Goal: Information Seeking & Learning: Learn about a topic

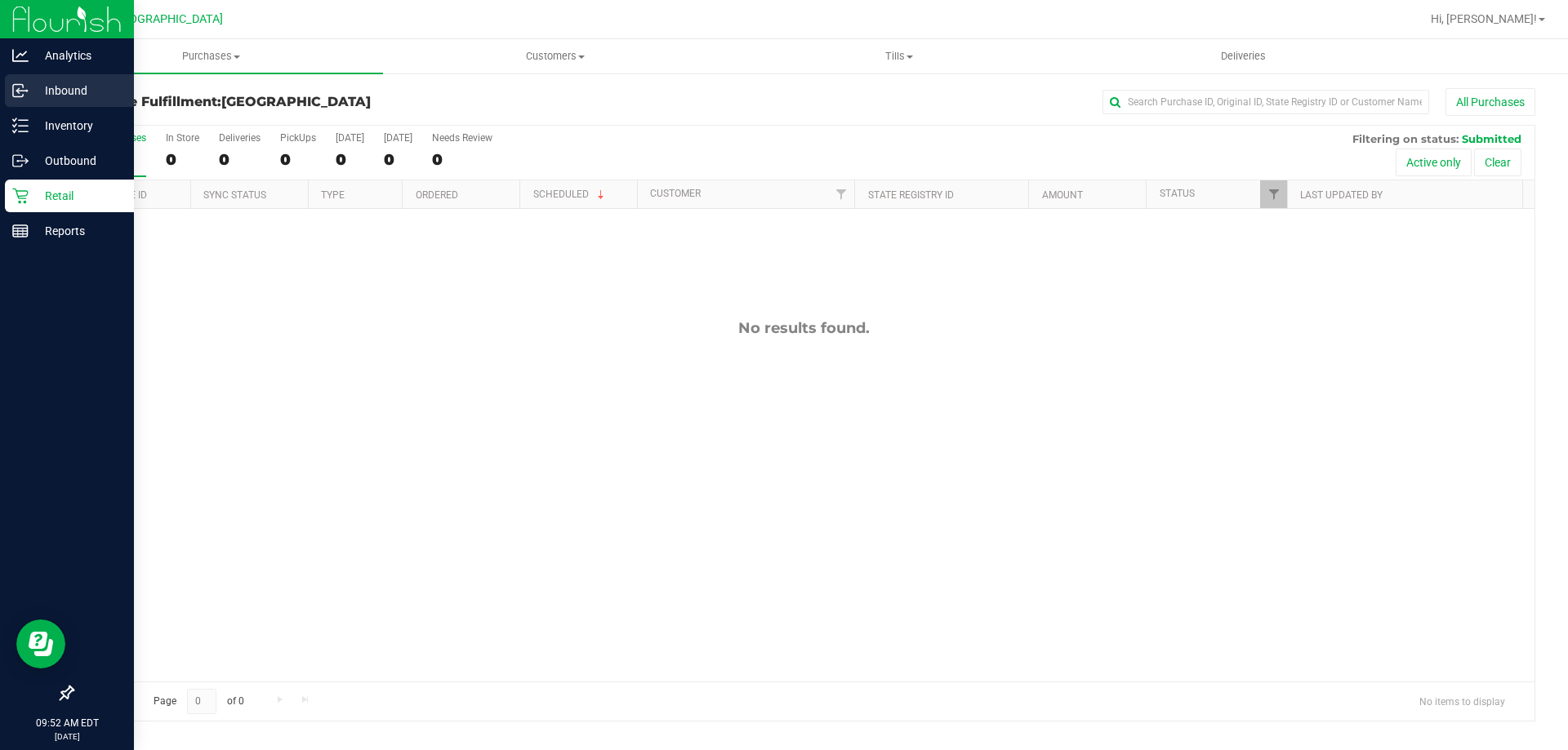
click at [77, 101] on div "Inbound" at bounding box center [69, 90] width 129 height 33
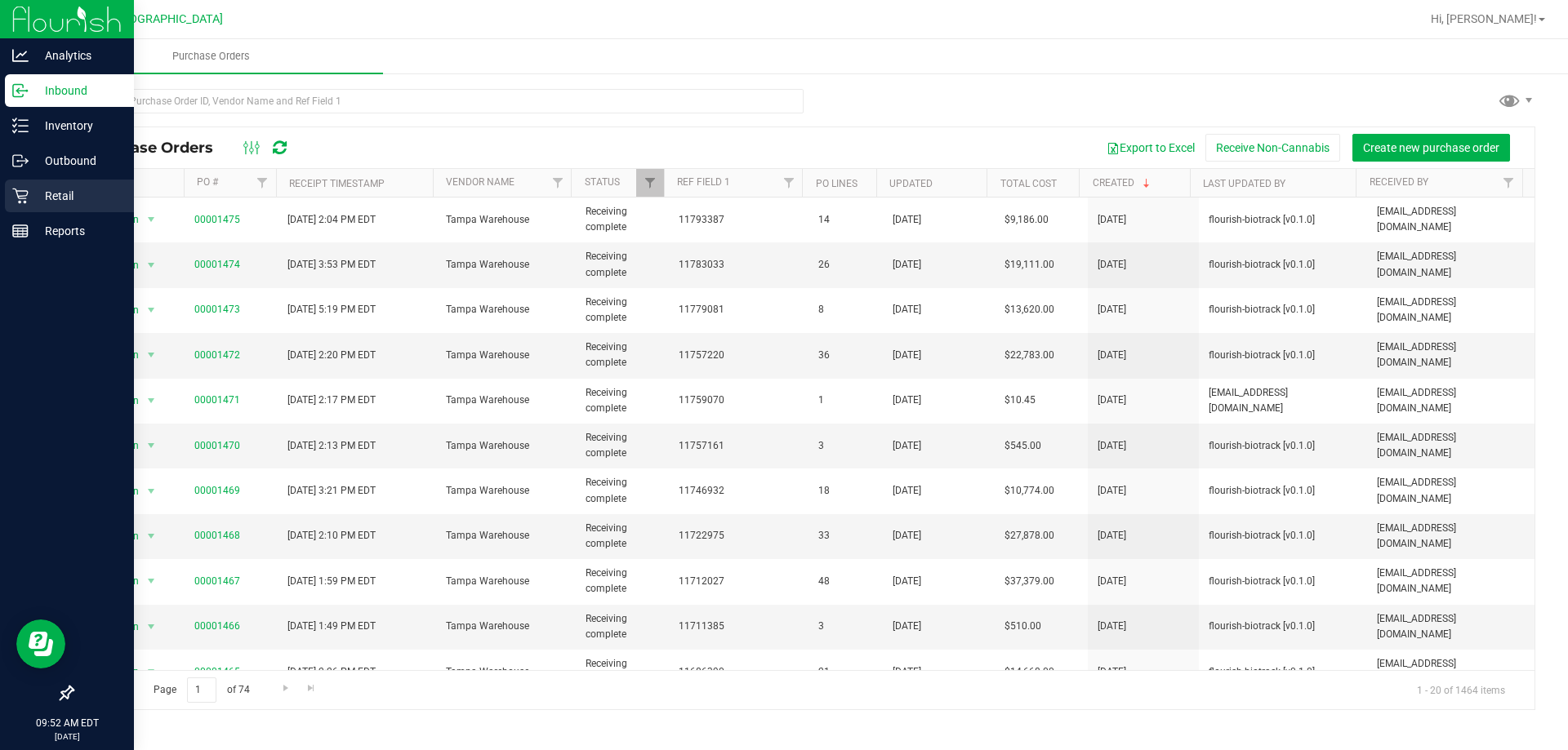
click at [13, 190] on icon at bounding box center [20, 195] width 16 height 16
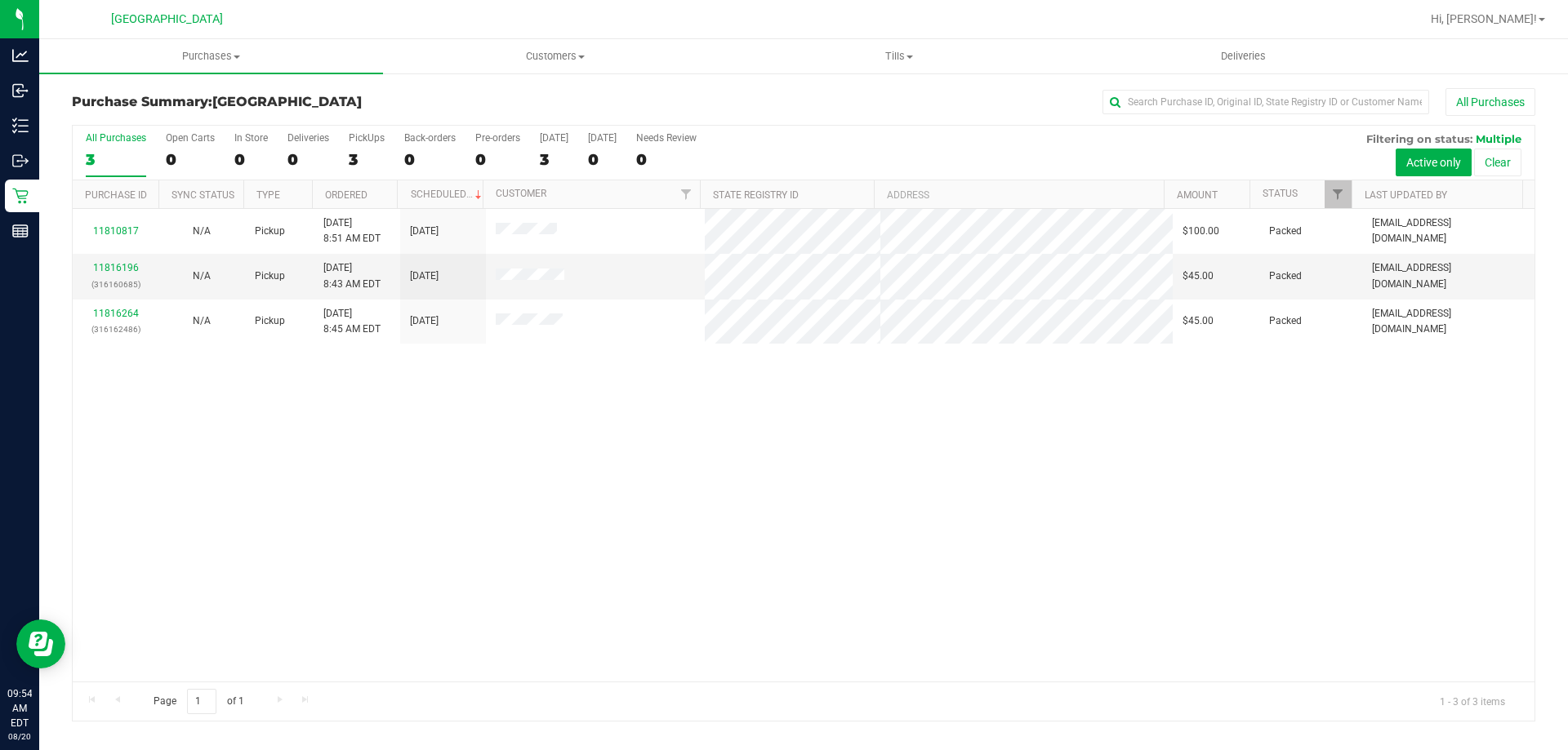
click at [586, 480] on div "11810817 N/A Pickup [DATE] 8:51 AM EDT 8/20/2025 $100.00 Packed [EMAIL_ADDRESS]…" at bounding box center [804, 445] width 1462 height 473
click at [188, 62] on span "Purchases" at bounding box center [211, 56] width 343 height 14
click at [195, 121] on li "Fulfillment" at bounding box center [211, 118] width 343 height 19
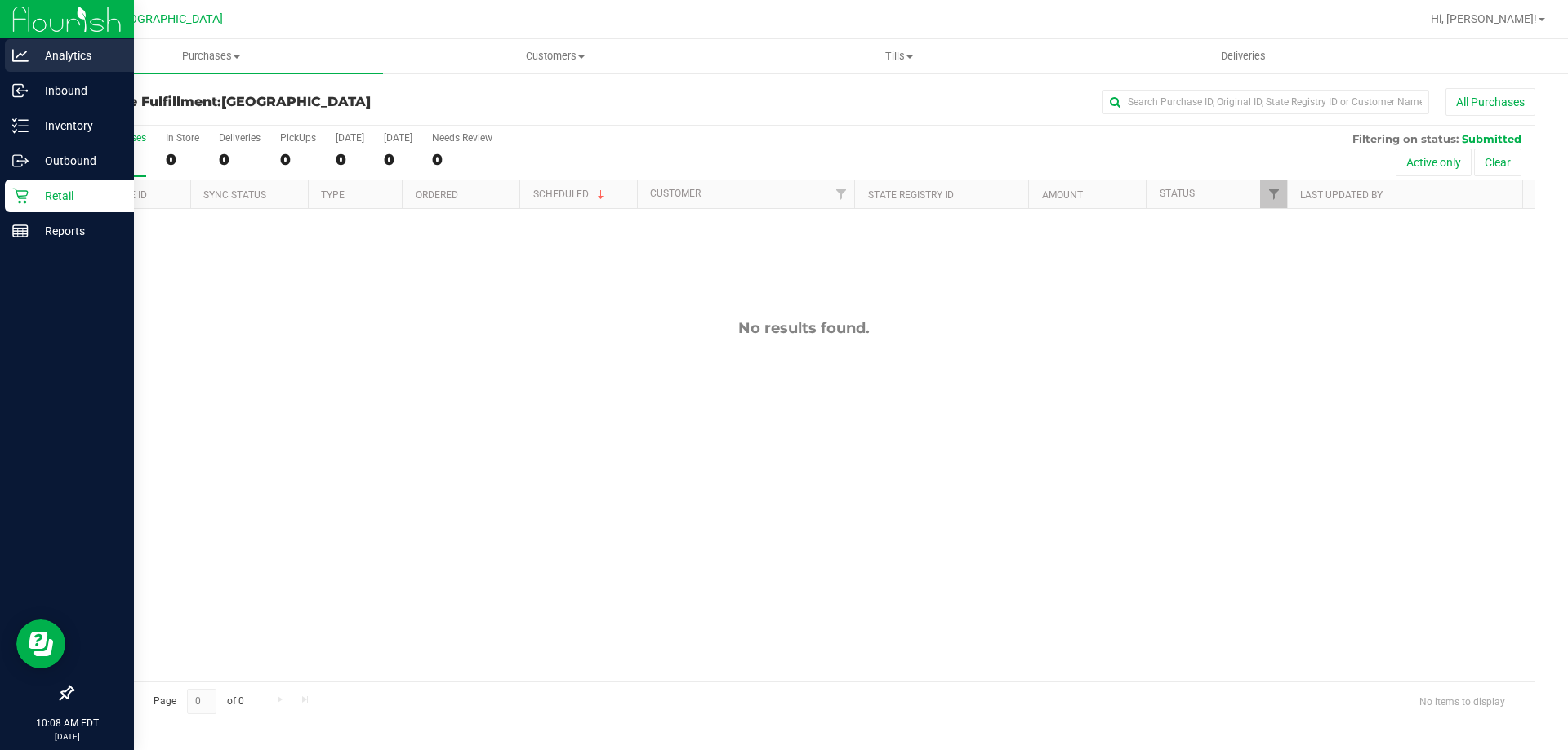
click at [20, 69] on div "Analytics" at bounding box center [69, 56] width 129 height 33
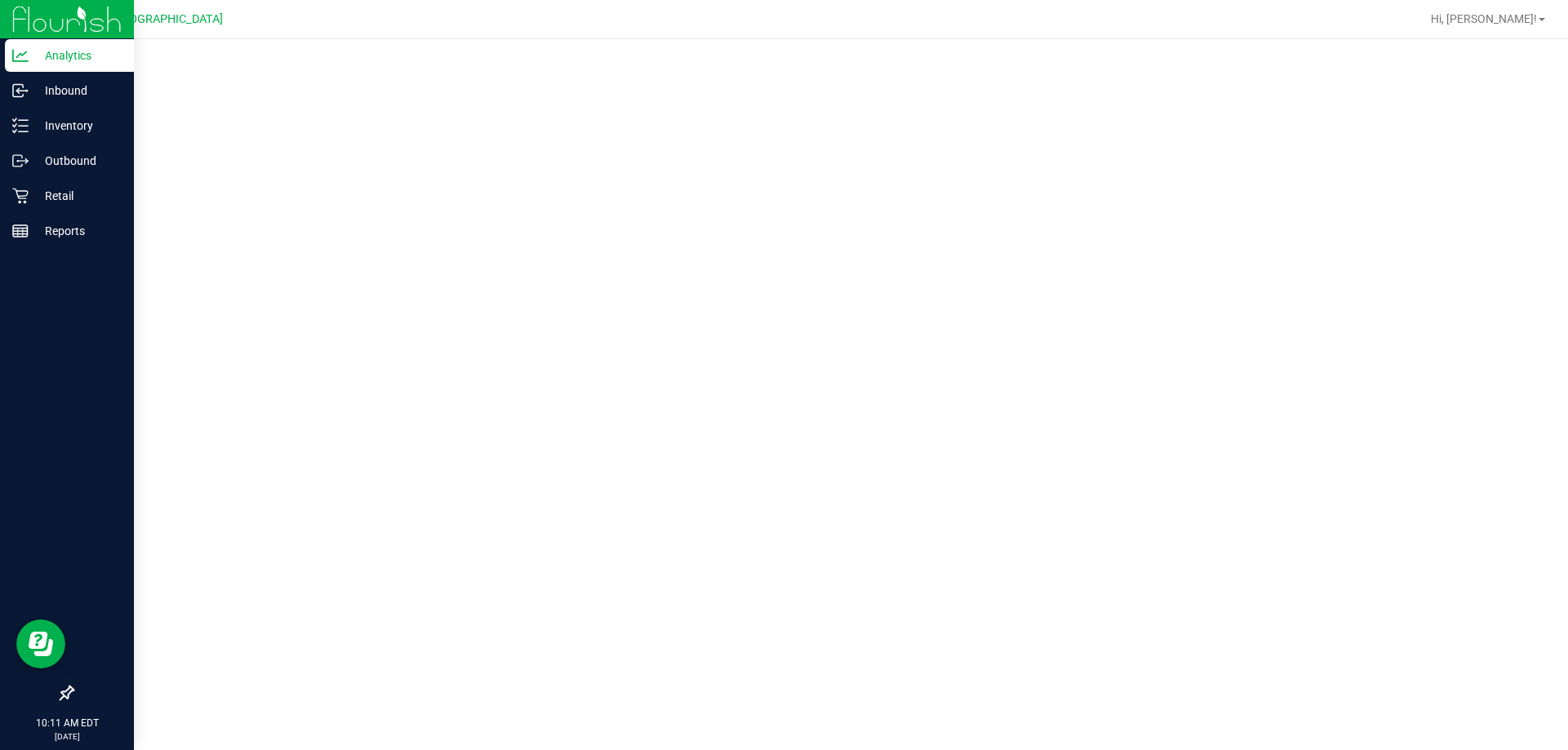
click at [133, 724] on div at bounding box center [803, 389] width 1529 height 701
click at [76, 219] on div "Reports" at bounding box center [69, 231] width 129 height 33
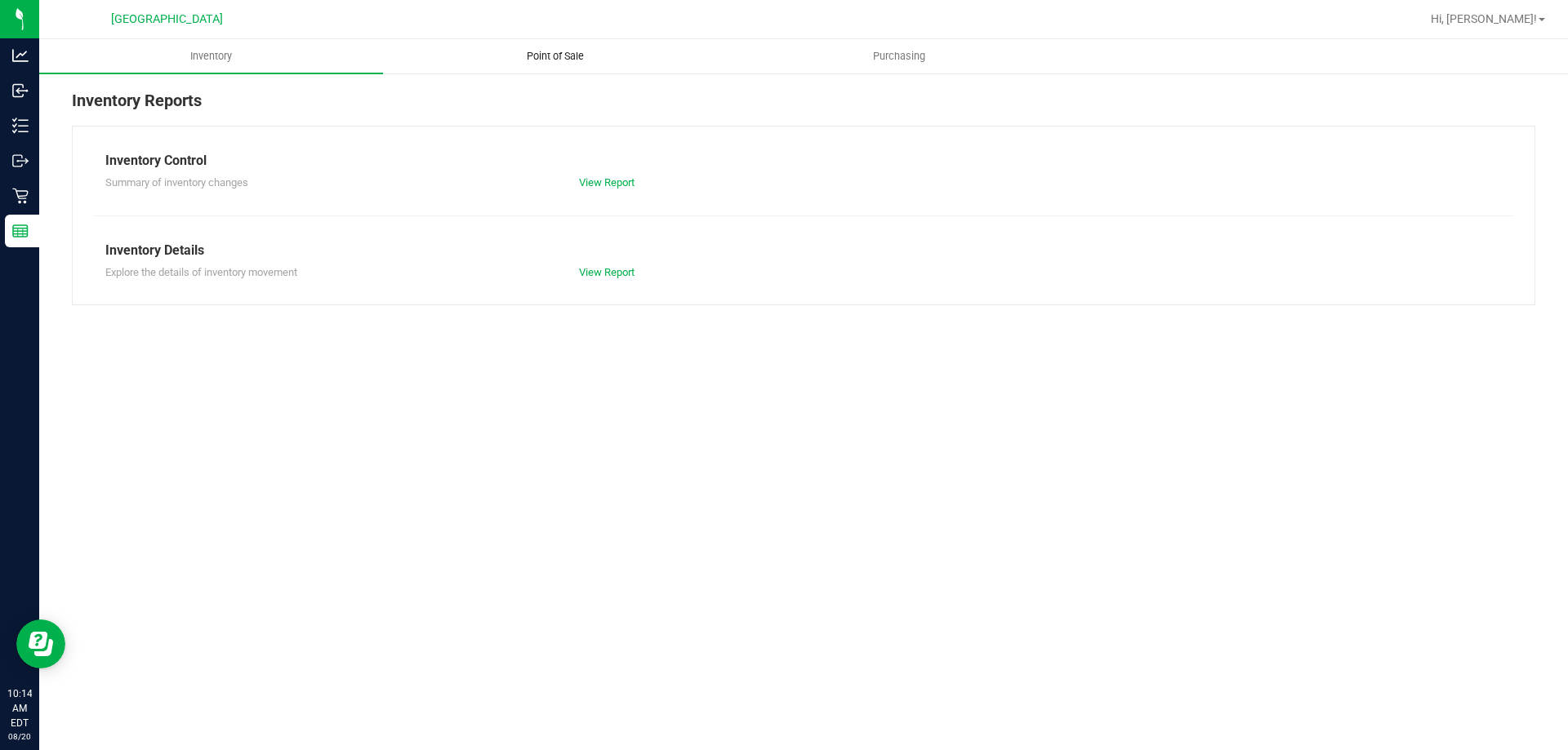
click at [609, 57] on uib-tab-heading "Point of Sale" at bounding box center [555, 57] width 342 height 33
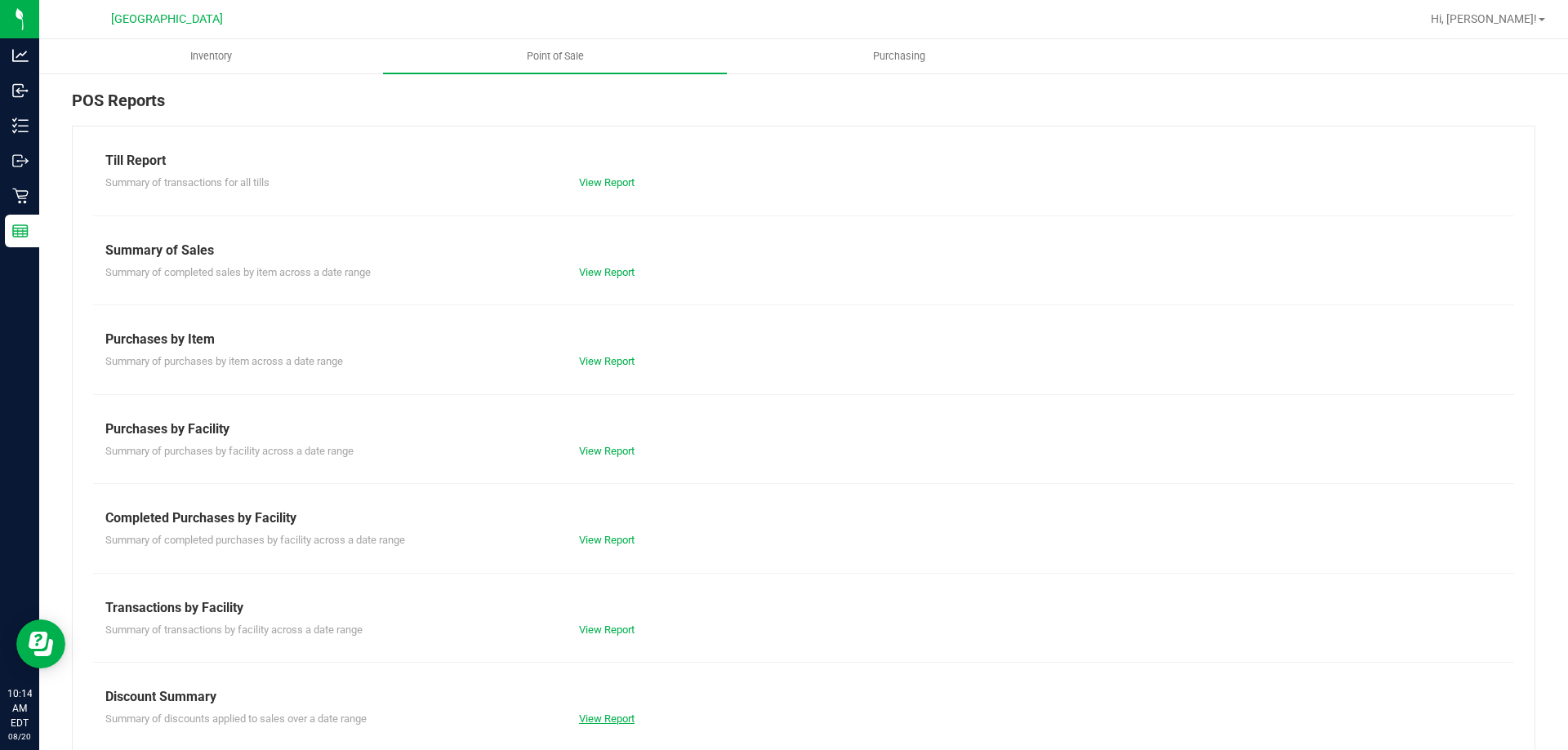
click at [623, 716] on link "View Report" at bounding box center [607, 718] width 56 height 12
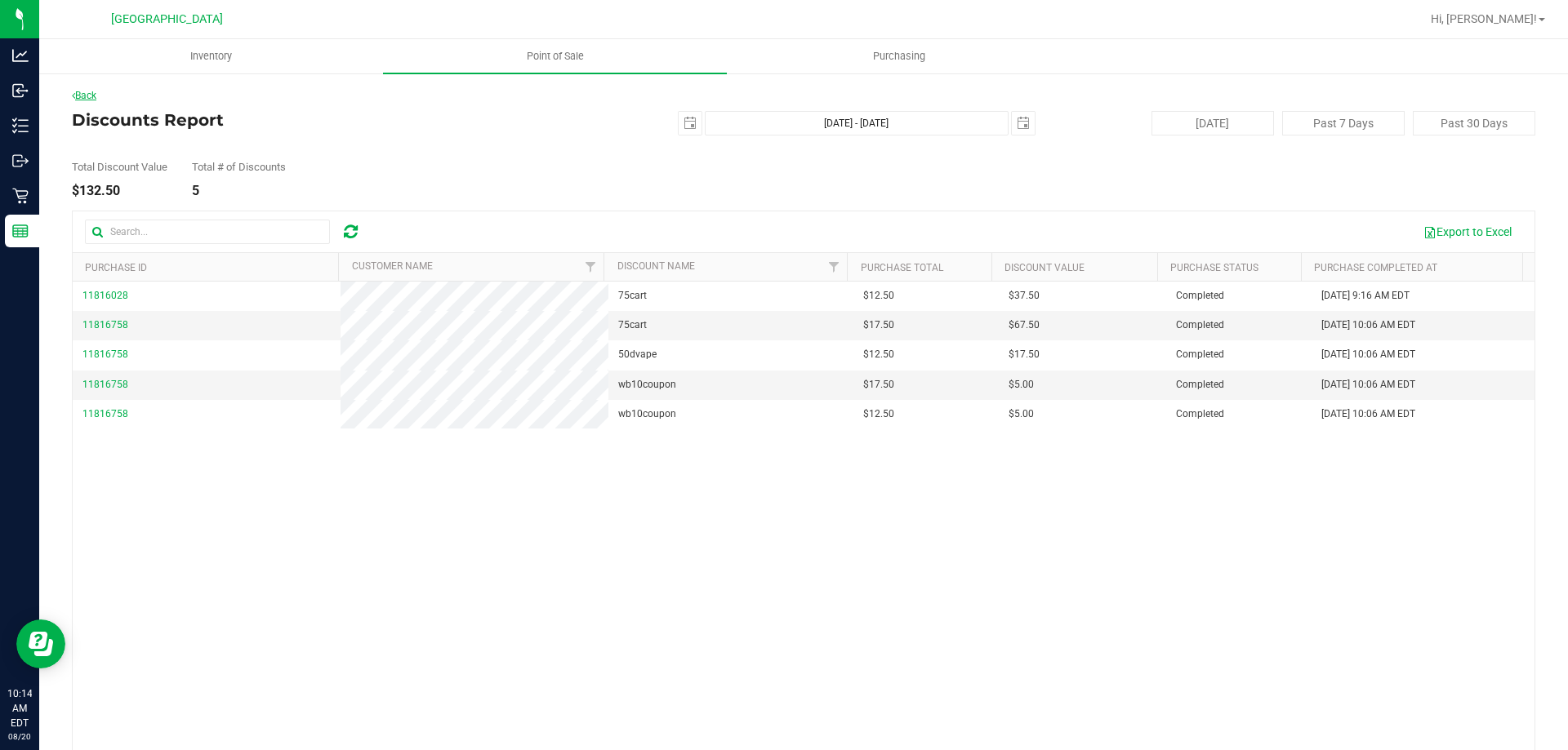
click at [86, 93] on link "Back" at bounding box center [84, 95] width 24 height 12
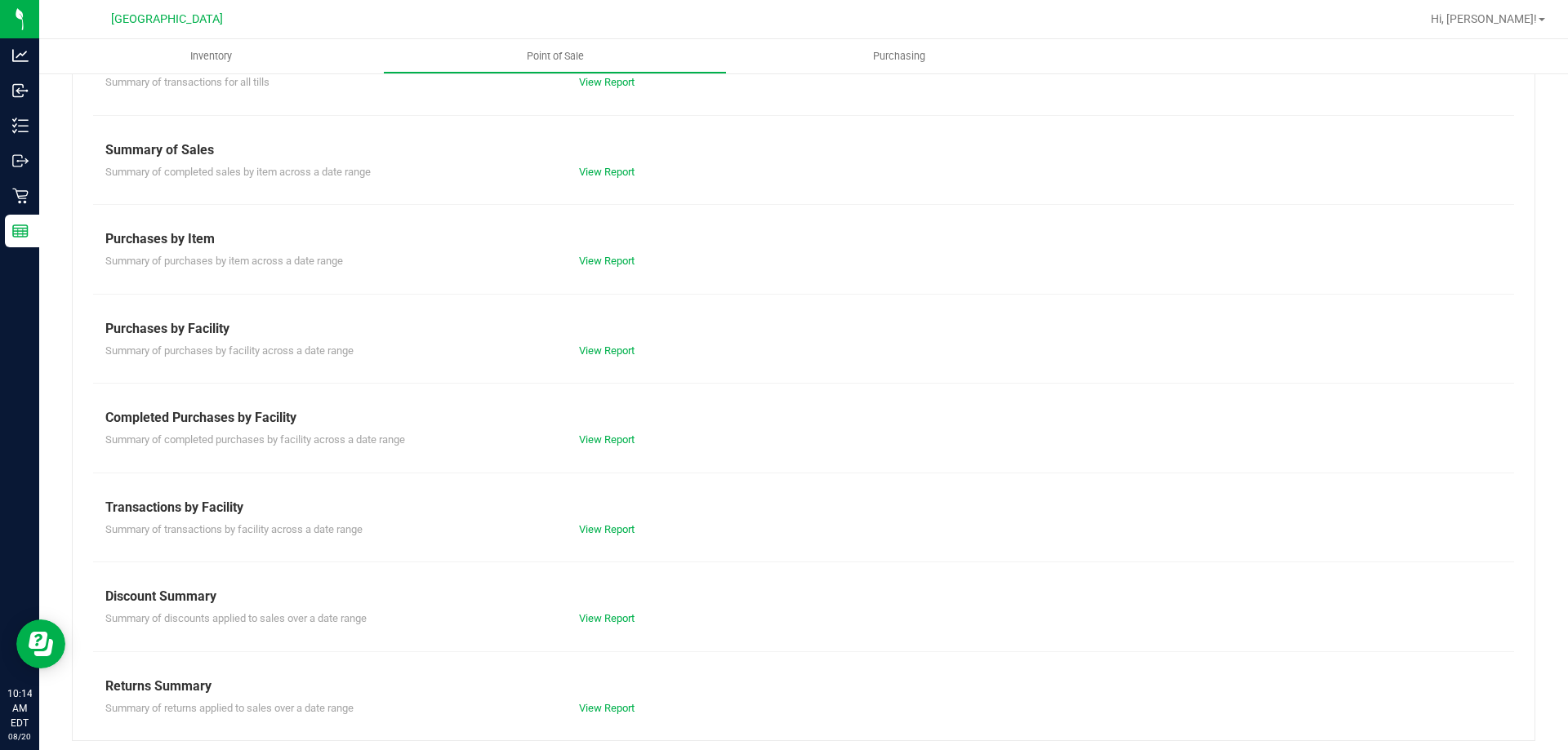
scroll to position [108, 0]
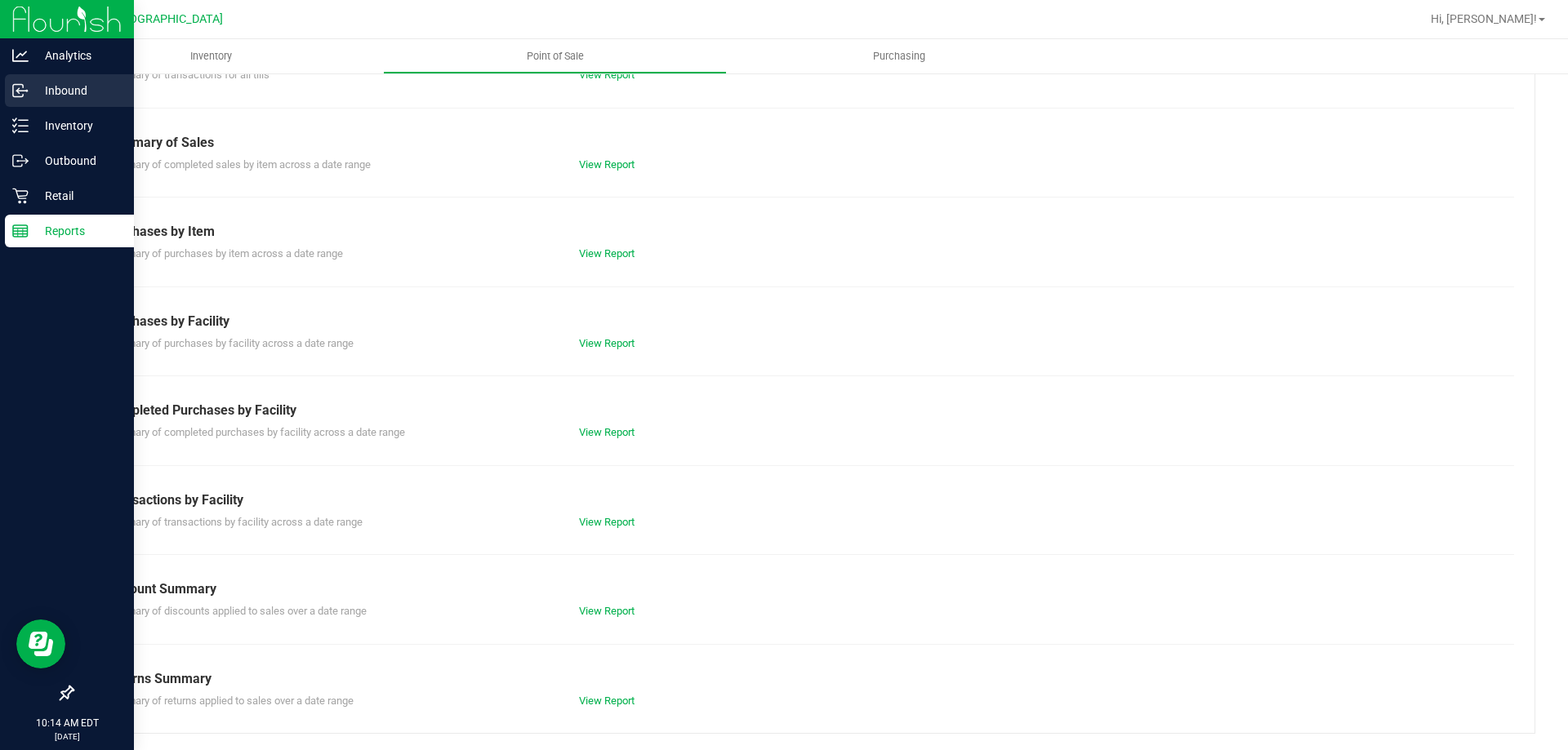
click at [36, 110] on nav "Analytics Inbound Inventory Outbound Retail Reports 10:14 AM EDT [DATE] 08/20" at bounding box center [66, 375] width 134 height 750
click at [73, 87] on p "Inbound" at bounding box center [78, 90] width 98 height 19
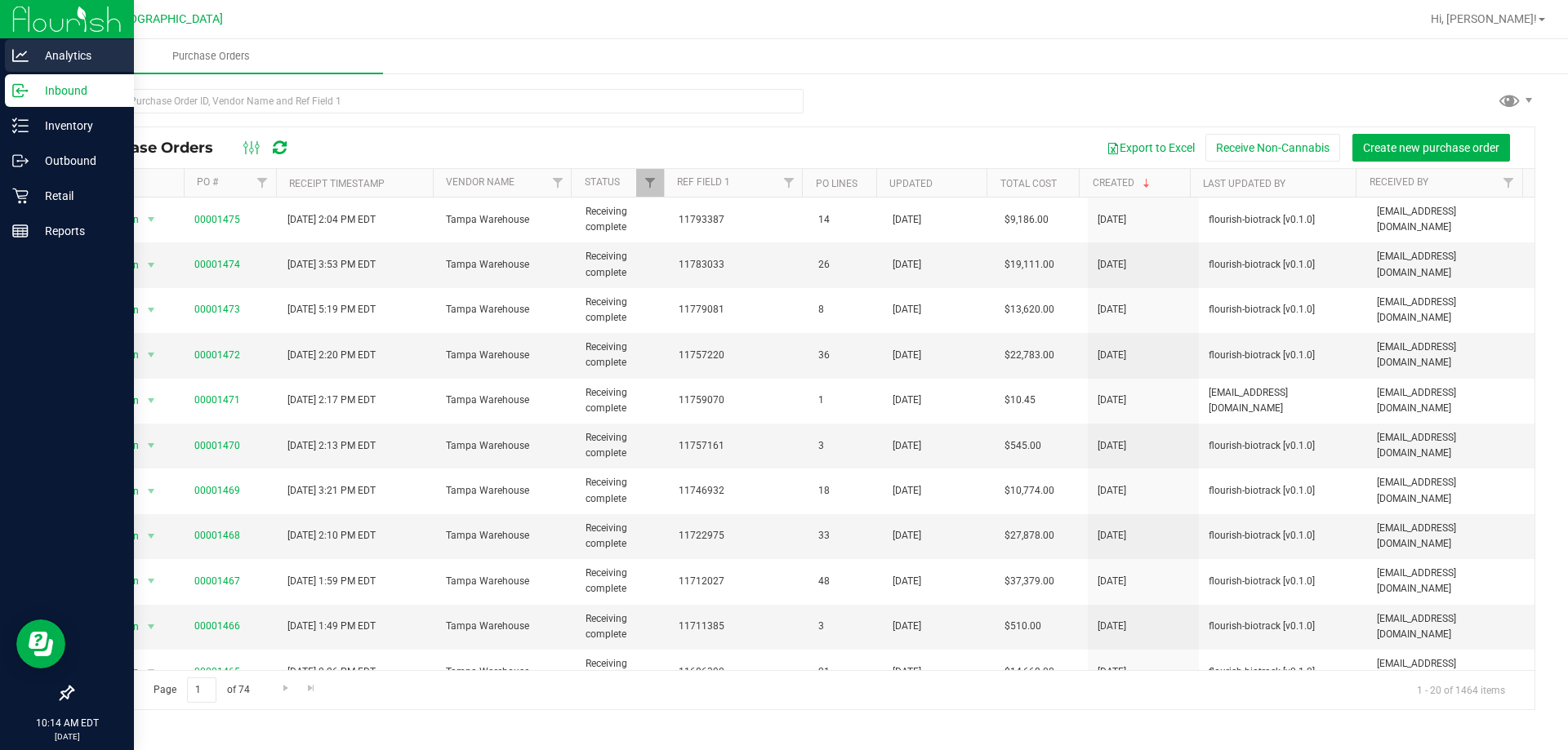
click at [24, 60] on icon at bounding box center [20, 55] width 16 height 16
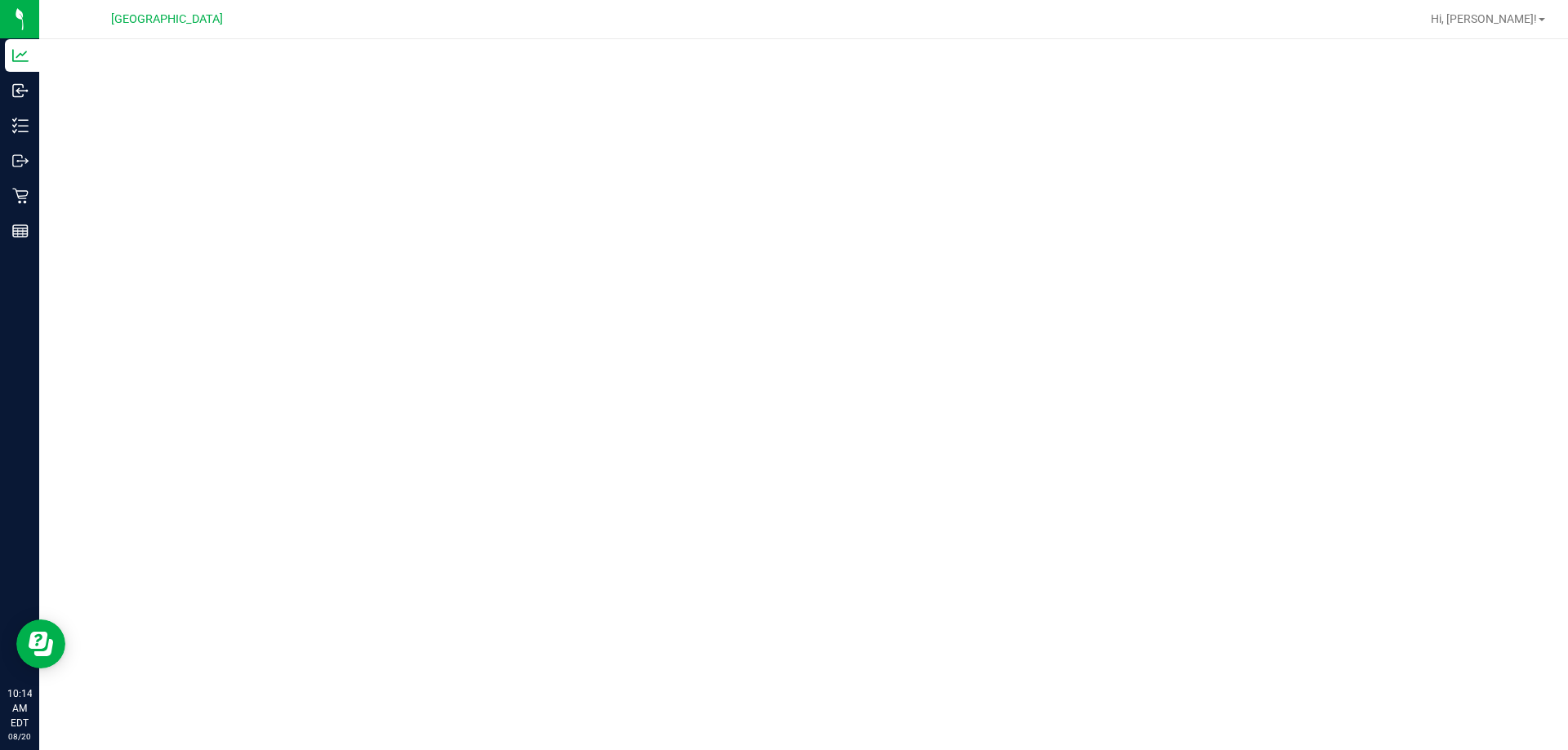
click at [277, 730] on div at bounding box center [803, 389] width 1529 height 701
click at [277, 725] on div at bounding box center [803, 389] width 1529 height 701
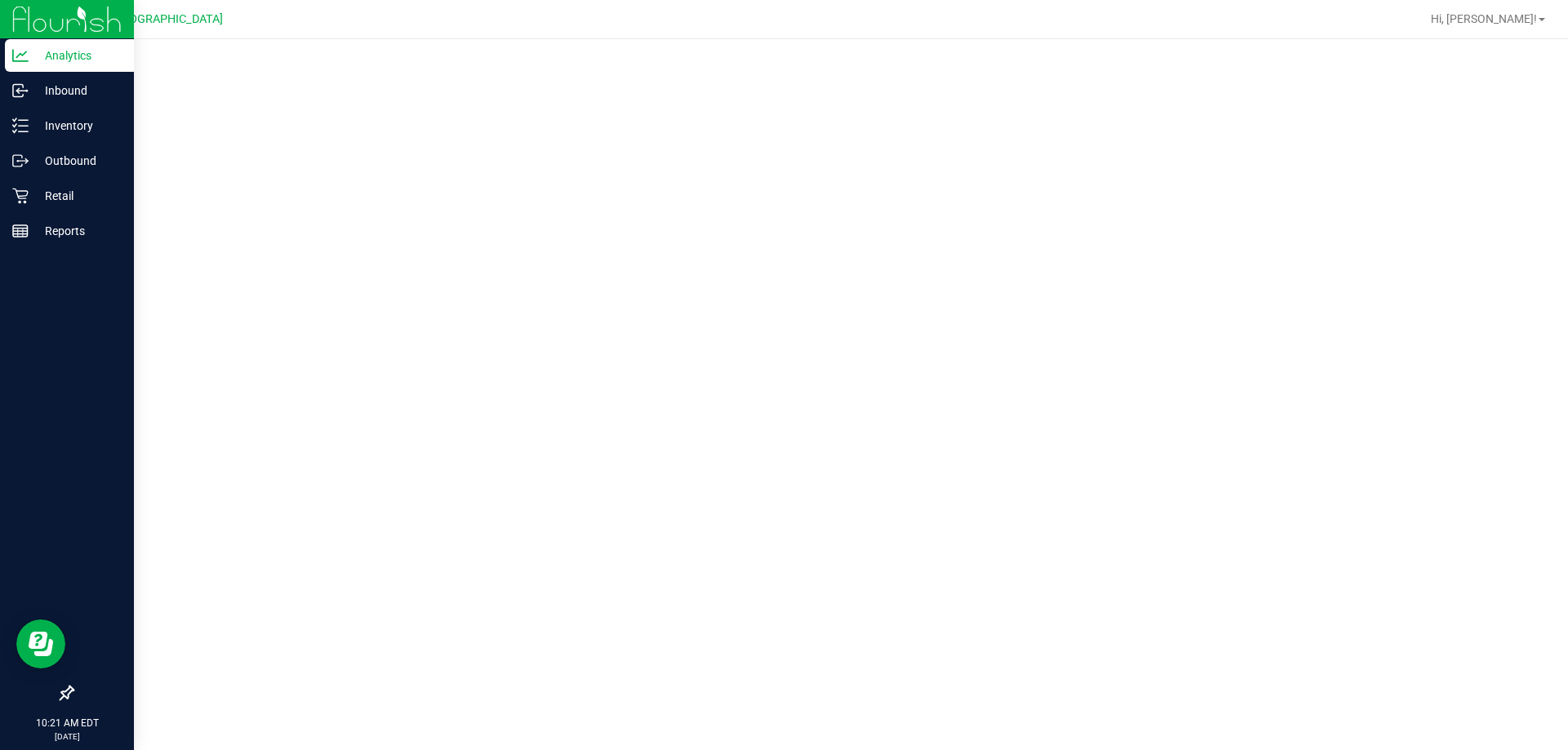
click at [1, 479] on div at bounding box center [66, 463] width 134 height 428
click at [86, 242] on div "Reports" at bounding box center [69, 231] width 129 height 33
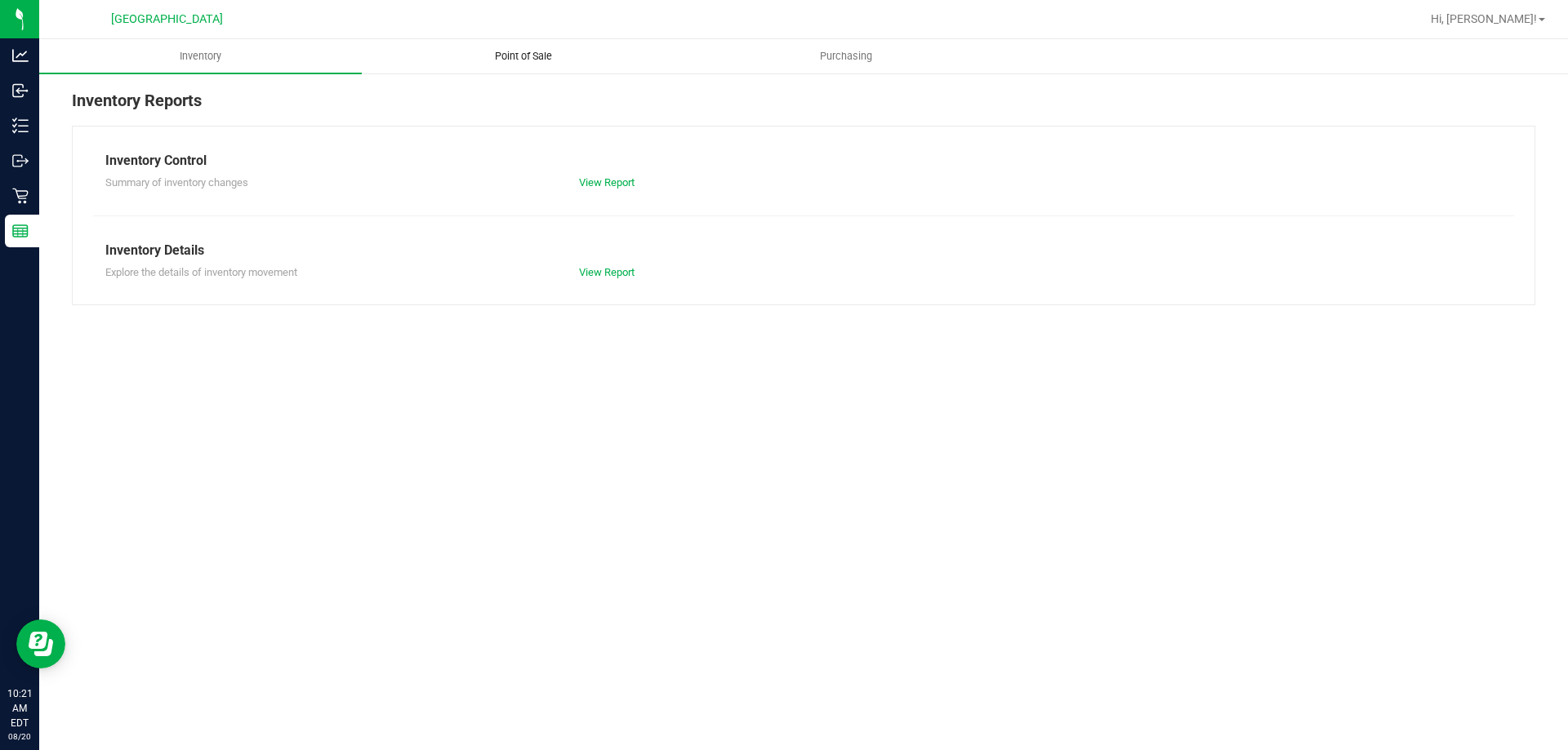
click at [525, 52] on span "Point of Sale" at bounding box center [523, 56] width 101 height 14
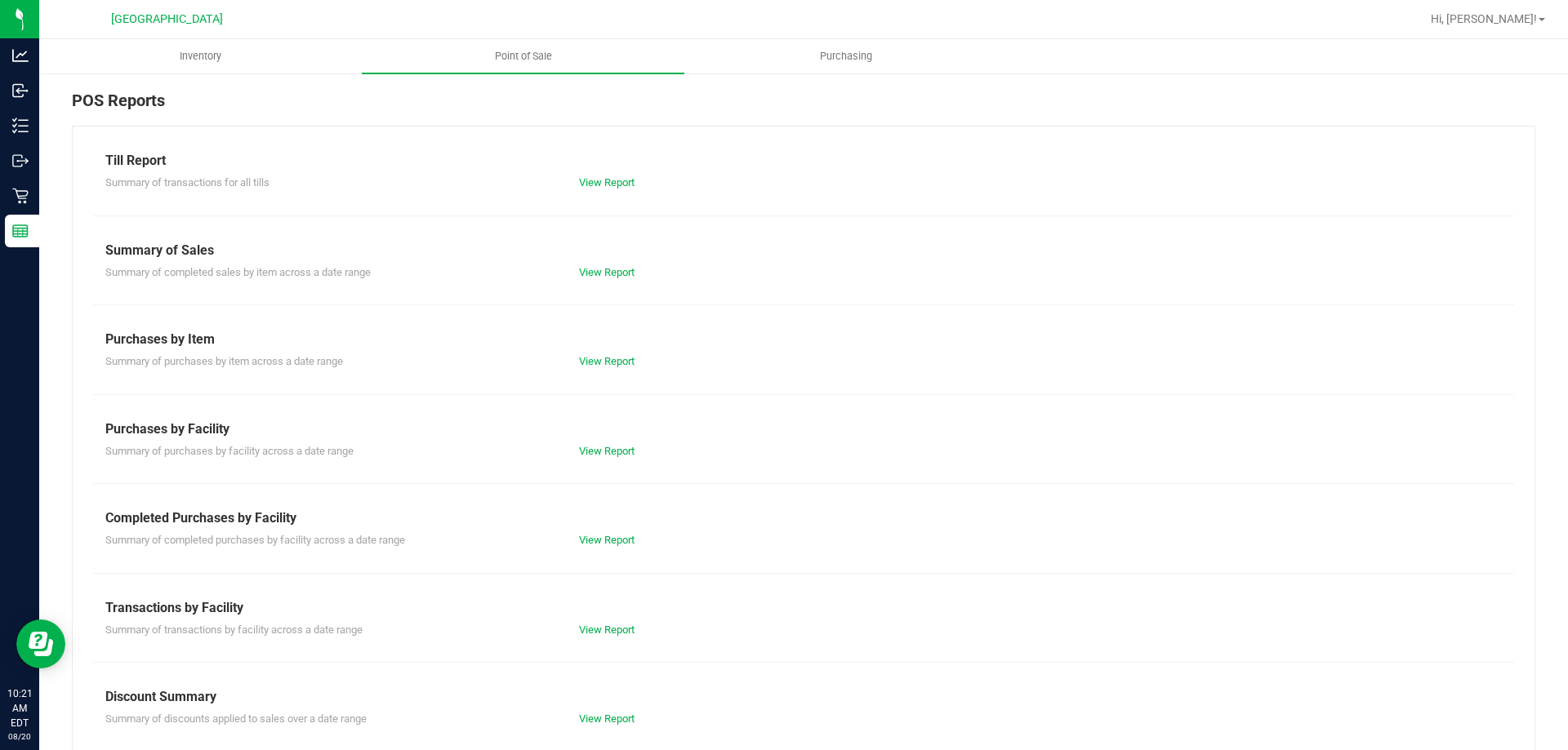
click at [577, 532] on div "Summary of completed purchases by facility across a date range View Report" at bounding box center [803, 538] width 1421 height 20
click at [581, 547] on div "View Report" at bounding box center [685, 540] width 237 height 16
click at [584, 548] on div "View Report" at bounding box center [685, 540] width 237 height 16
click at [588, 545] on link "View Report" at bounding box center [607, 539] width 56 height 12
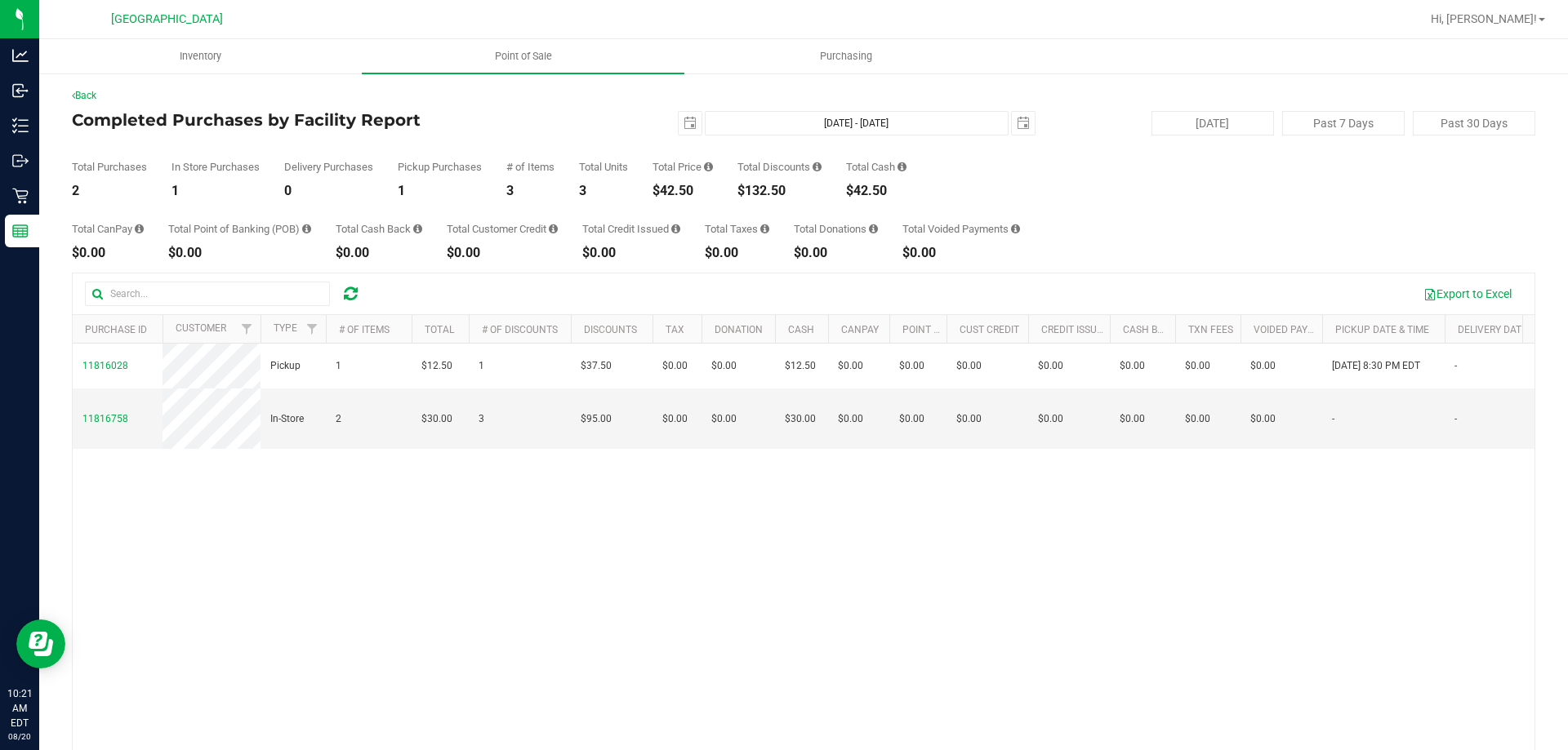
click at [375, 533] on div "11816028 Pickup 1 $12.50 1 $37.50 $0.00 $0.00 $12.50 $0.00 $0.00 $0.00 $0.00 $0…" at bounding box center [804, 580] width 1462 height 473
click at [234, 539] on div "11816028 Pickup 1 $12.50 1 $37.50 $0.00 $0.00 $12.50 $0.00 $0.00 $0.00 $0.00 $0…" at bounding box center [804, 580] width 1462 height 473
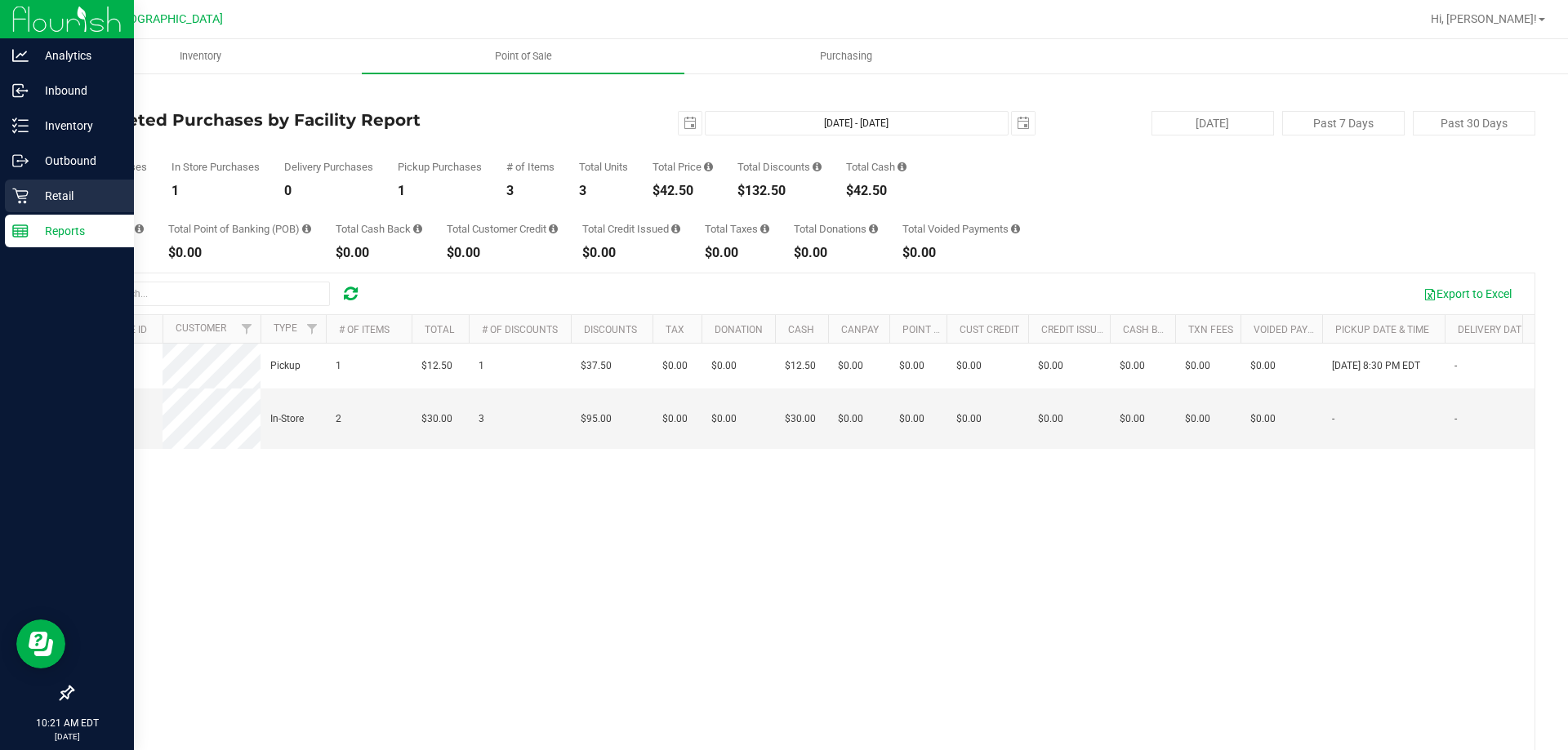
click at [0, 197] on link "Retail" at bounding box center [66, 197] width 134 height 36
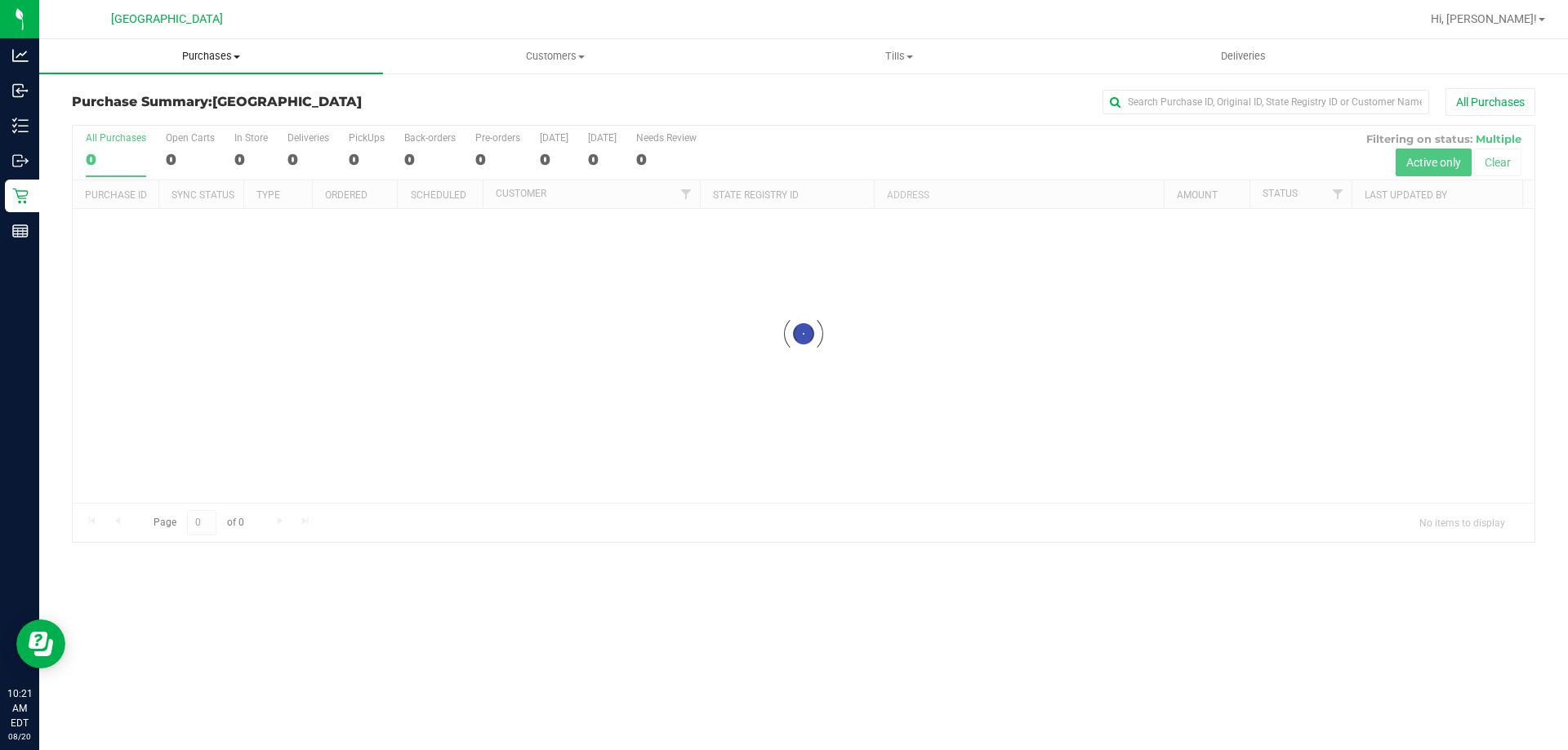
drag, startPoint x: 218, startPoint y: 55, endPoint x: 184, endPoint y: 73, distance: 38.5
click at [215, 55] on span "Purchases" at bounding box center [211, 56] width 343 height 14
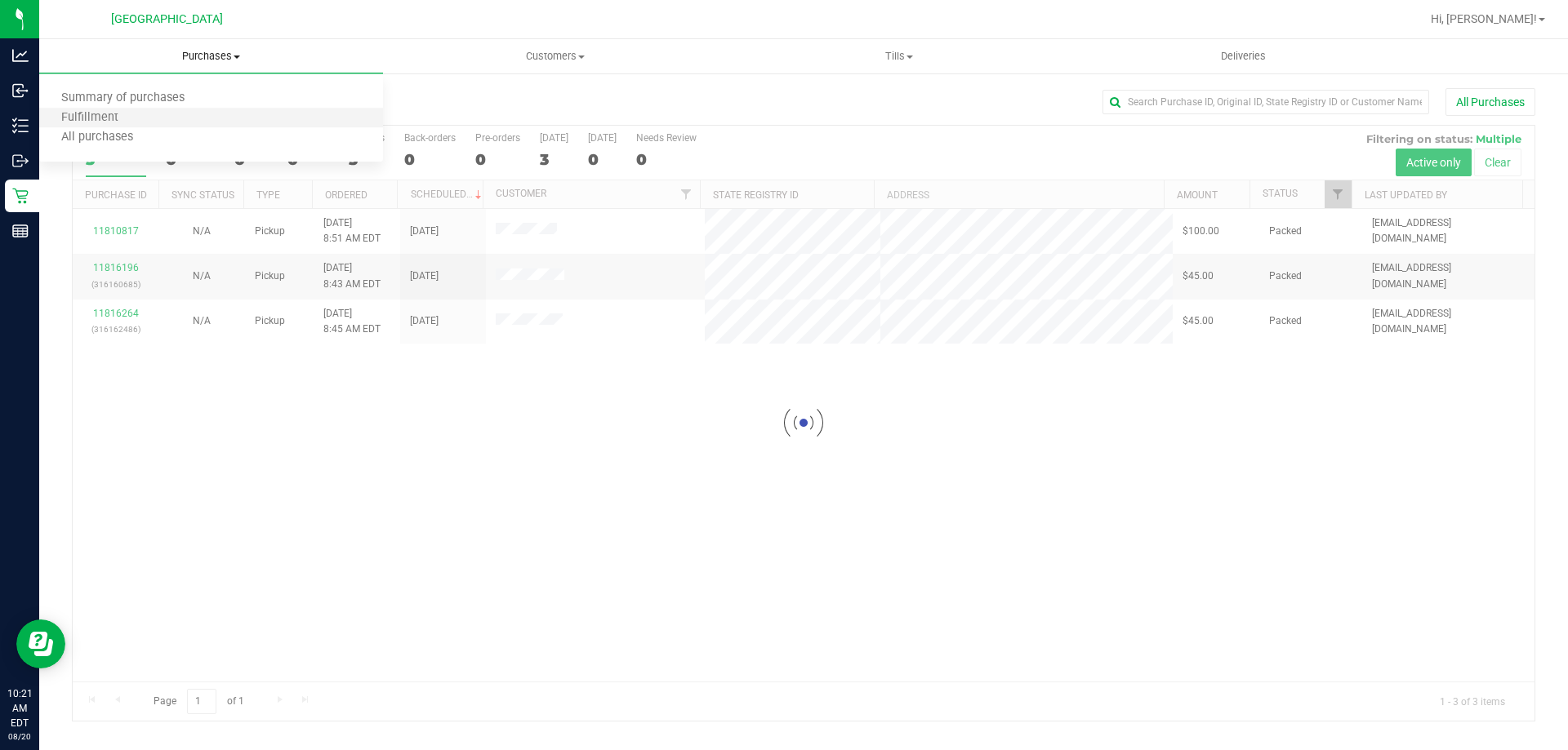
click at [150, 112] on li "Fulfillment" at bounding box center [211, 118] width 343 height 19
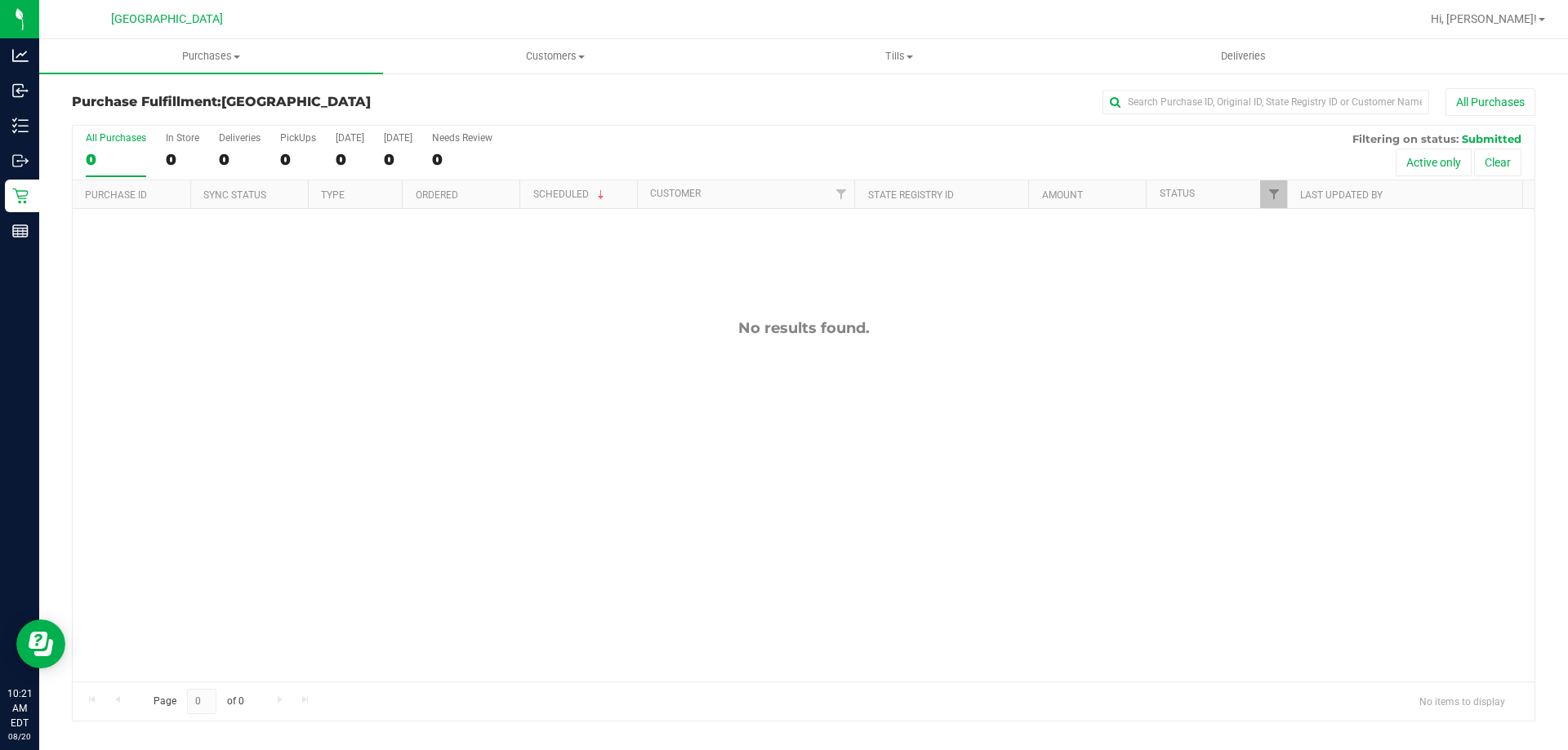
click at [912, 462] on div "No results found." at bounding box center [804, 500] width 1462 height 583
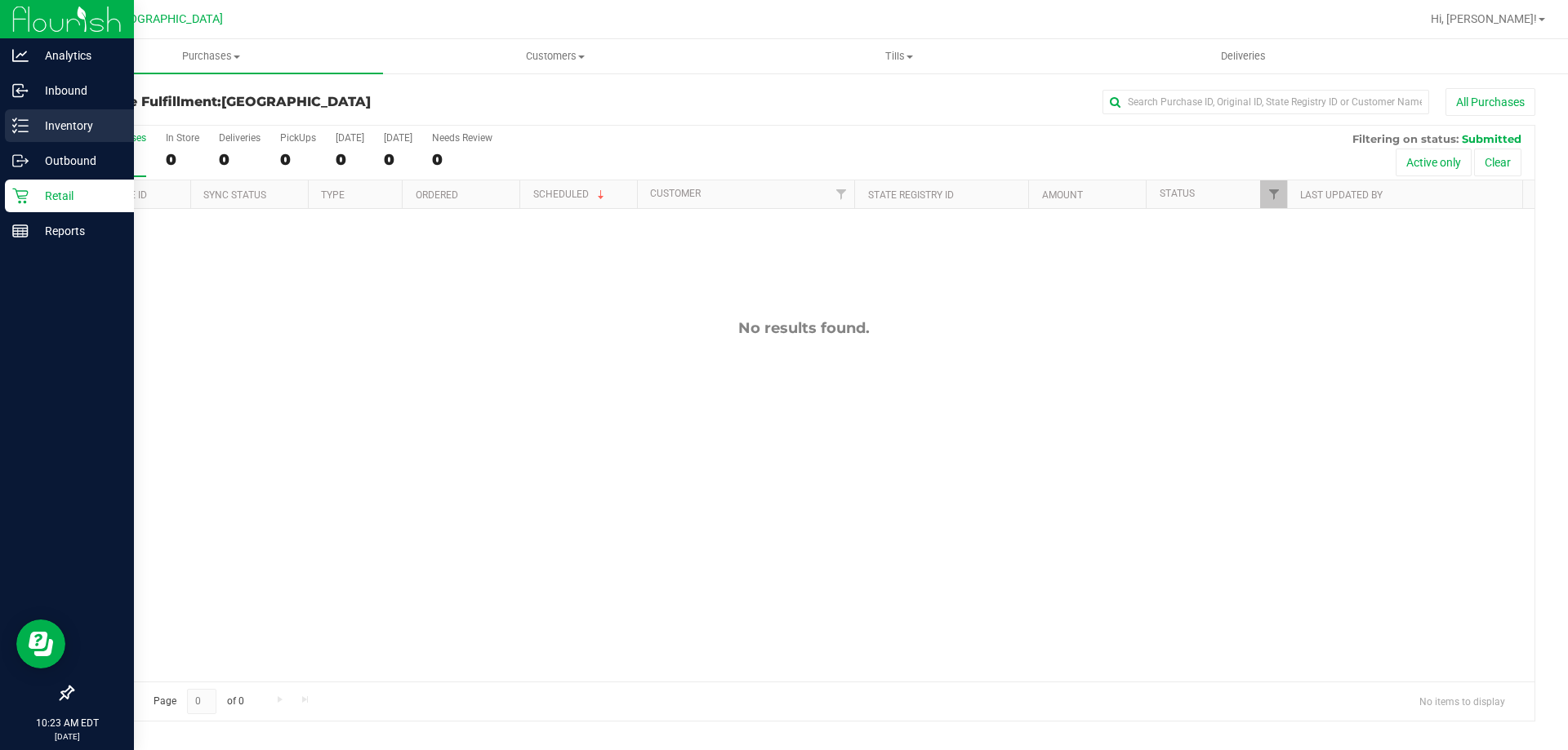
click at [11, 123] on div "Inventory" at bounding box center [69, 126] width 129 height 33
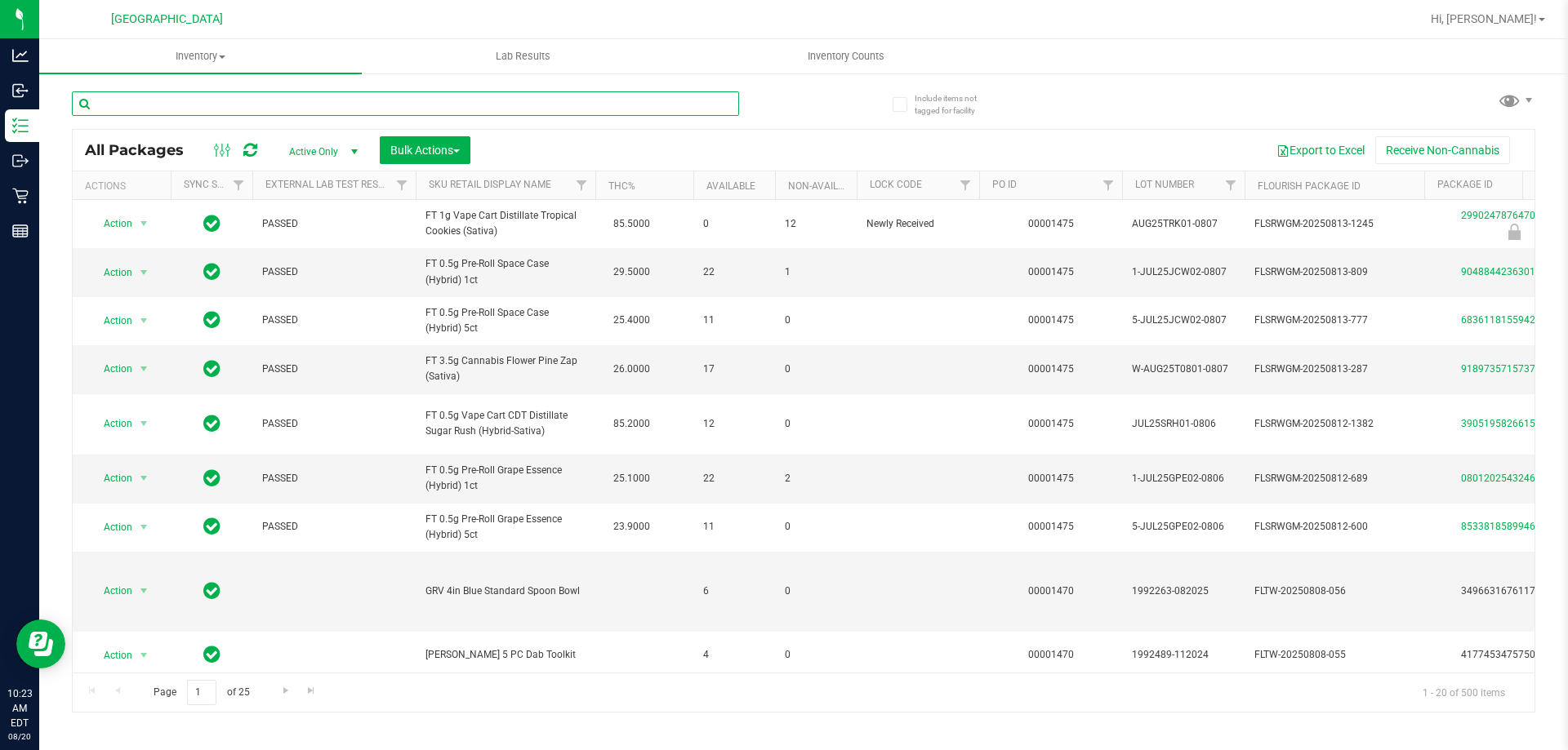
click at [407, 97] on input "text" at bounding box center [406, 103] width 668 height 24
type input "5561545280322997"
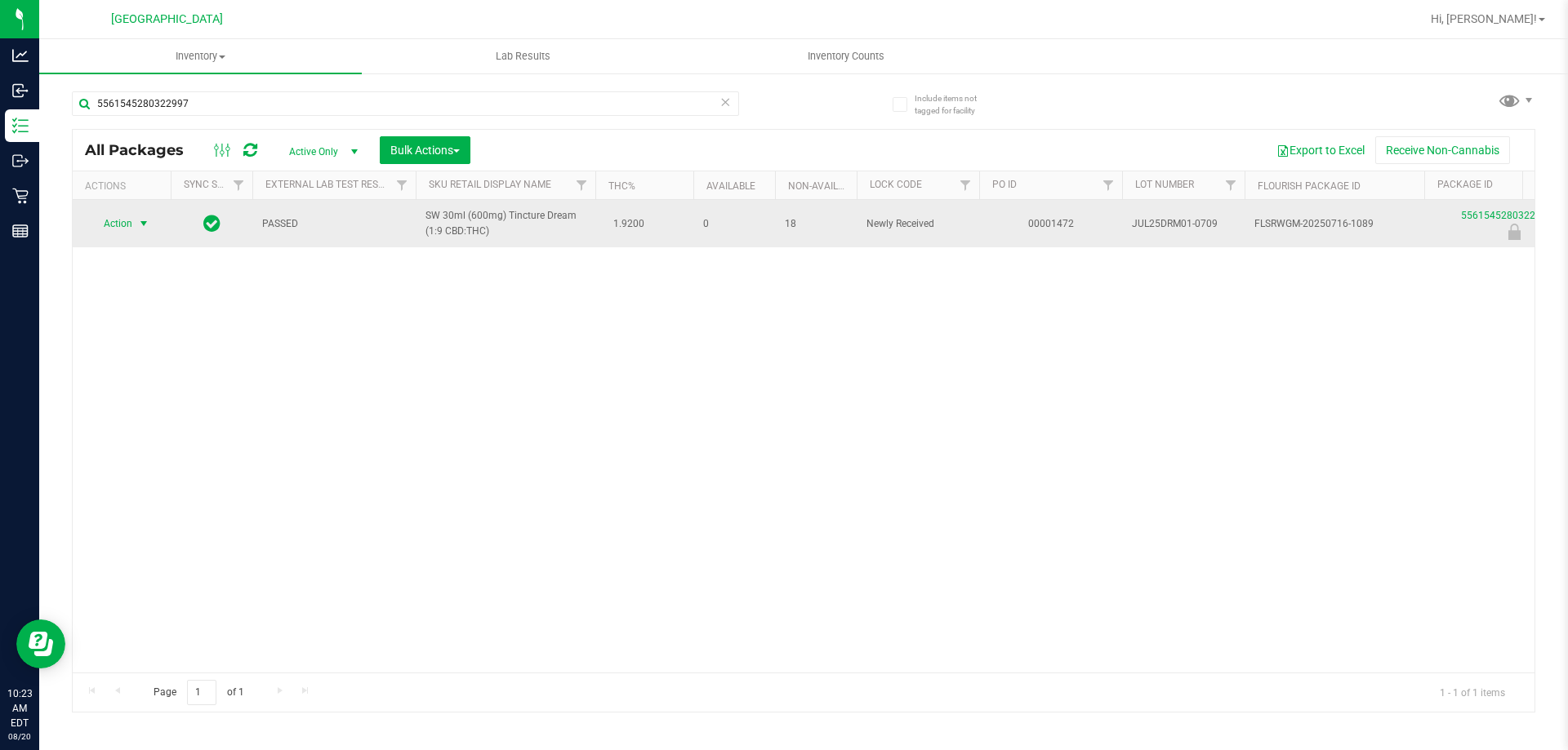
click at [141, 227] on span "select" at bounding box center [144, 224] width 13 height 13
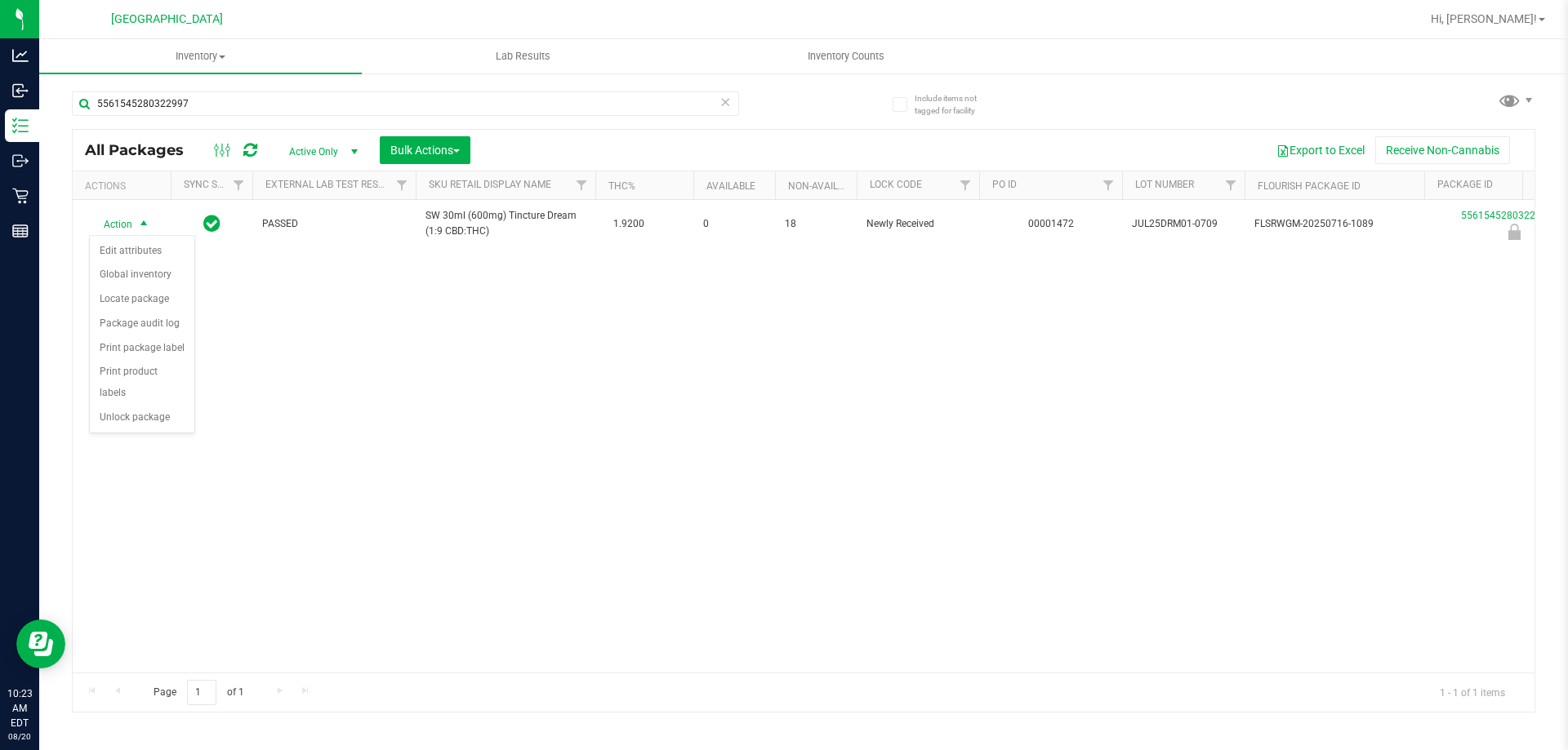
click at [163, 412] on div "Action Edit attributes Global inventory Locate package Package audit log Print …" at bounding box center [142, 335] width 106 height 198
click at [154, 408] on li "Unlock package" at bounding box center [141, 417] width 105 height 24
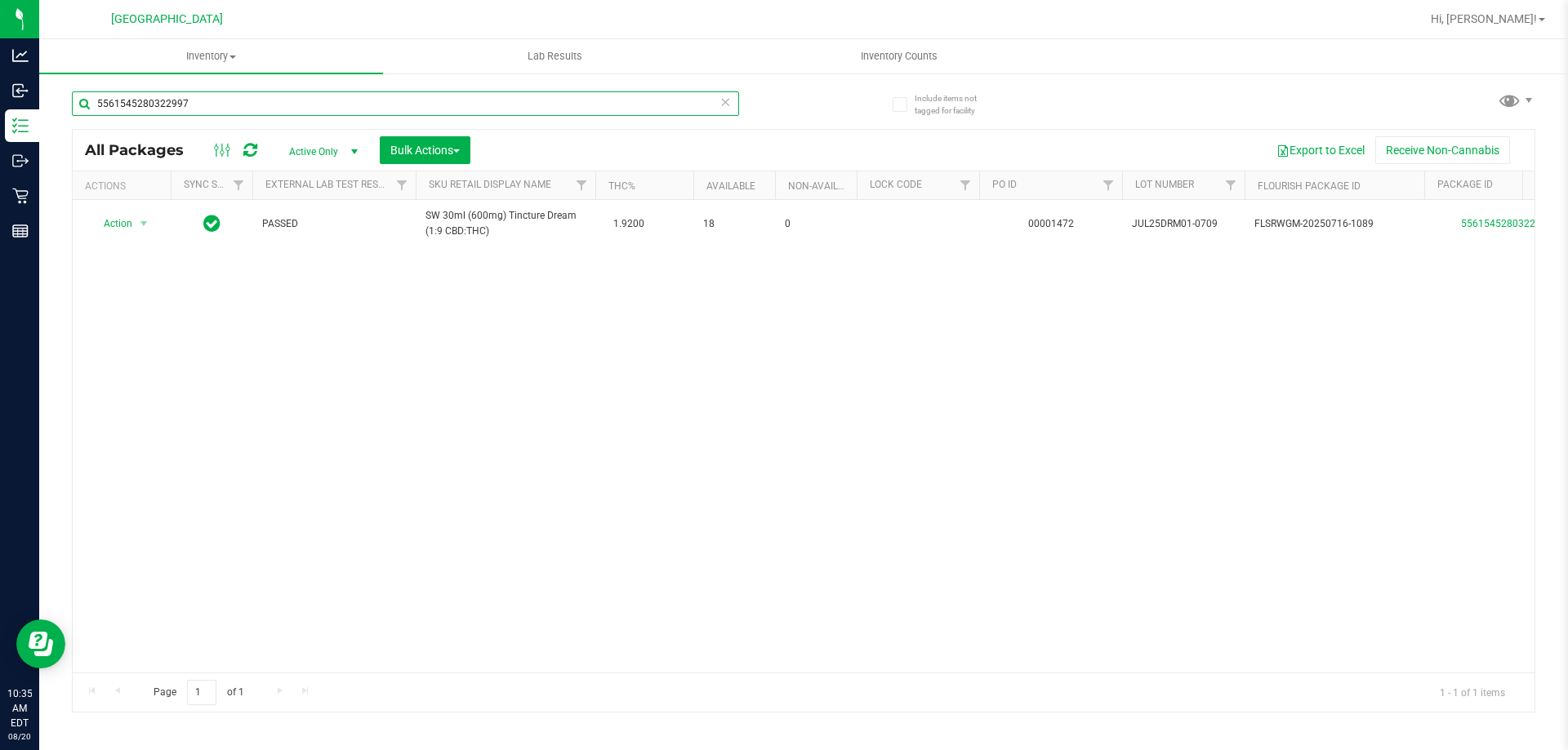
click at [246, 103] on input "5561545280322997" at bounding box center [406, 103] width 668 height 24
click at [729, 96] on icon at bounding box center [725, 101] width 12 height 19
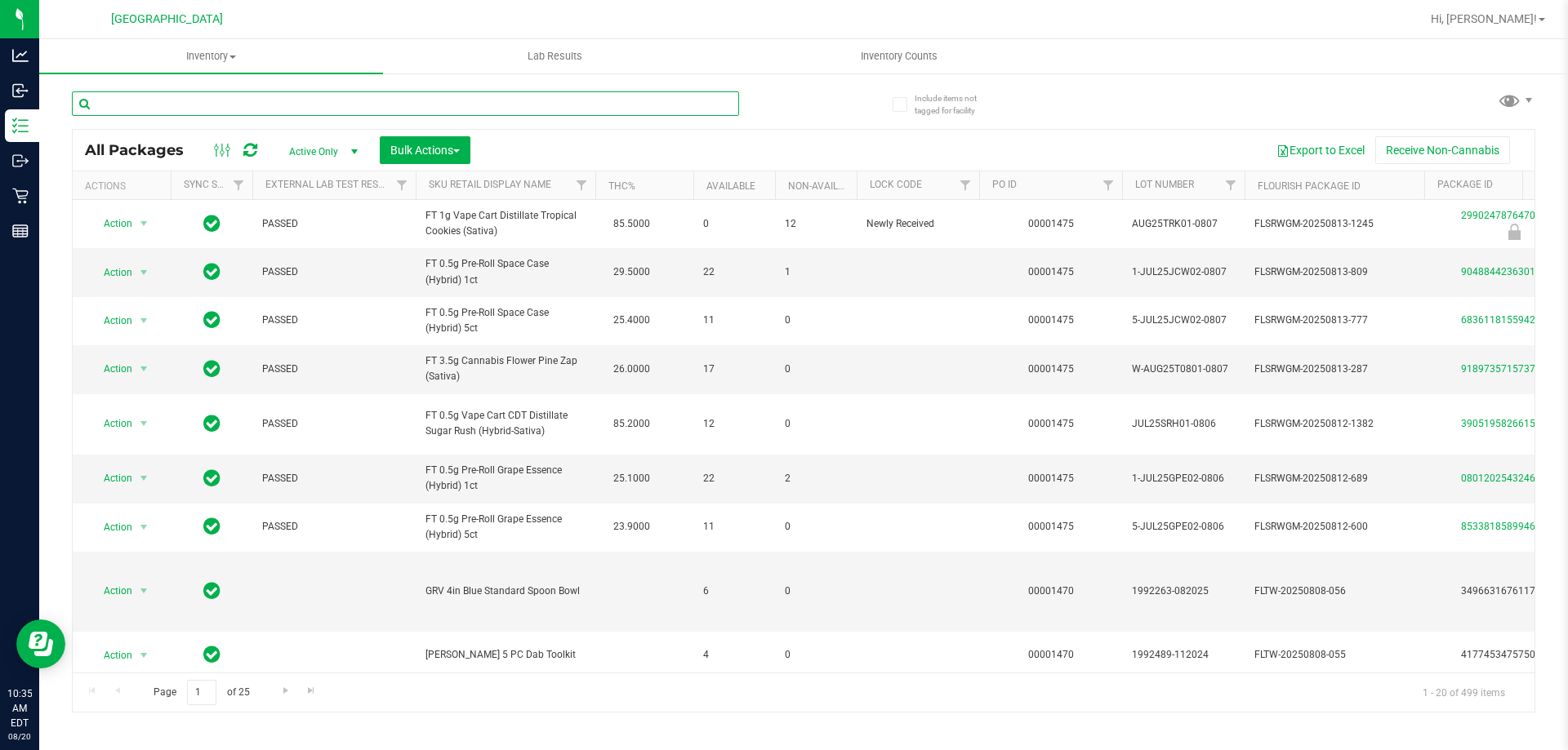
click at [515, 96] on input "text" at bounding box center [406, 103] width 668 height 24
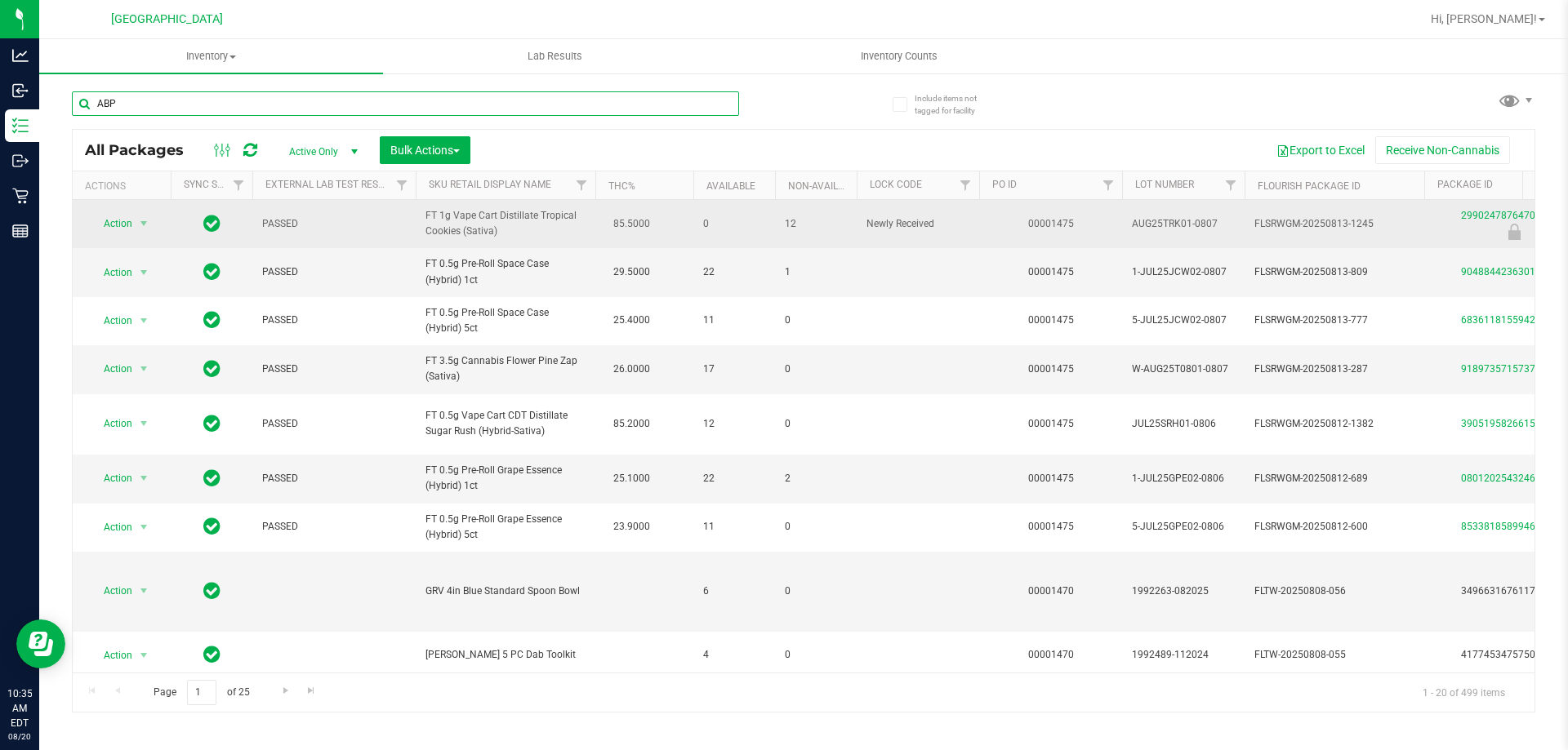
type input "ABP"
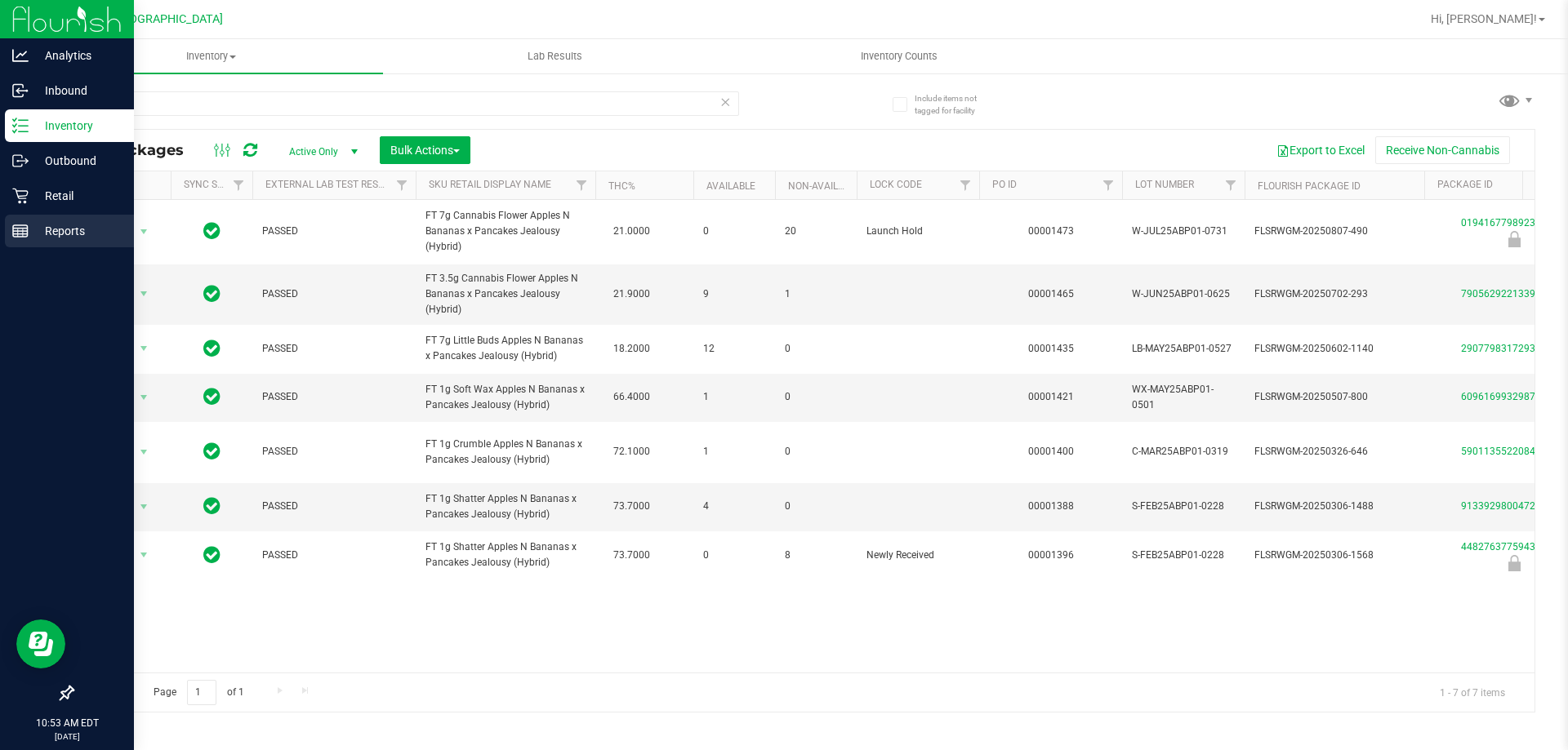
click at [30, 231] on p "Reports" at bounding box center [78, 231] width 98 height 19
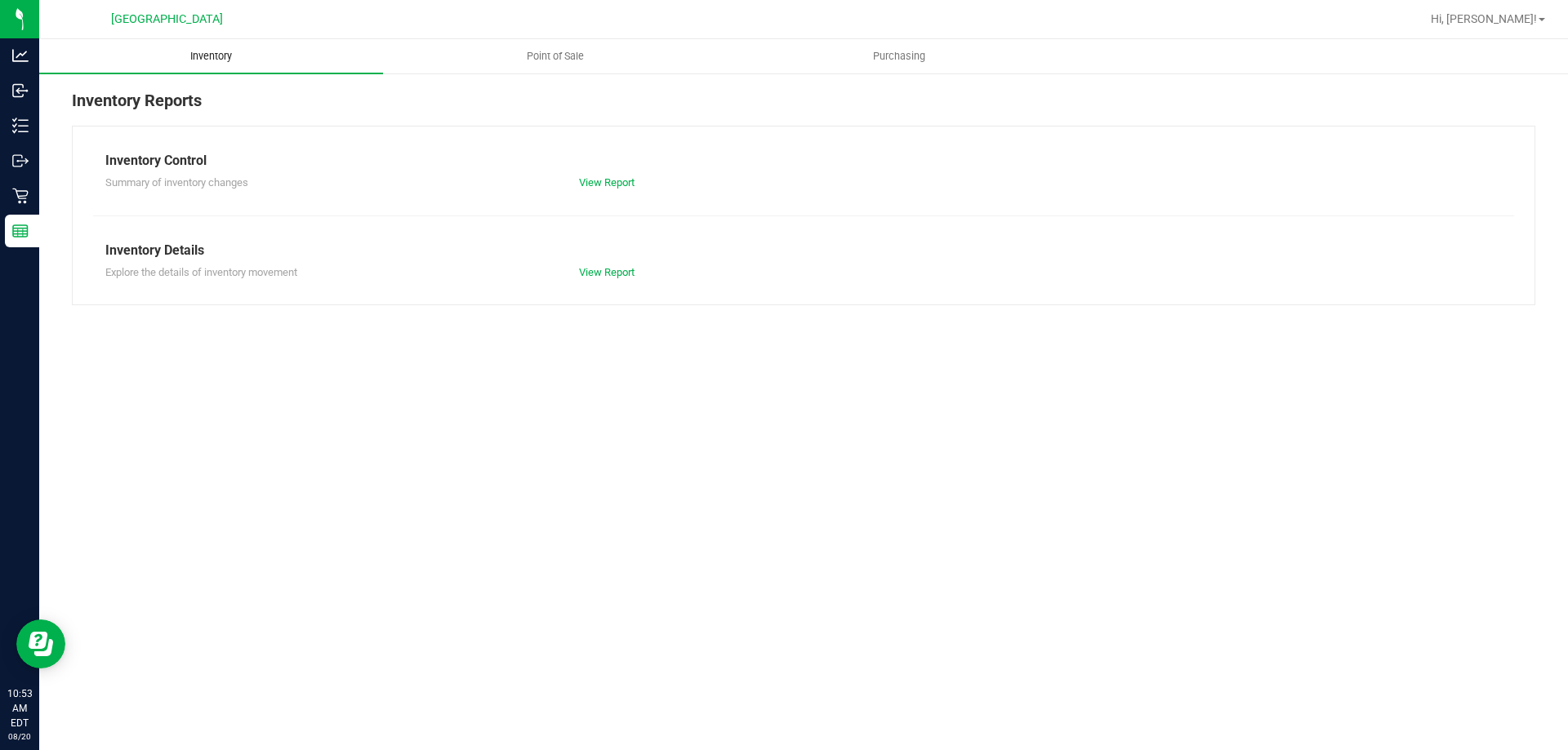
click at [244, 51] on span "Inventory" at bounding box center [211, 56] width 86 height 14
click at [538, 66] on uib-tab-heading "Point of Sale" at bounding box center [555, 57] width 342 height 33
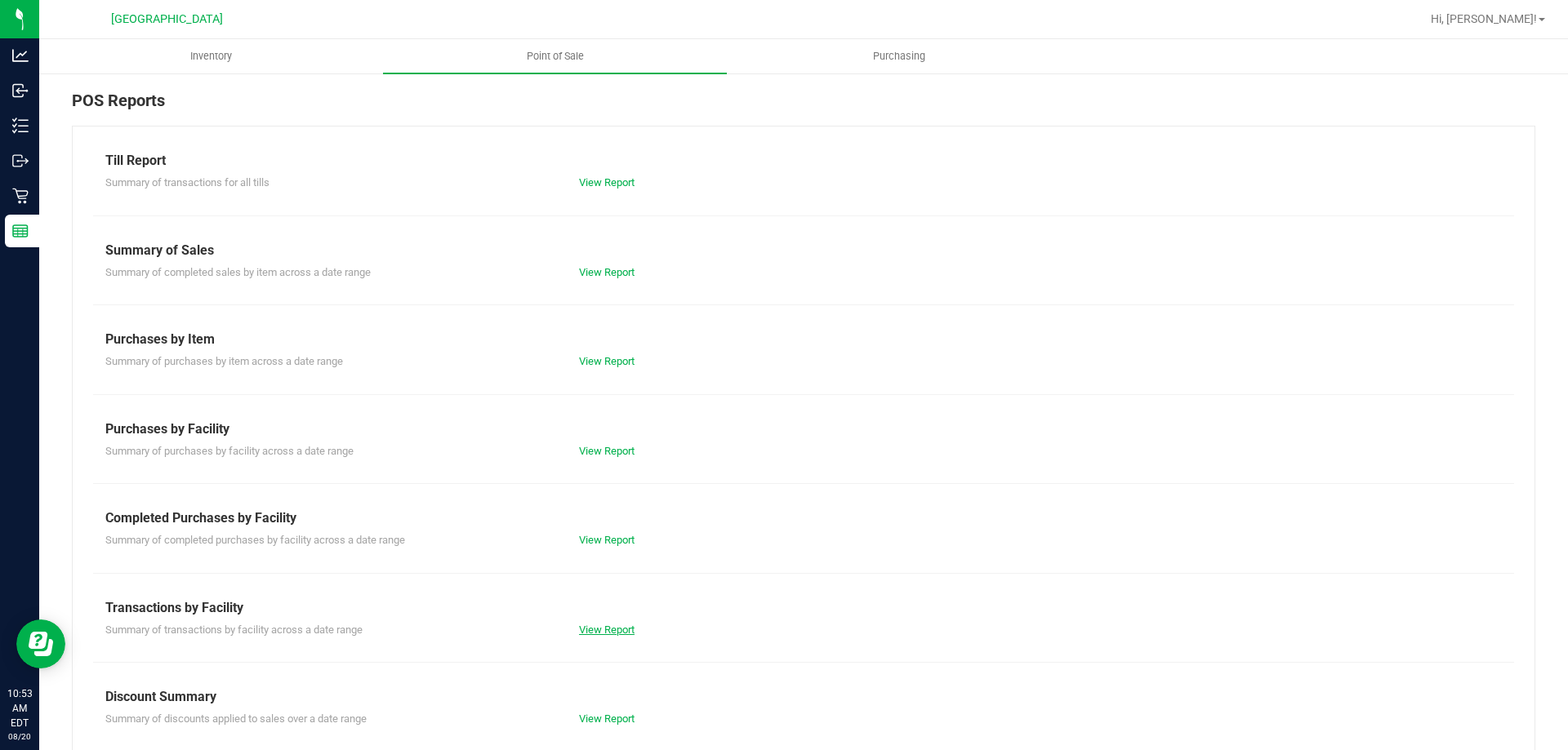
click at [630, 630] on link "View Report" at bounding box center [607, 630] width 56 height 12
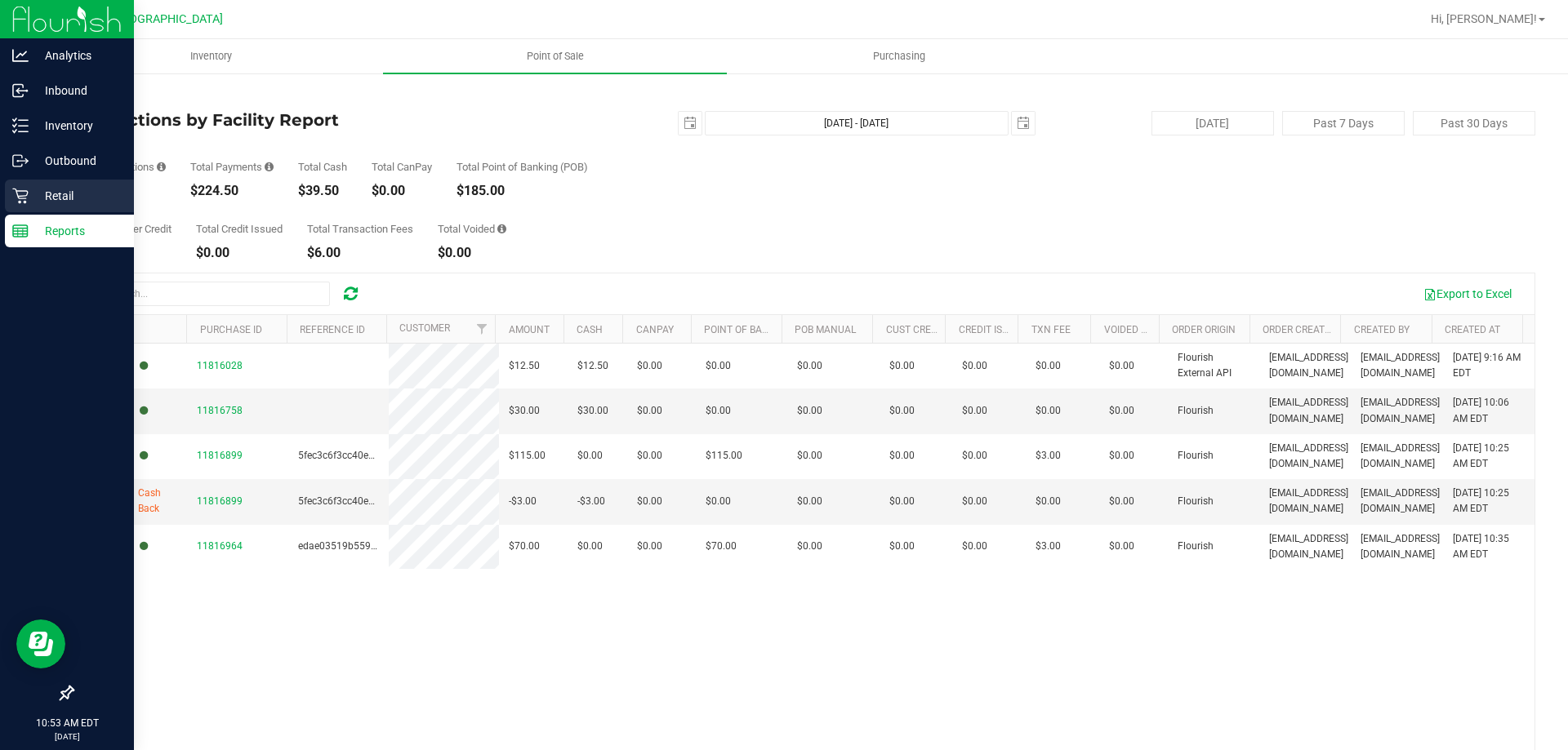
click at [28, 187] on div "Retail" at bounding box center [69, 196] width 129 height 33
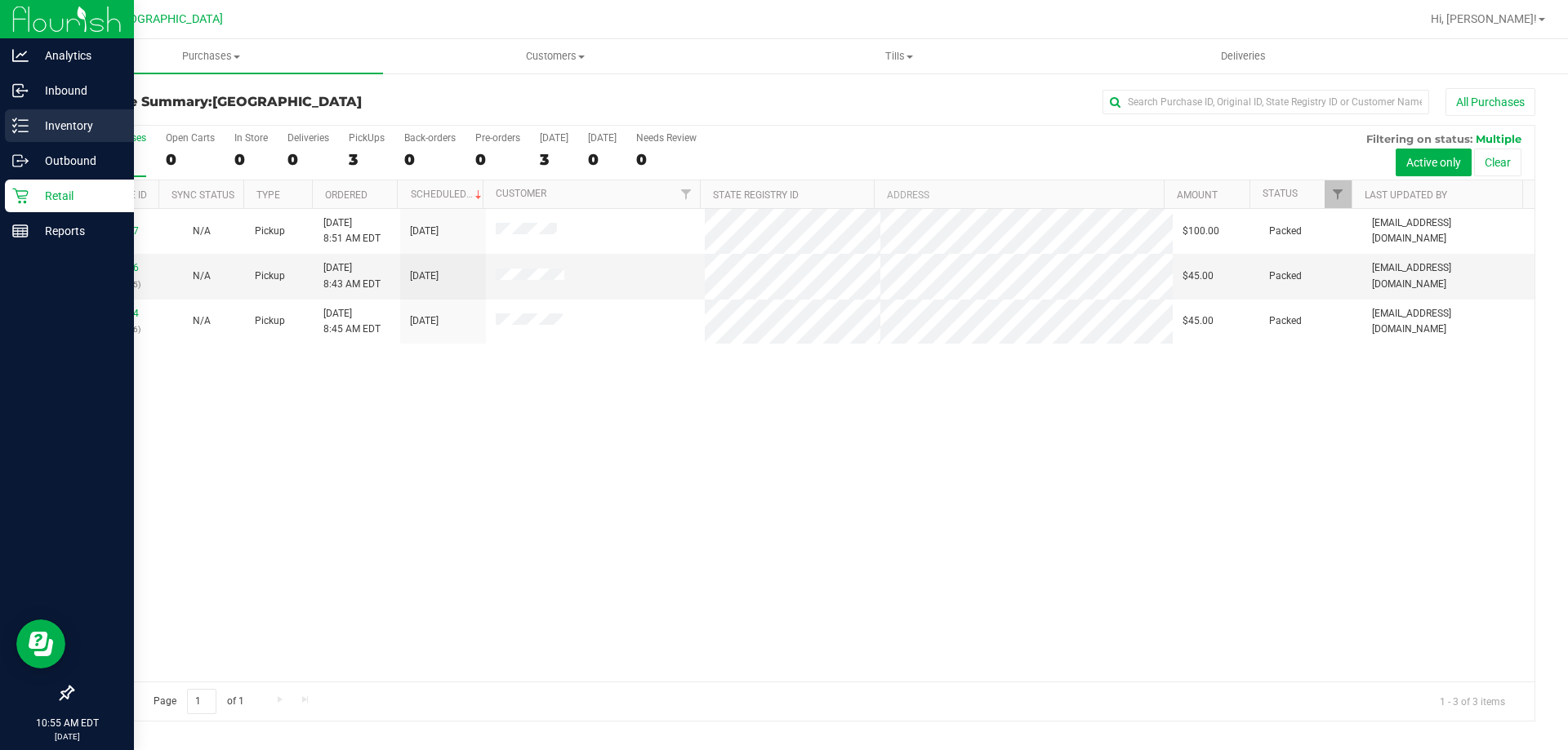
click at [45, 120] on p "Inventory" at bounding box center [78, 126] width 98 height 19
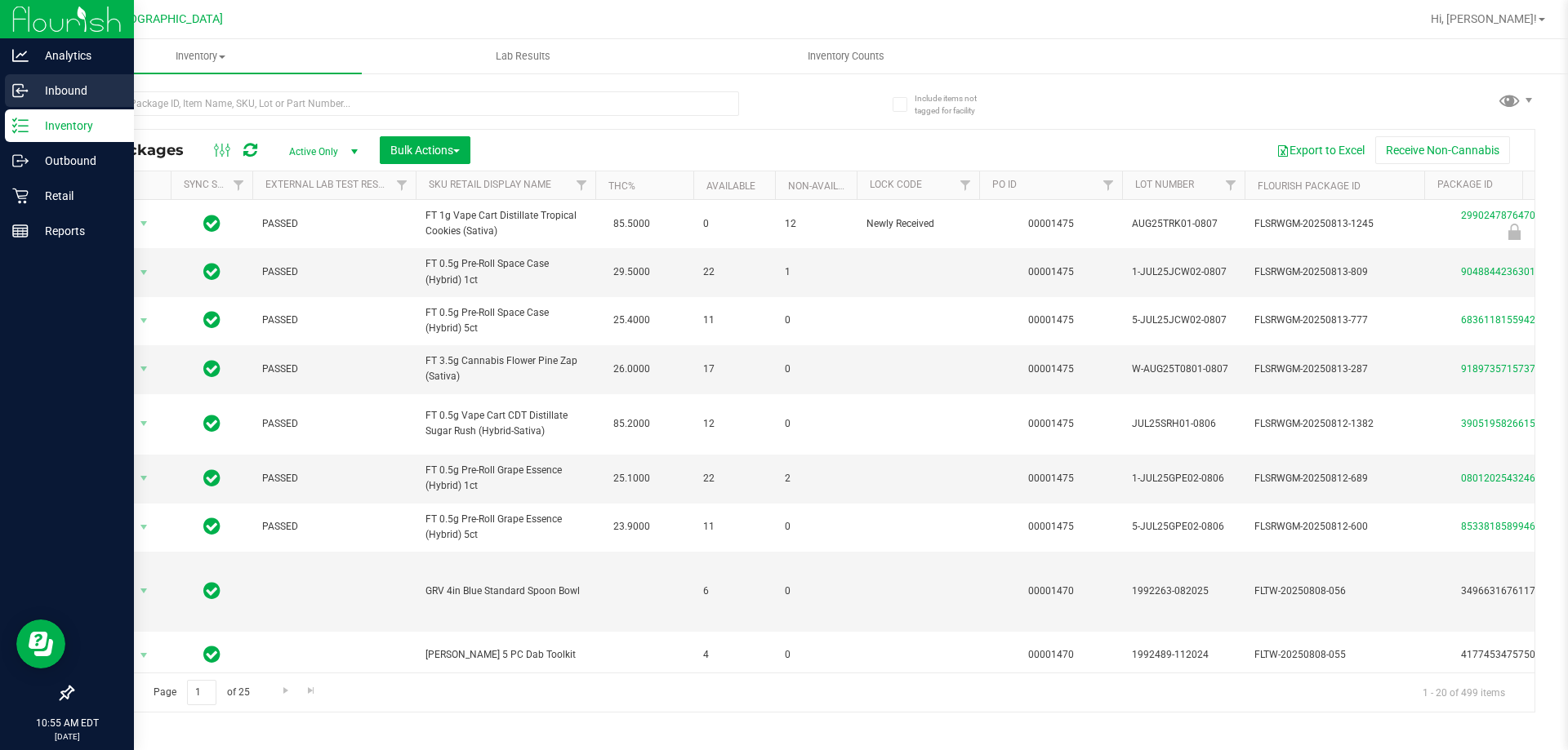
click at [65, 82] on p "Inbound" at bounding box center [78, 90] width 98 height 19
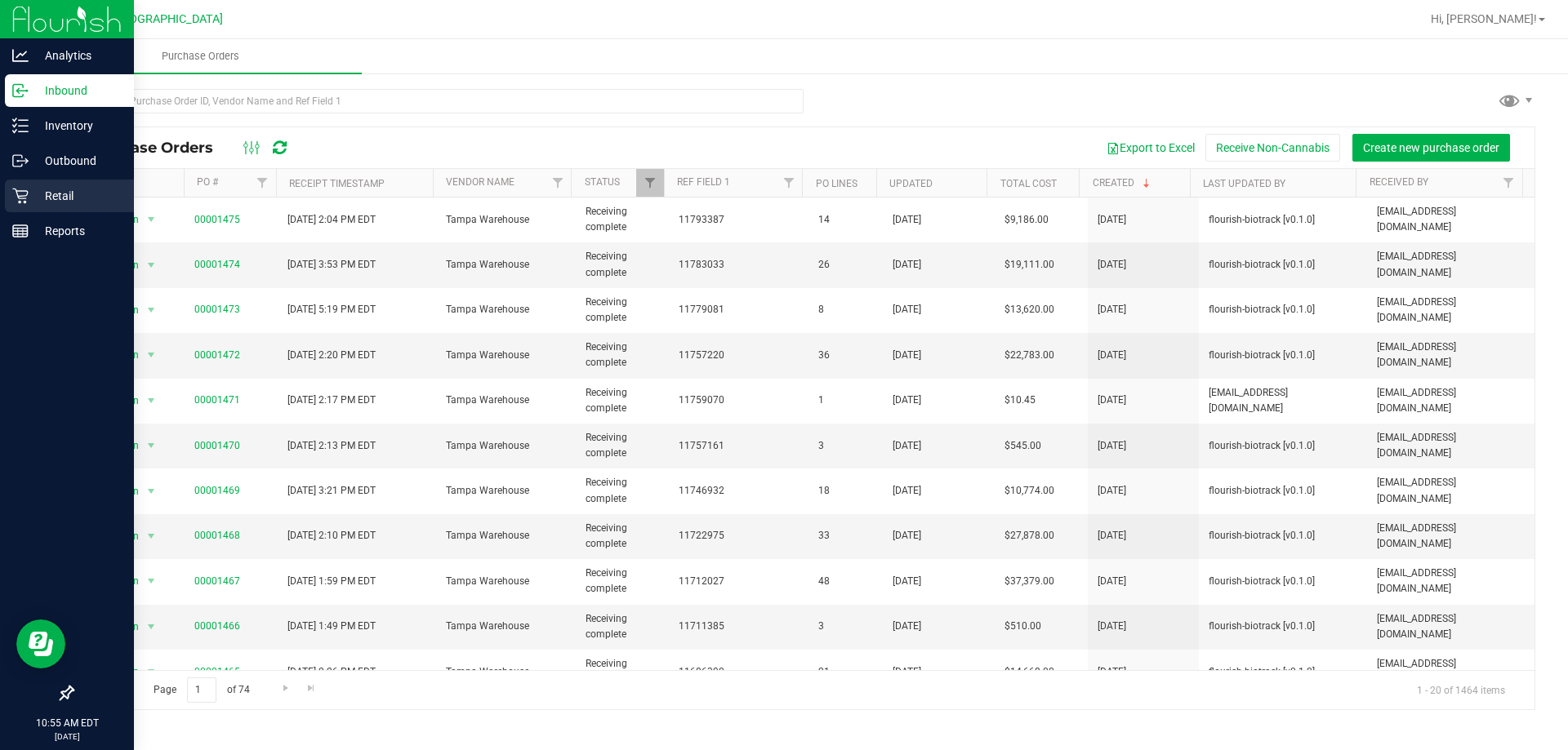
click at [74, 188] on p "Retail" at bounding box center [78, 196] width 98 height 19
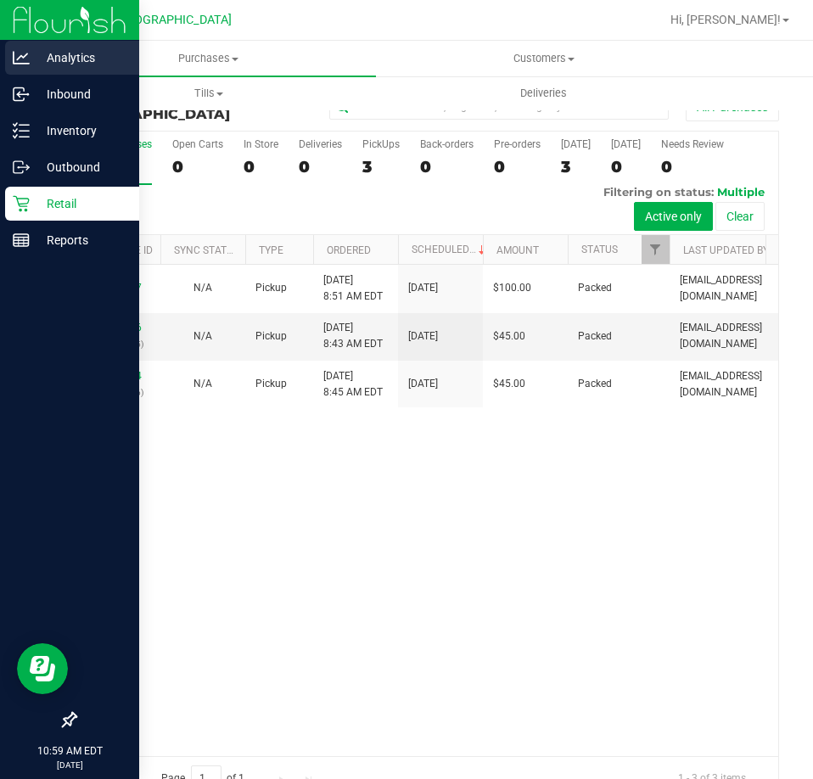
click at [21, 53] on icon at bounding box center [21, 57] width 17 height 17
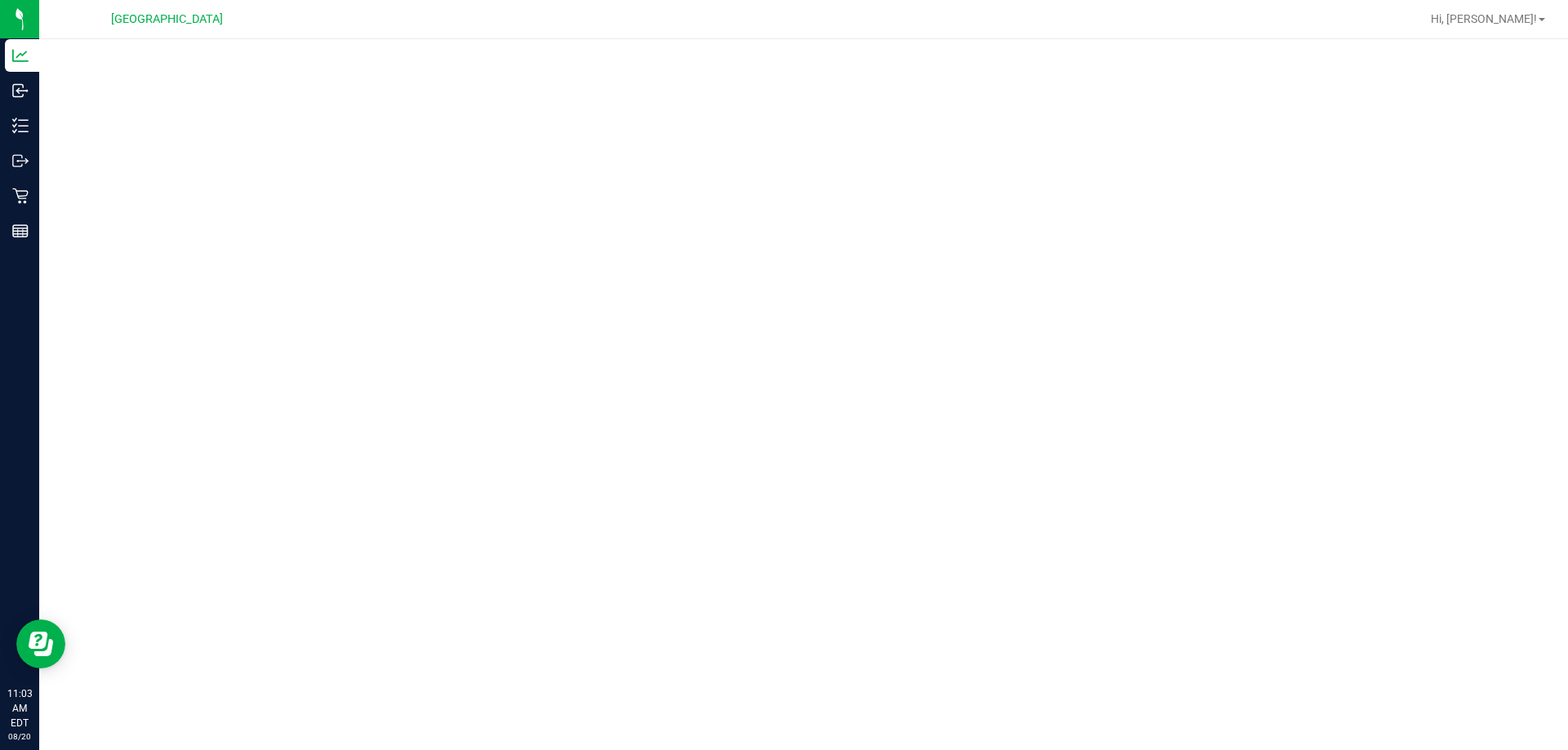
click at [61, 603] on div at bounding box center [803, 389] width 1529 height 701
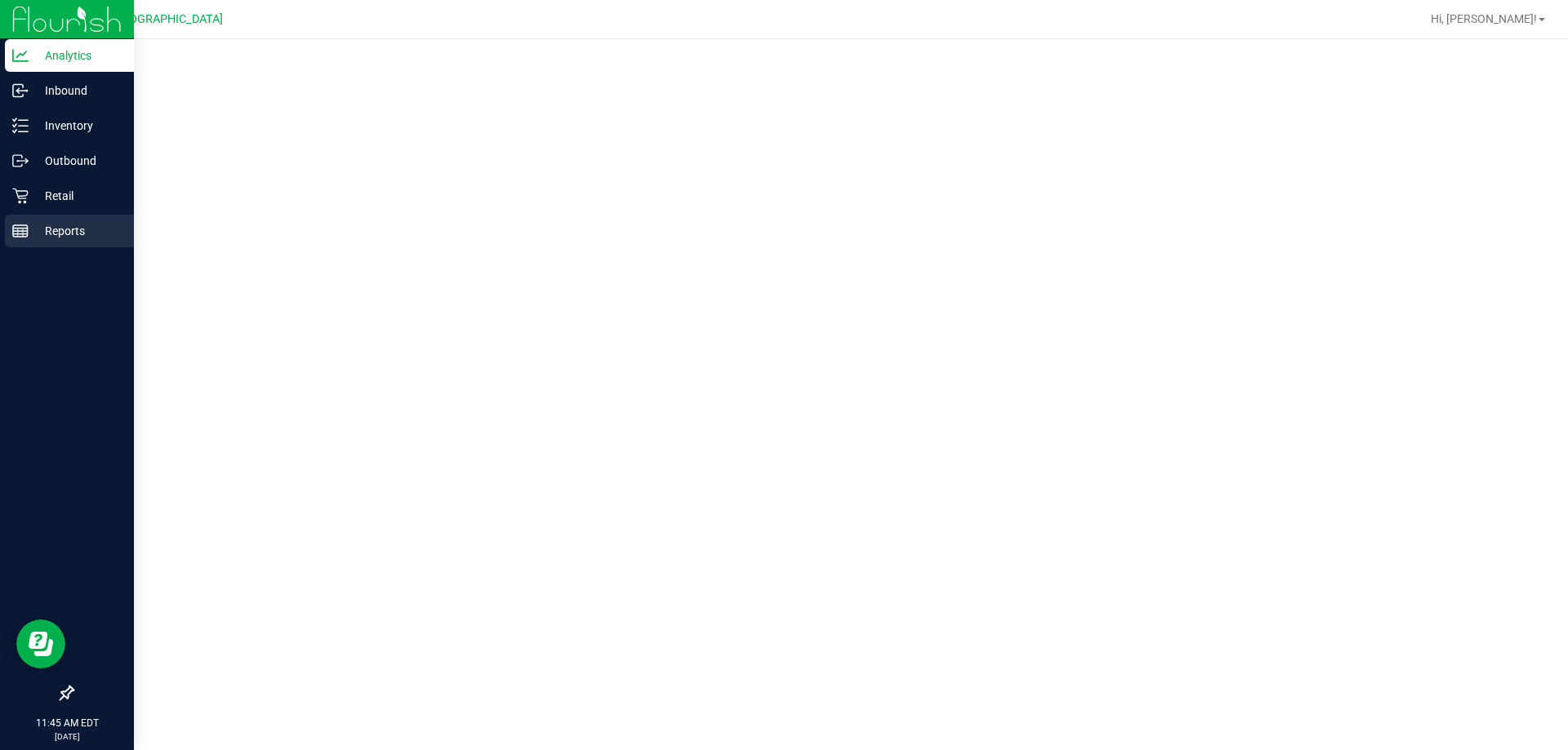
click at [53, 240] on div "Reports" at bounding box center [69, 231] width 129 height 33
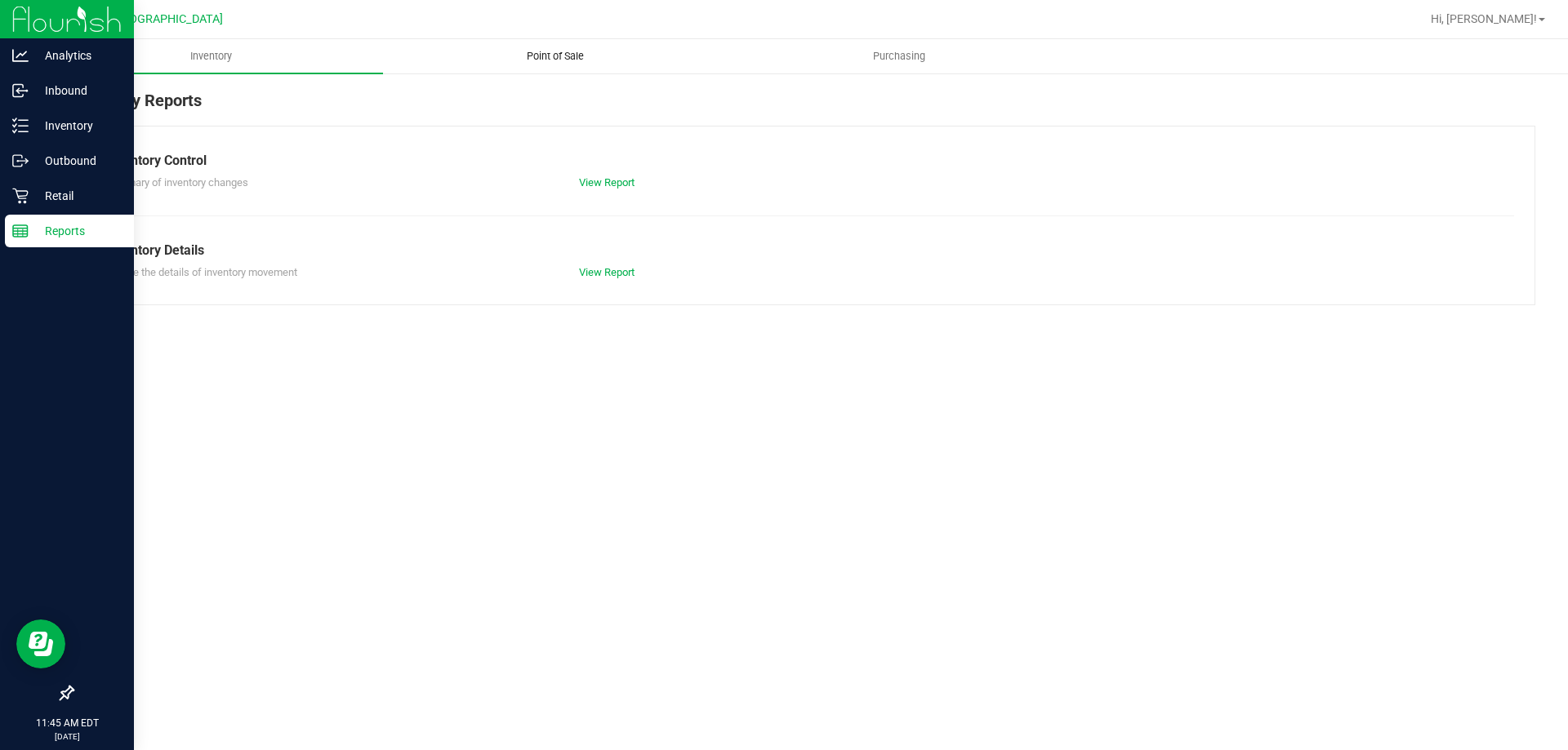
click at [577, 46] on uib-tab-heading "Point of Sale" at bounding box center [555, 57] width 342 height 33
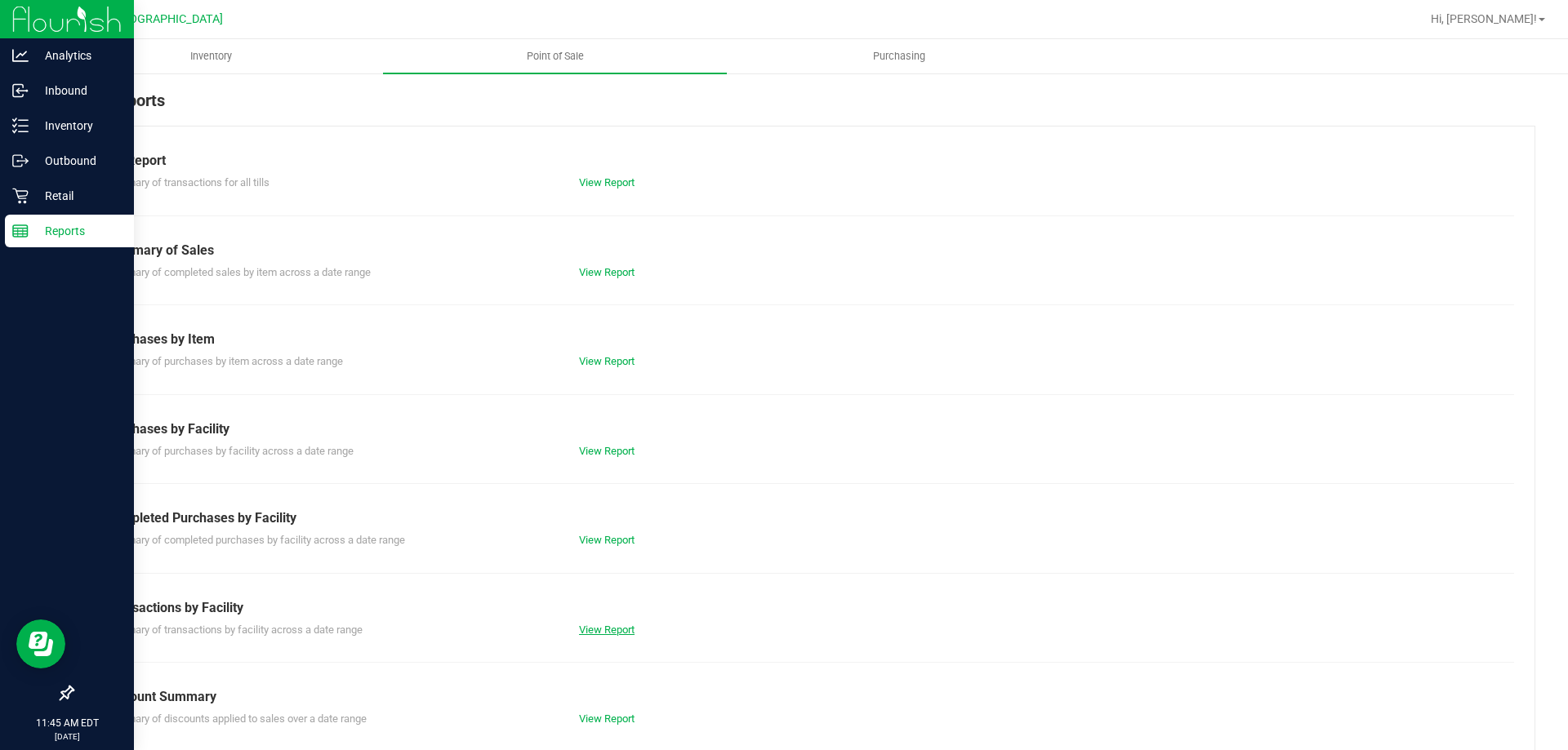
click at [603, 626] on link "View Report" at bounding box center [607, 630] width 56 height 12
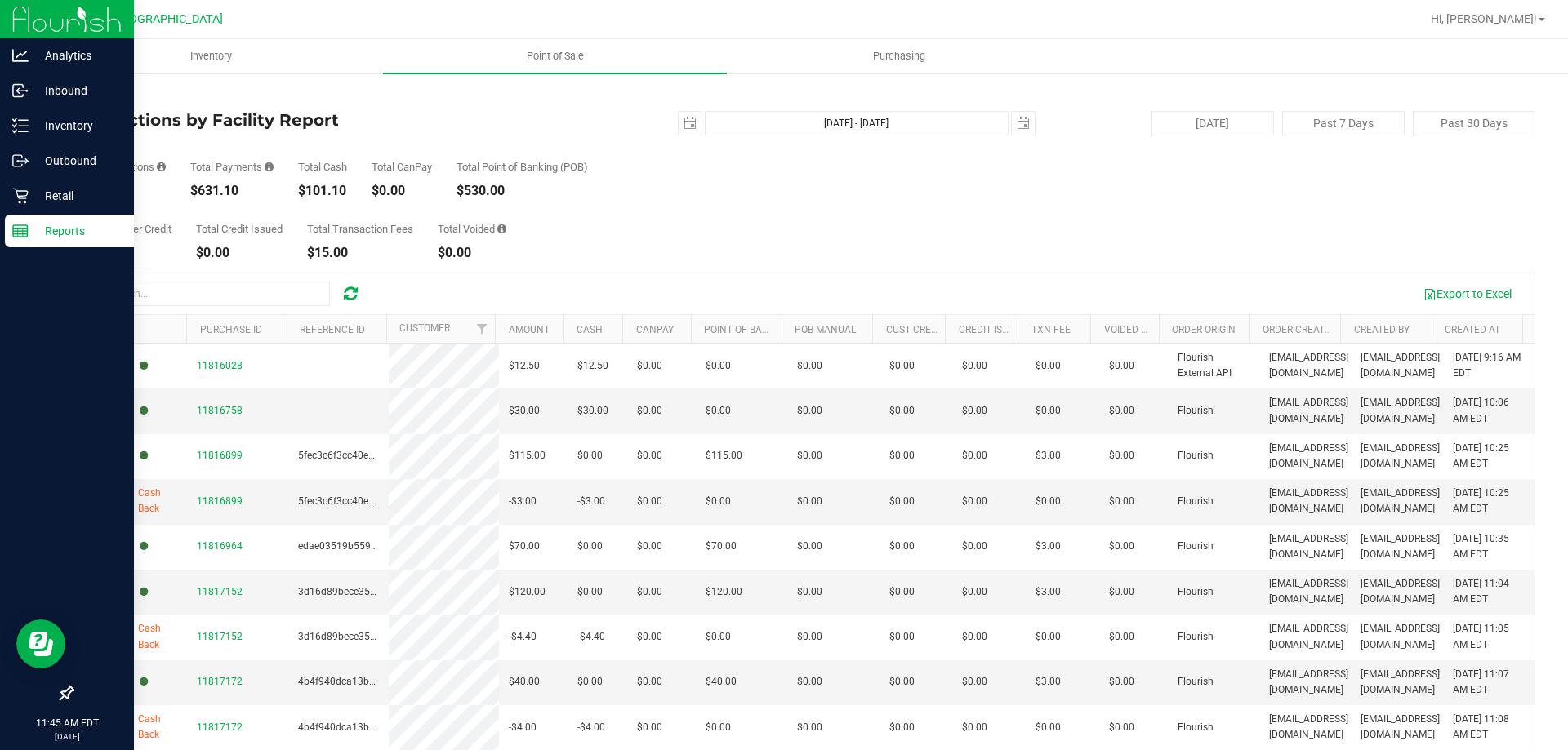
click at [594, 224] on div "Total Customer Credit $0.00 Total Credit Issued $0.00 Total Transaction Fees $1…" at bounding box center [803, 228] width 1463 height 62
click at [143, 21] on span "[GEOGRAPHIC_DATA]" at bounding box center [166, 19] width 112 height 14
click at [38, 189] on p "Retail" at bounding box center [78, 196] width 98 height 19
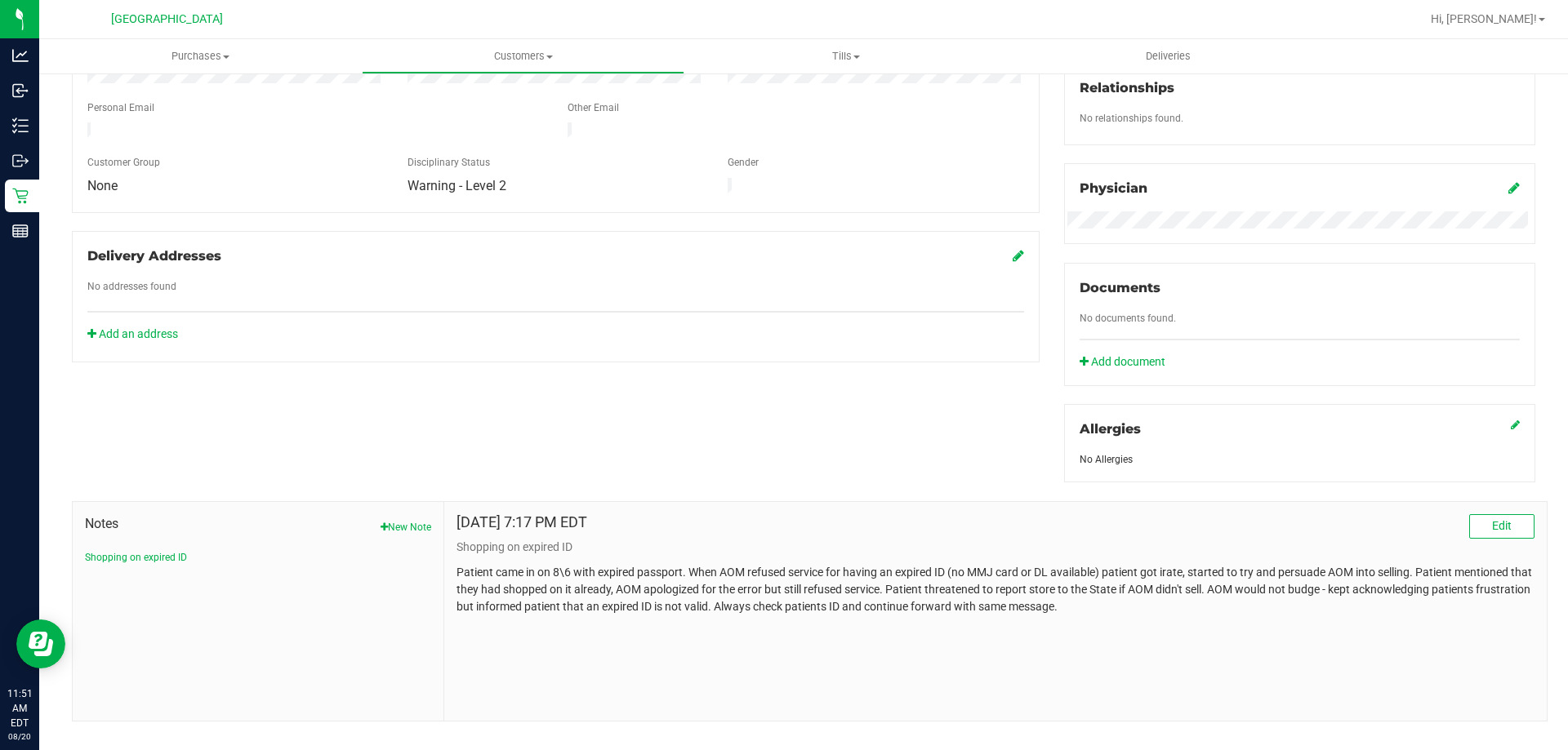
scroll to position [409, 0]
drag, startPoint x: 1512, startPoint y: 570, endPoint x: 1560, endPoint y: 574, distance: 48.2
click at [1560, 574] on div "Purchases Summary of purchases Fulfillment All purchases Customers All customer…" at bounding box center [803, 394] width 1529 height 711
click at [1435, 619] on div "Aug 6, 2025 7:17 PM EDT Edit Shopping on expired ID Patient came in on 8\6 with…" at bounding box center [996, 611] width 1102 height 219
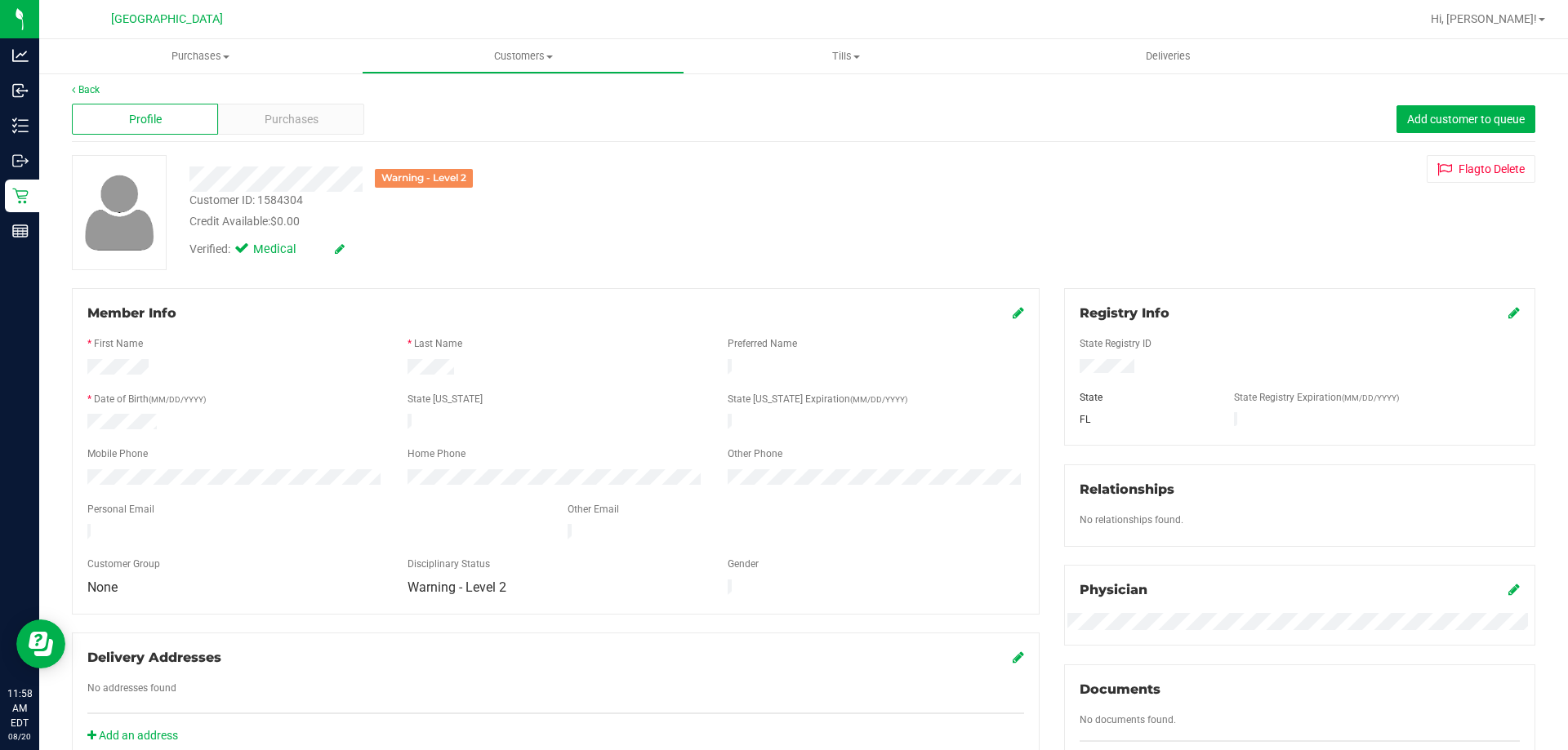
scroll to position [0, 0]
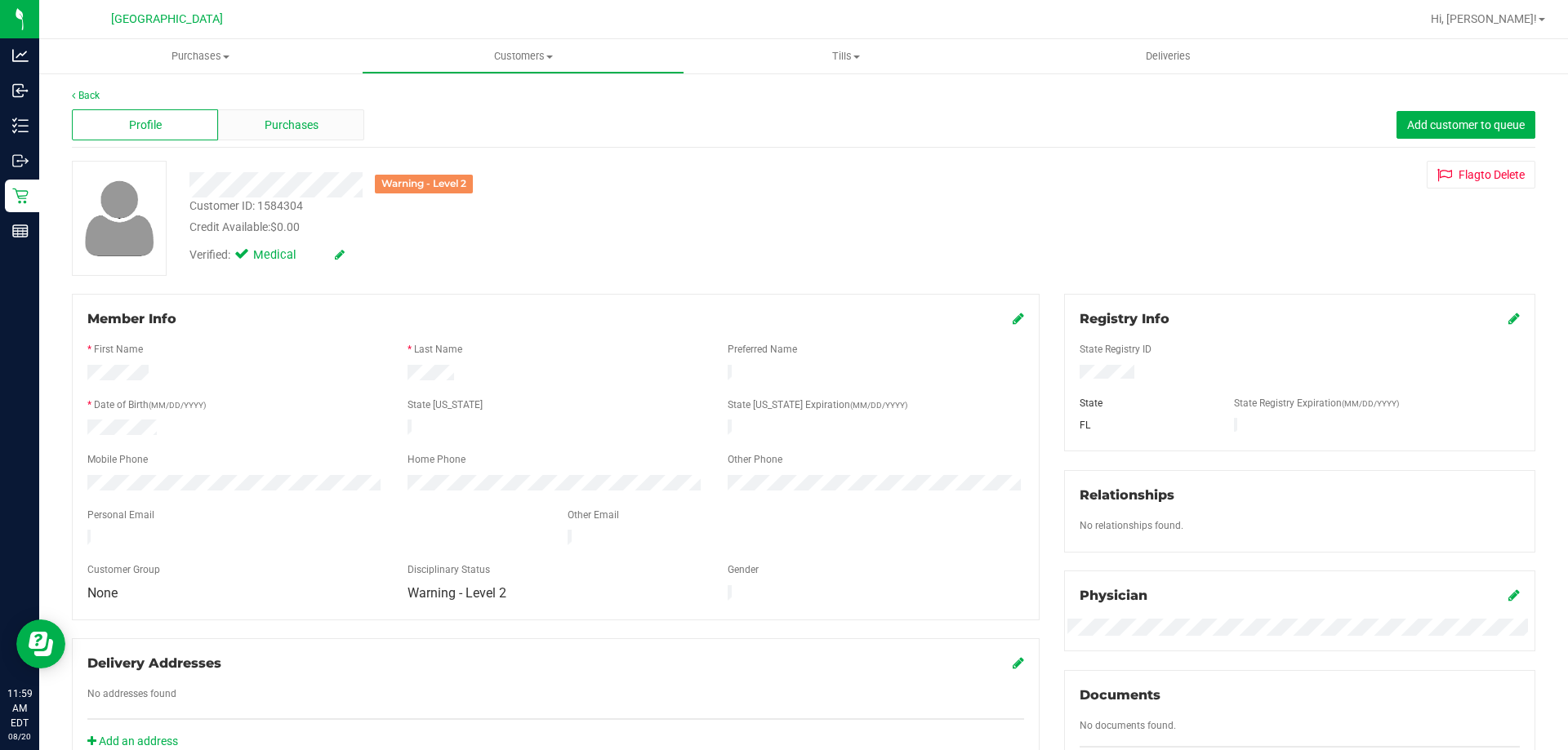
click at [328, 125] on div "Purchases" at bounding box center [291, 125] width 146 height 31
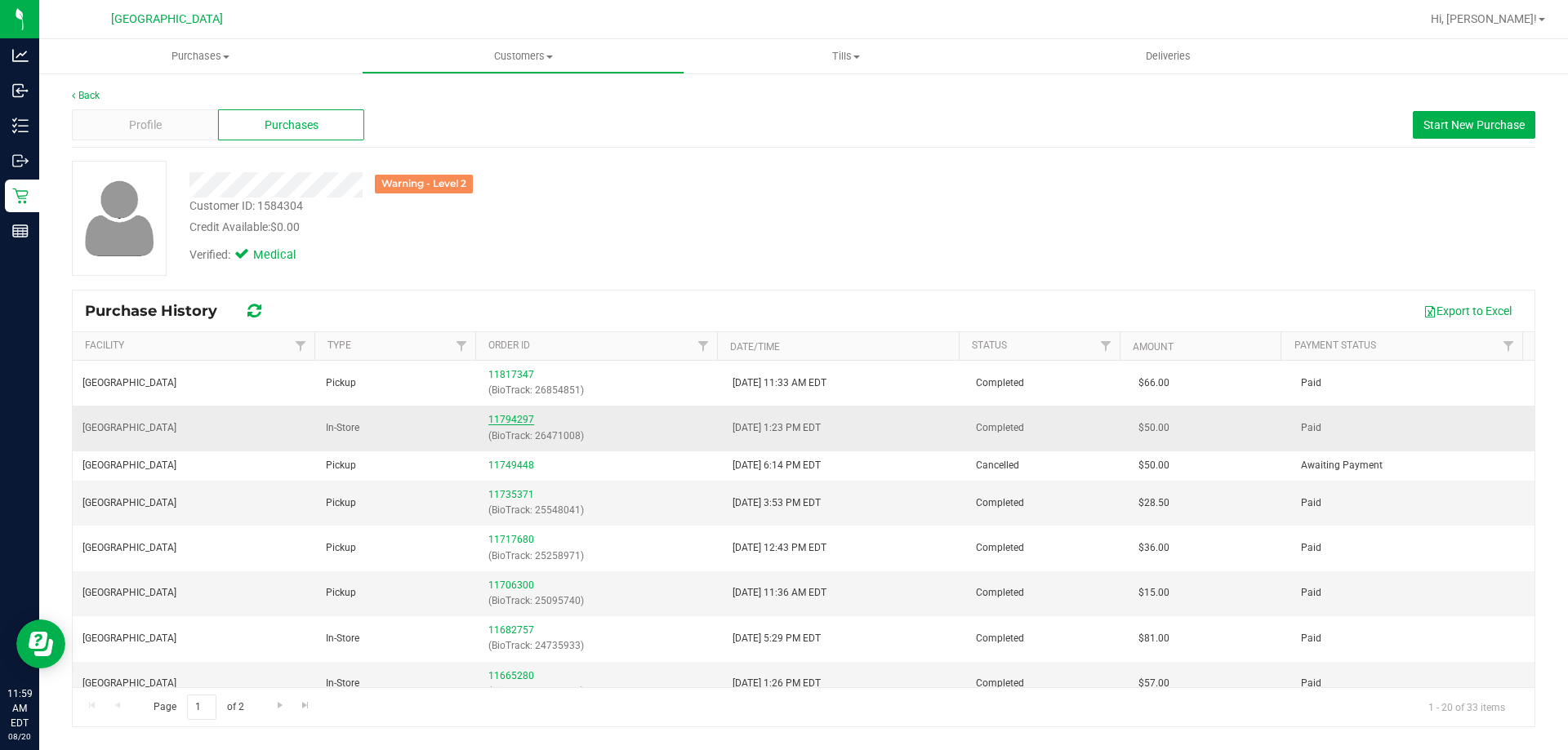
click at [490, 418] on link "11794297" at bounding box center [512, 419] width 46 height 12
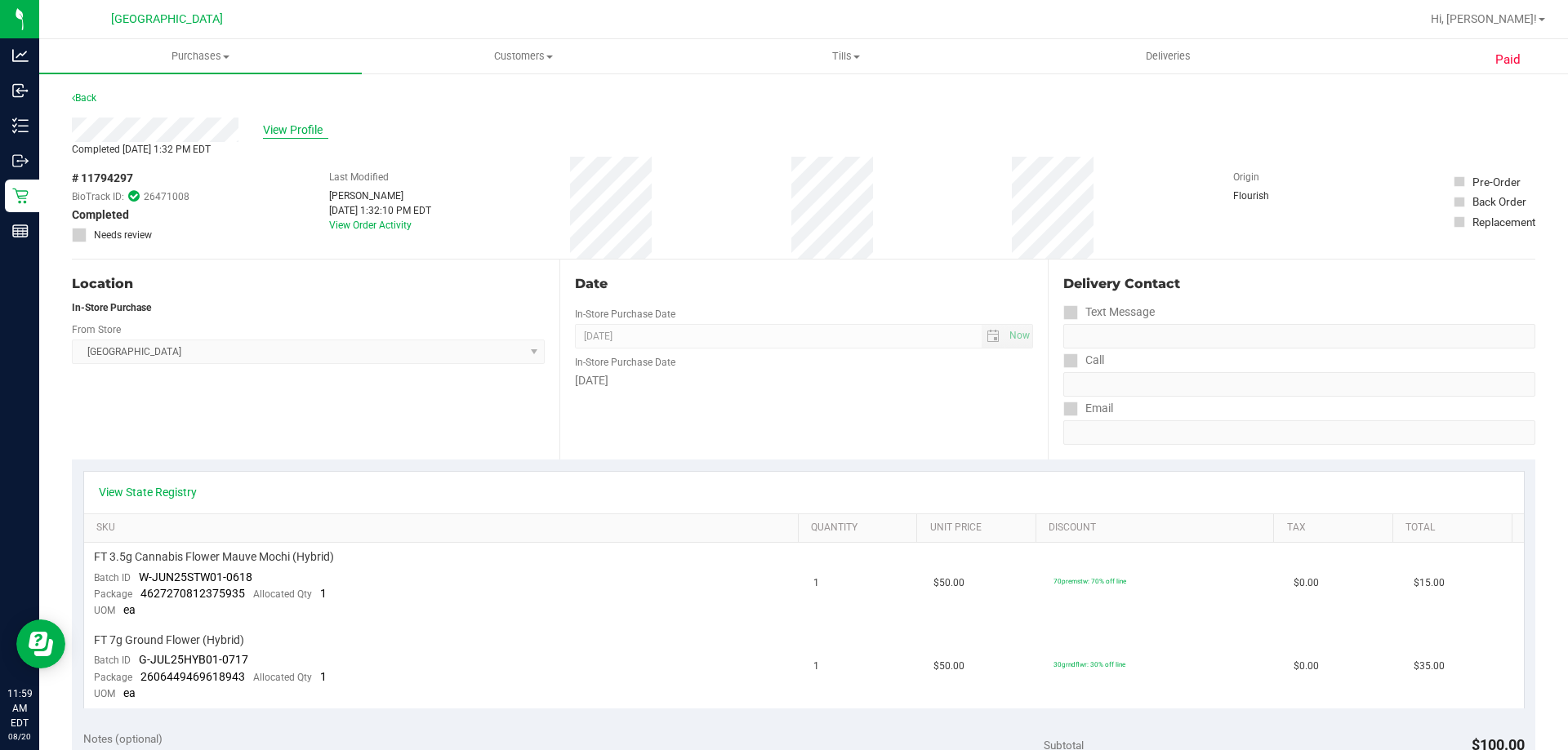
click at [305, 126] on span "View Profile" at bounding box center [295, 131] width 65 height 17
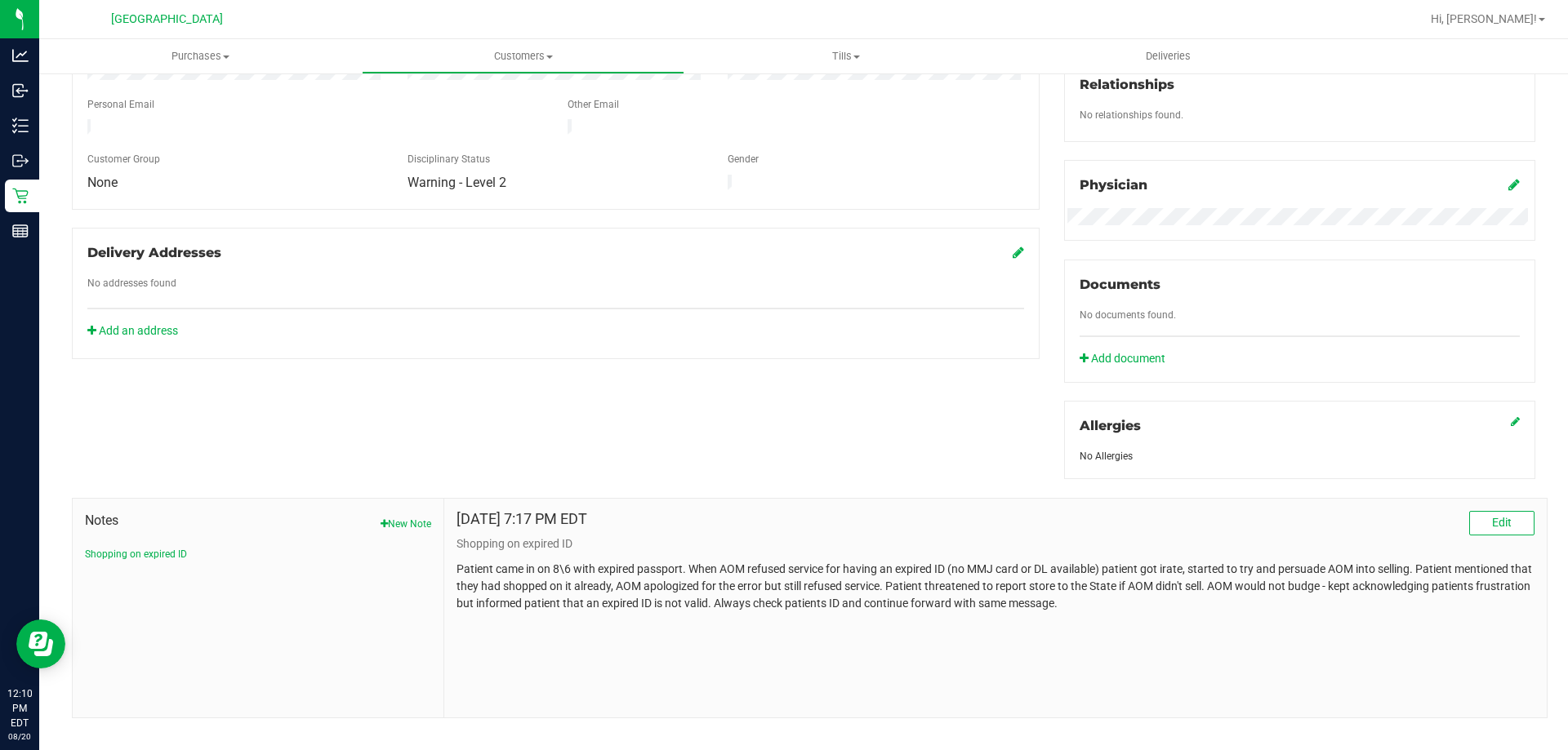
scroll to position [430, 0]
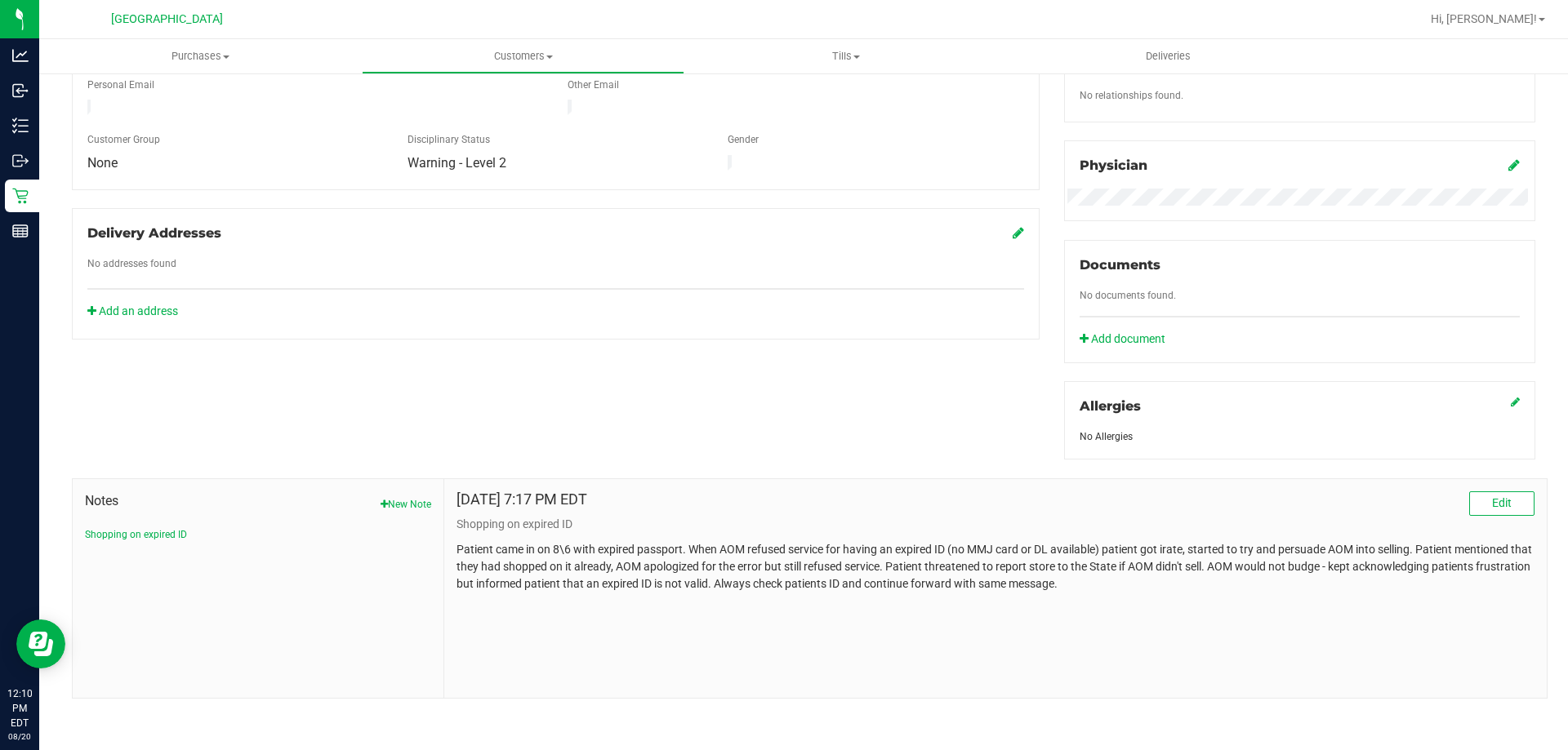
click at [657, 378] on div "Member Info * First Name * Last Name Preferred Name * Date of Birth (MM/DD/YYYY…" at bounding box center [803, 281] width 1488 height 836
click at [281, 419] on div "Member Info * First Name * Last Name Preferred Name * Date of Birth (MM/DD/YYYY…" at bounding box center [803, 281] width 1488 height 836
click at [165, 54] on span "Purchases" at bounding box center [200, 56] width 322 height 14
click at [138, 111] on li "Fulfillment" at bounding box center [200, 118] width 322 height 19
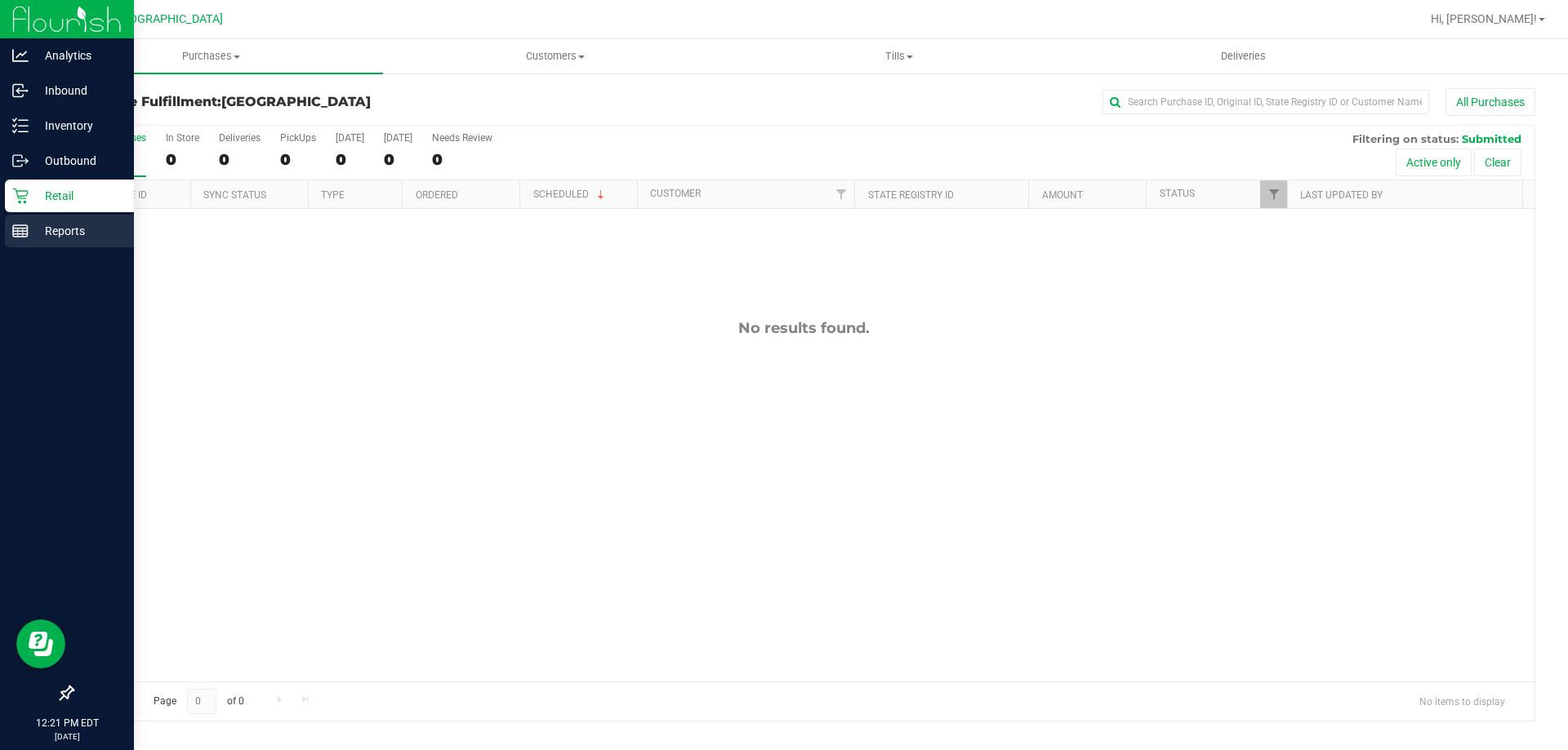
click at [17, 221] on div "Reports" at bounding box center [69, 231] width 129 height 33
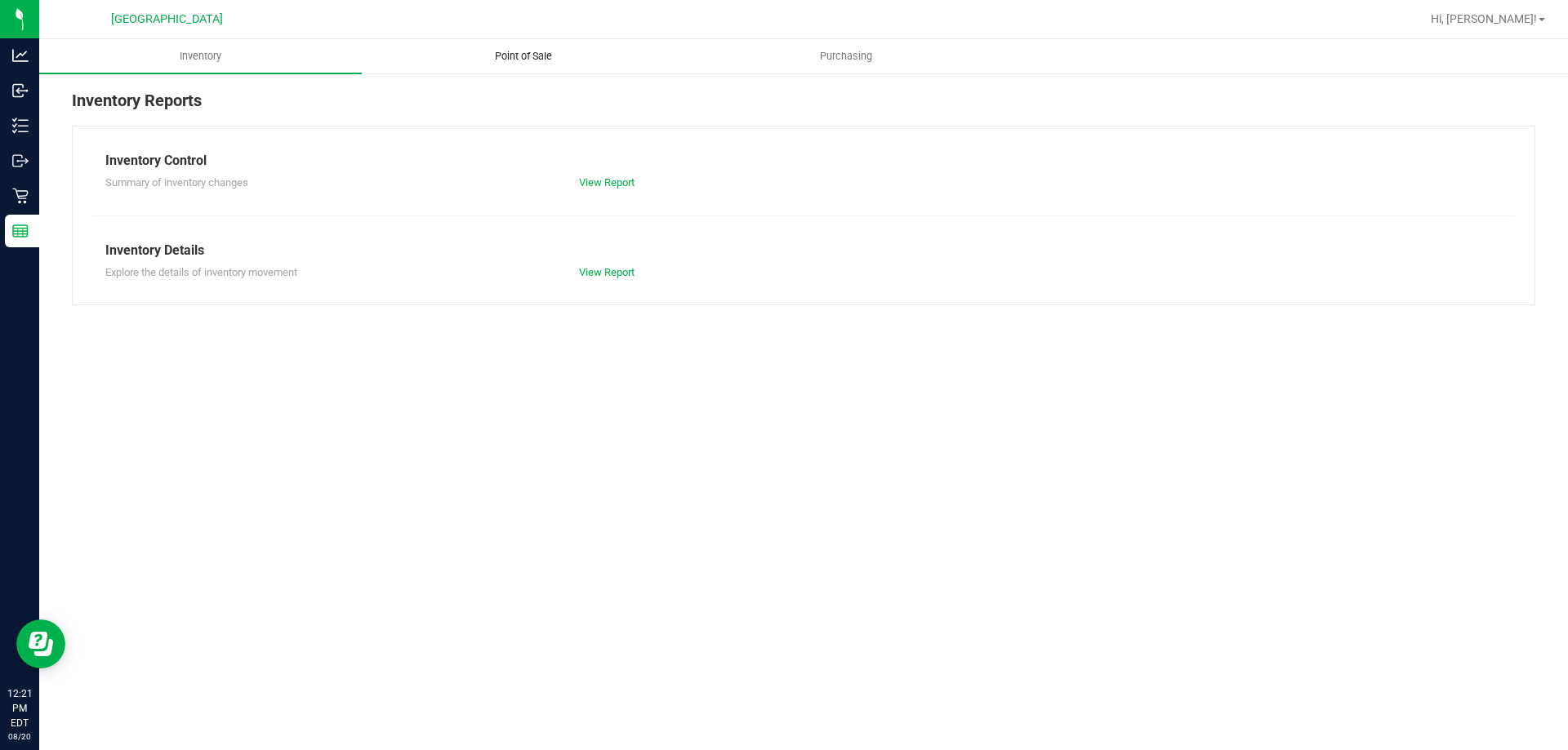
click at [492, 68] on uib-tab-heading "Point of Sale" at bounding box center [523, 57] width 321 height 33
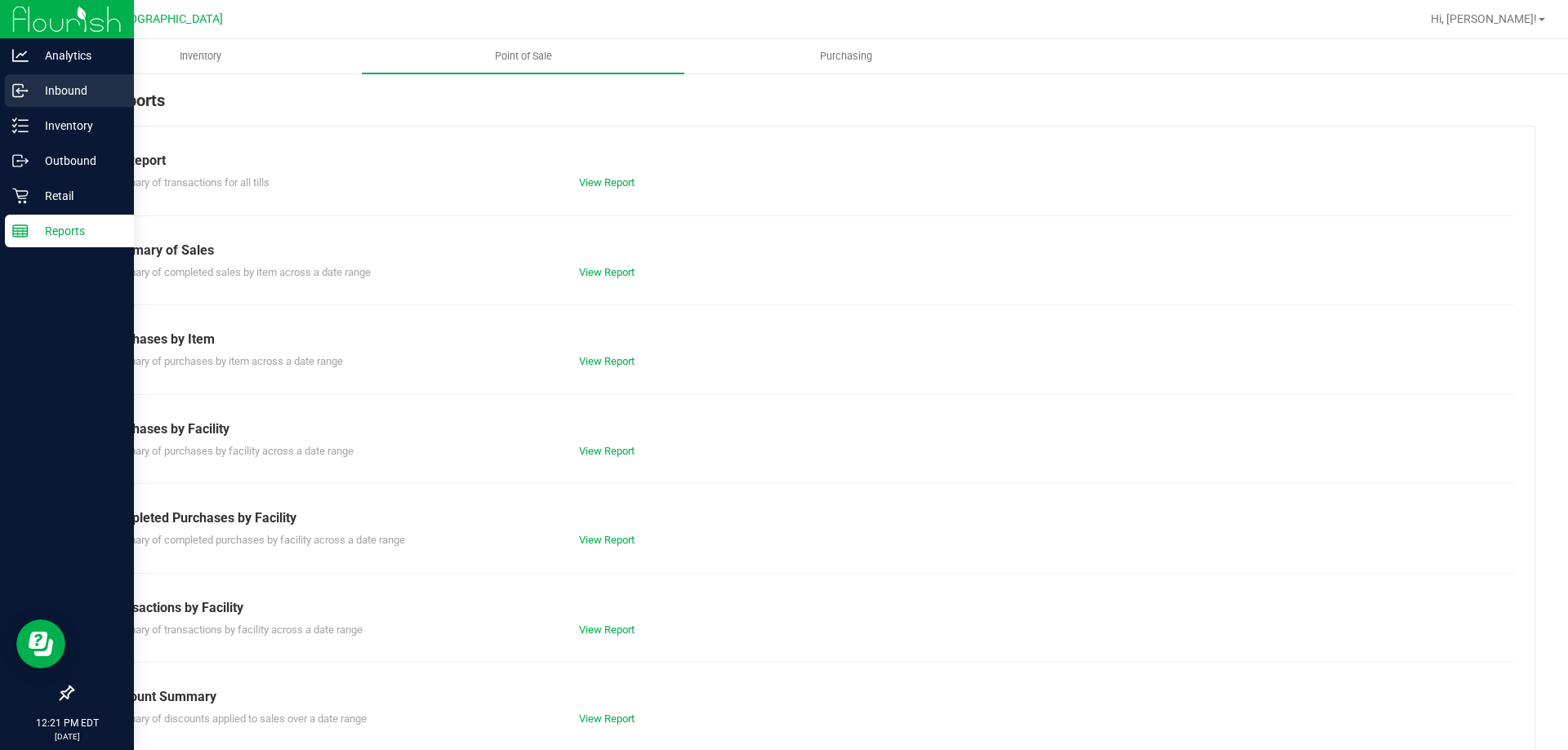
click at [0, 97] on link "Inbound" at bounding box center [66, 91] width 134 height 36
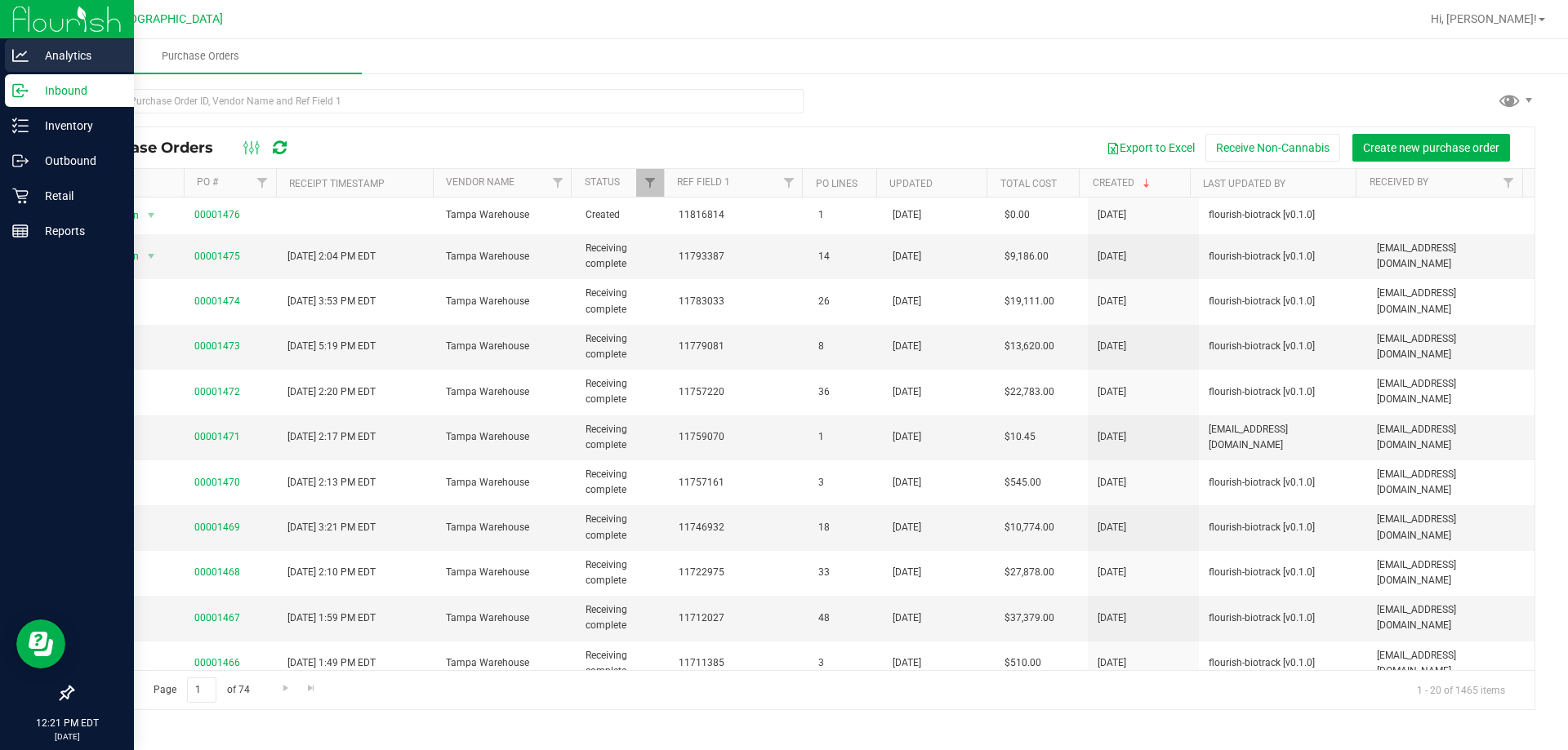
click at [79, 55] on p "Analytics" at bounding box center [78, 56] width 98 height 19
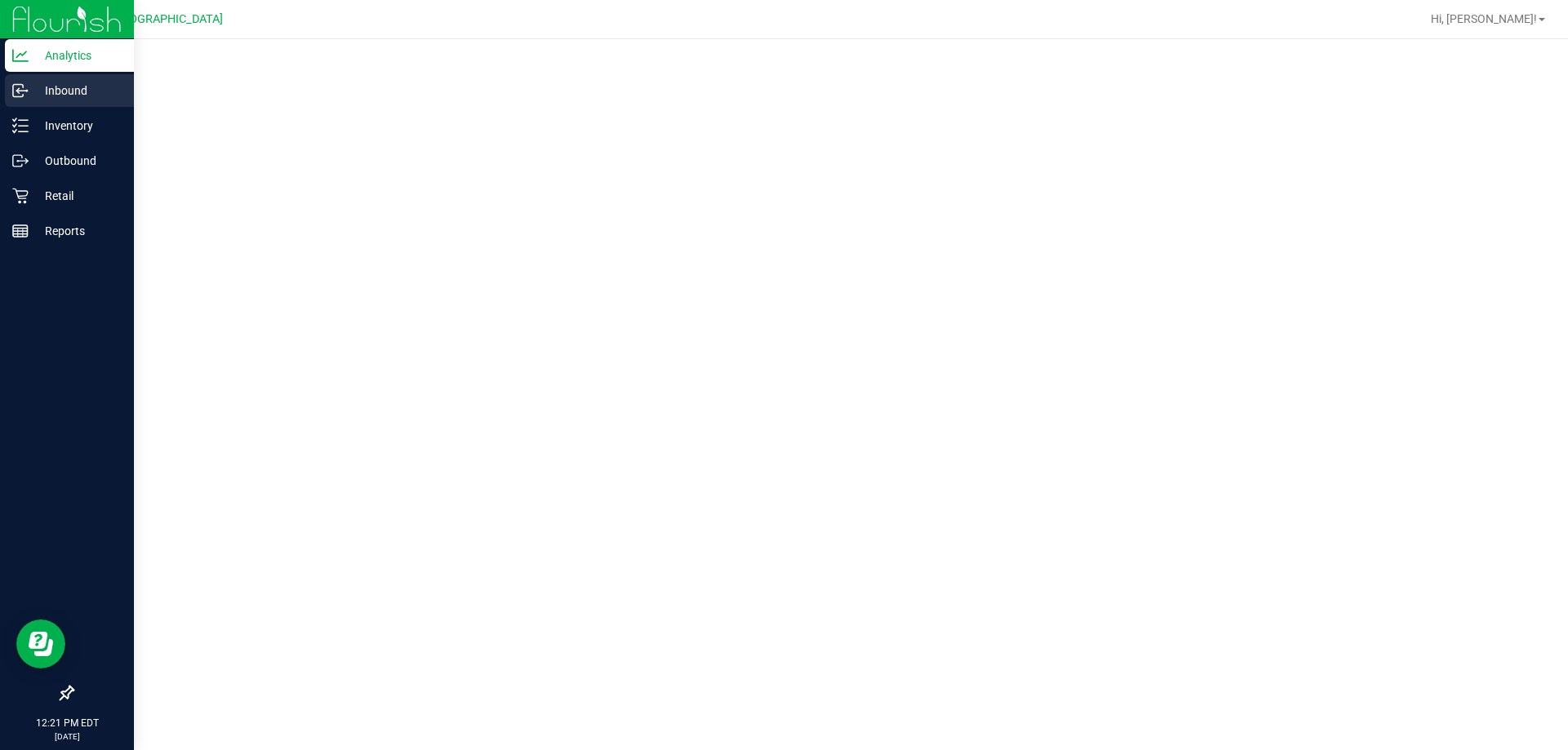
click at [59, 89] on p "Inbound" at bounding box center [78, 90] width 98 height 19
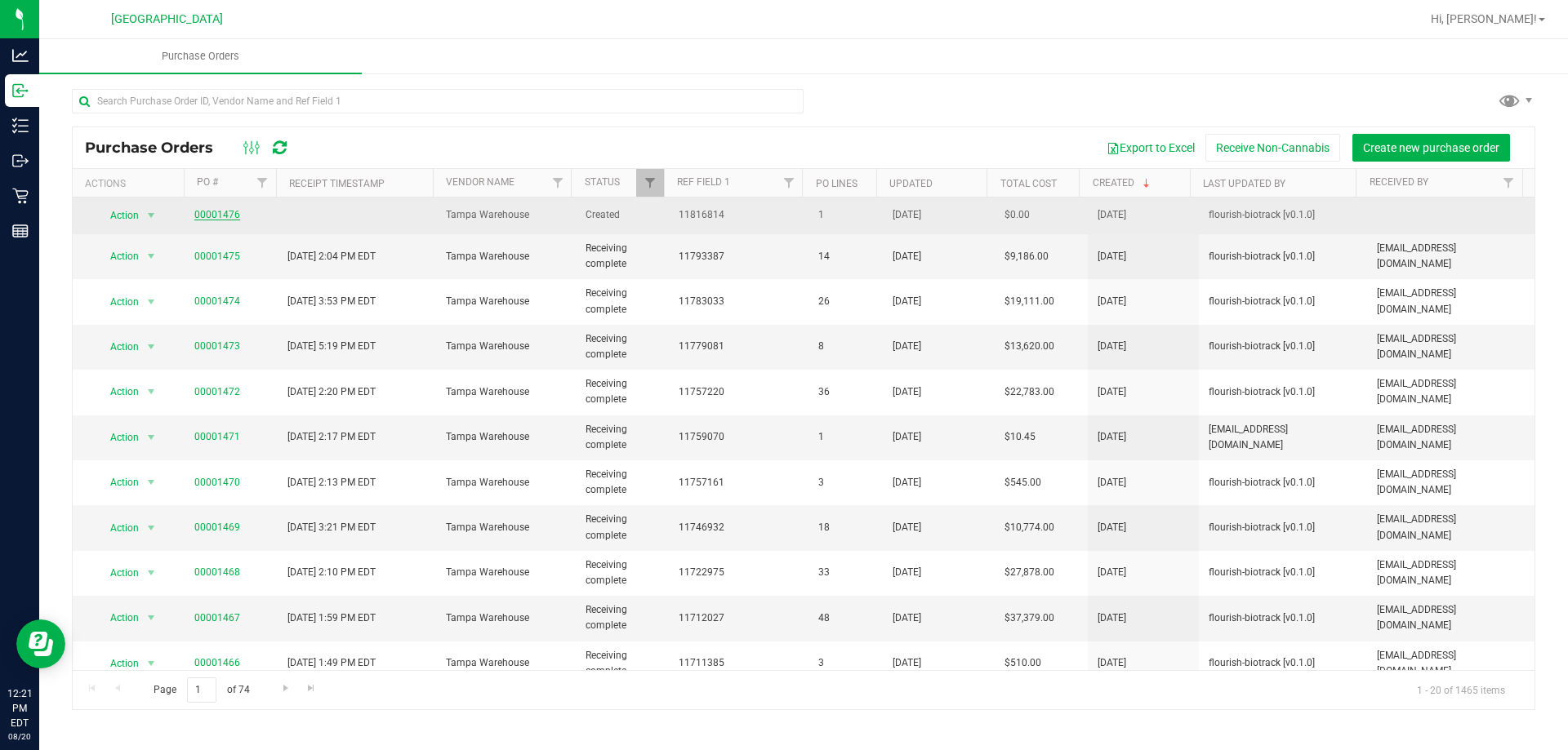
click at [214, 213] on link "00001476" at bounding box center [217, 214] width 46 height 12
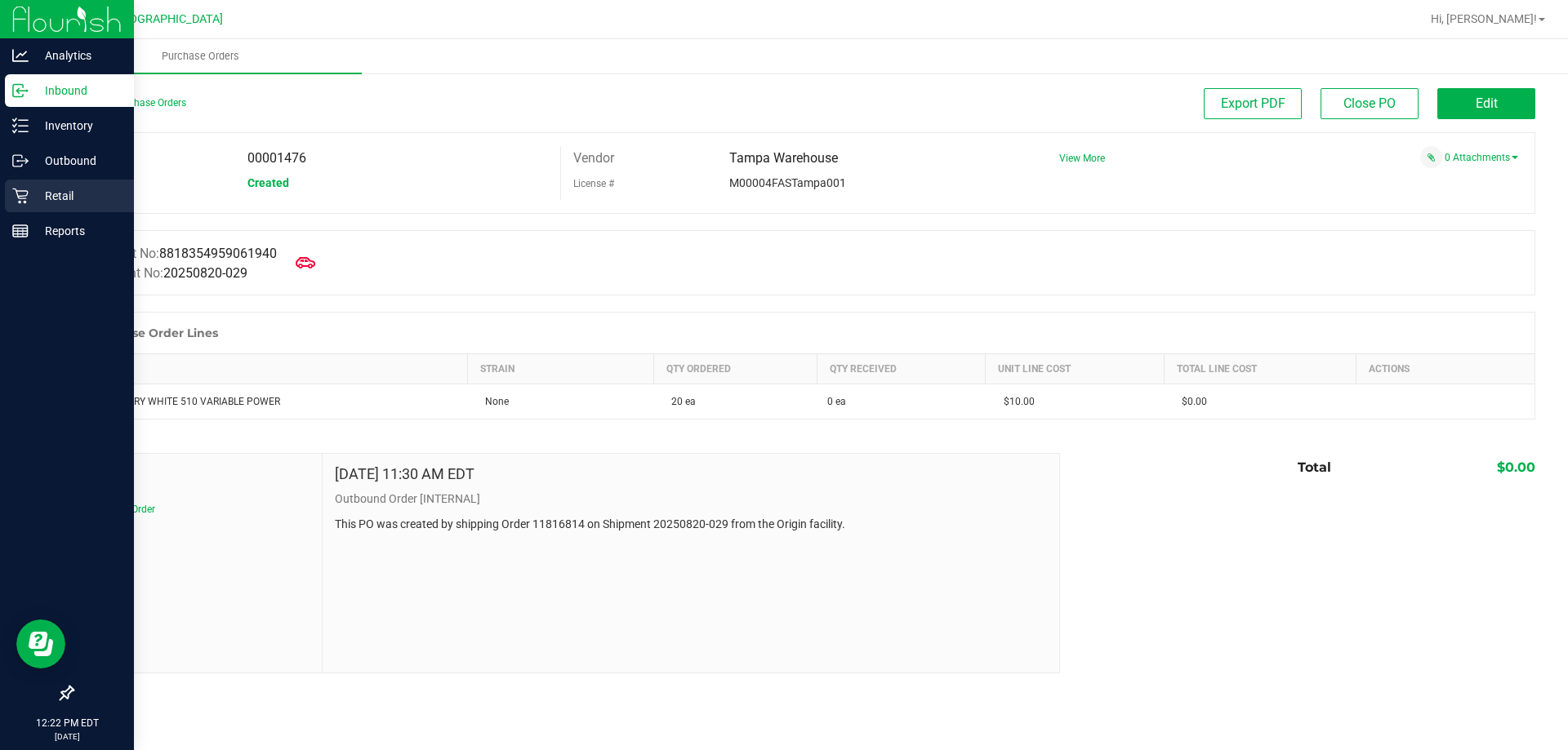
click at [41, 213] on link "Retail" at bounding box center [66, 197] width 134 height 36
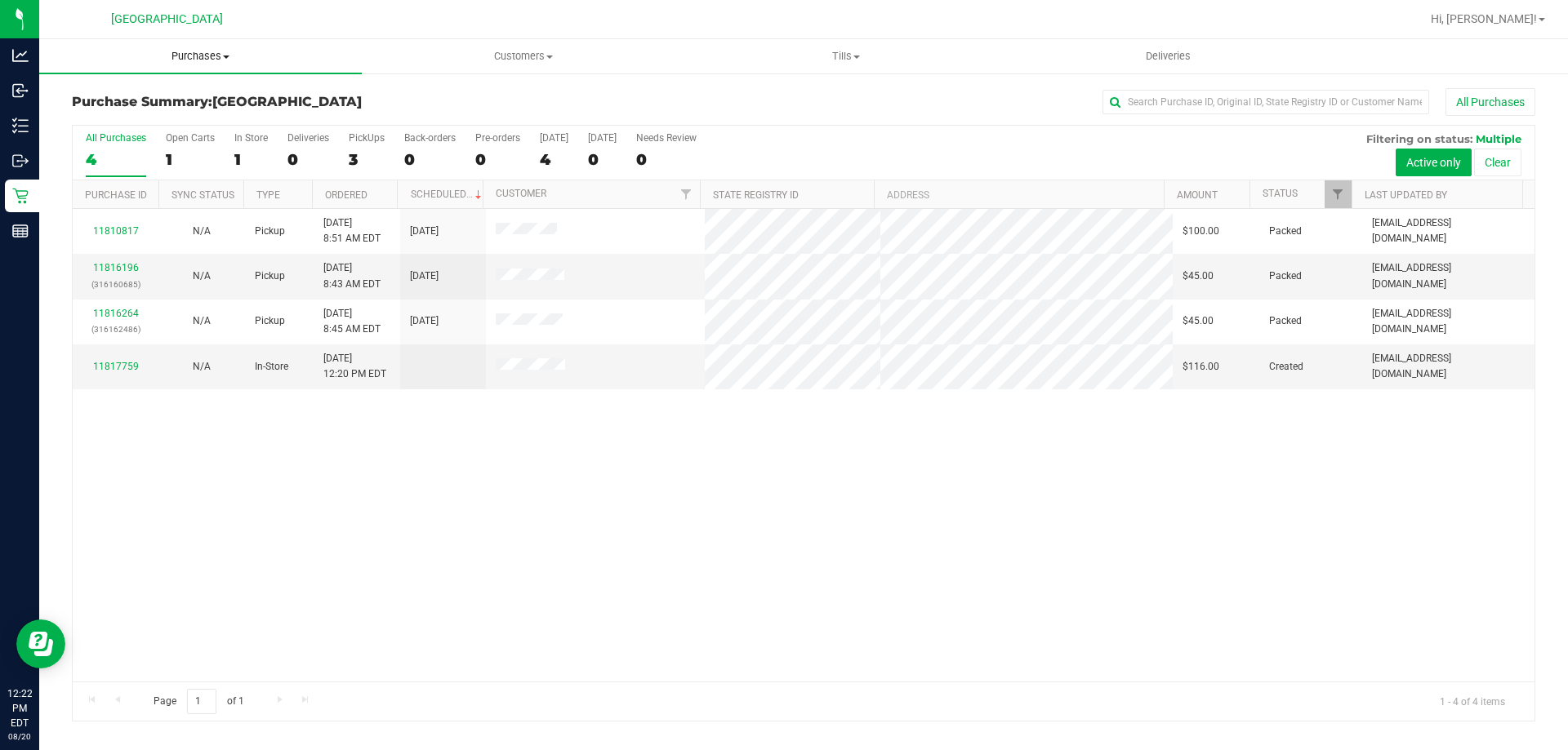
click at [192, 65] on uib-tab-heading "Purchases Summary of purchases Fulfillment All purchases" at bounding box center [200, 57] width 322 height 35
click at [164, 124] on li "Fulfillment" at bounding box center [200, 118] width 322 height 19
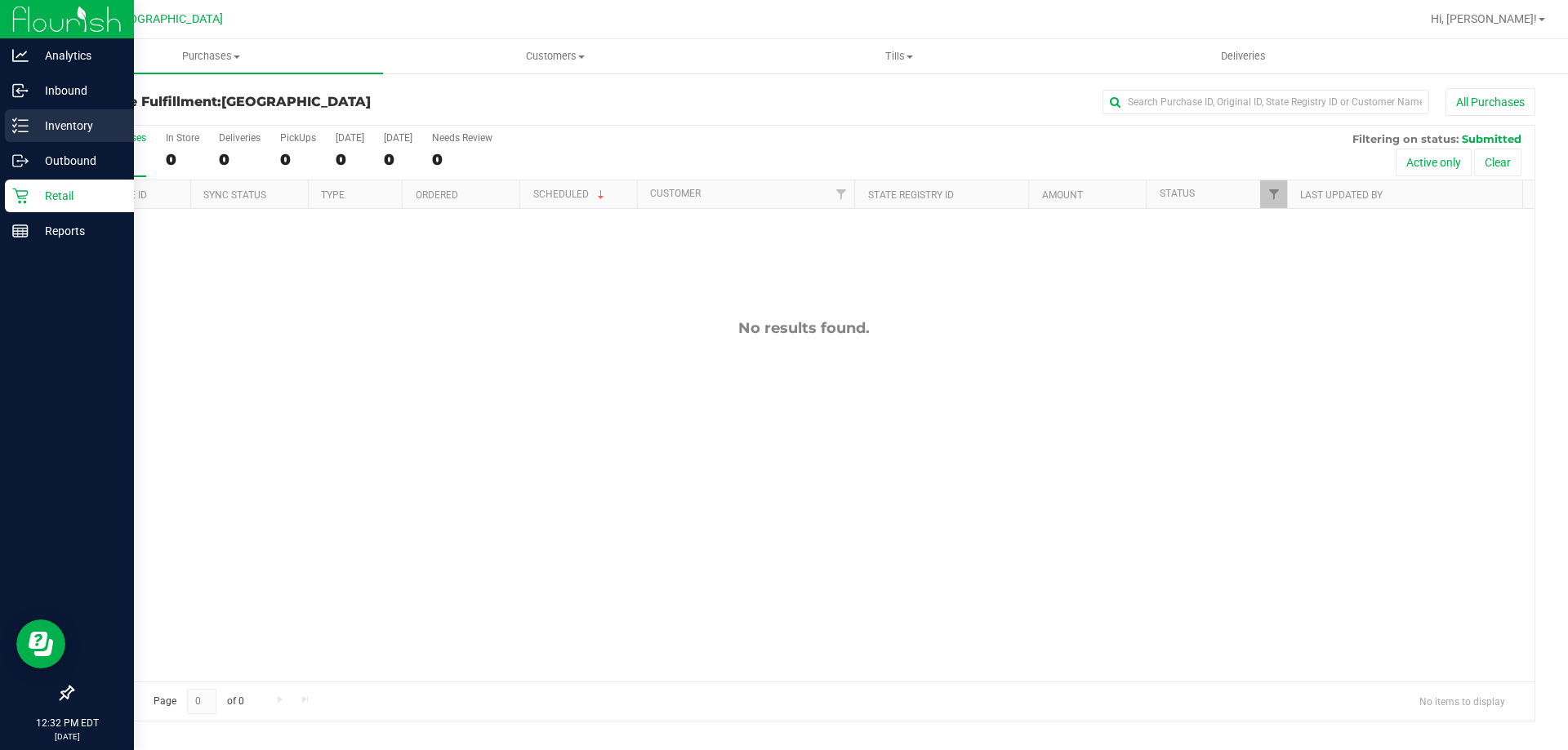
click at [10, 115] on div "Inventory" at bounding box center [69, 126] width 129 height 33
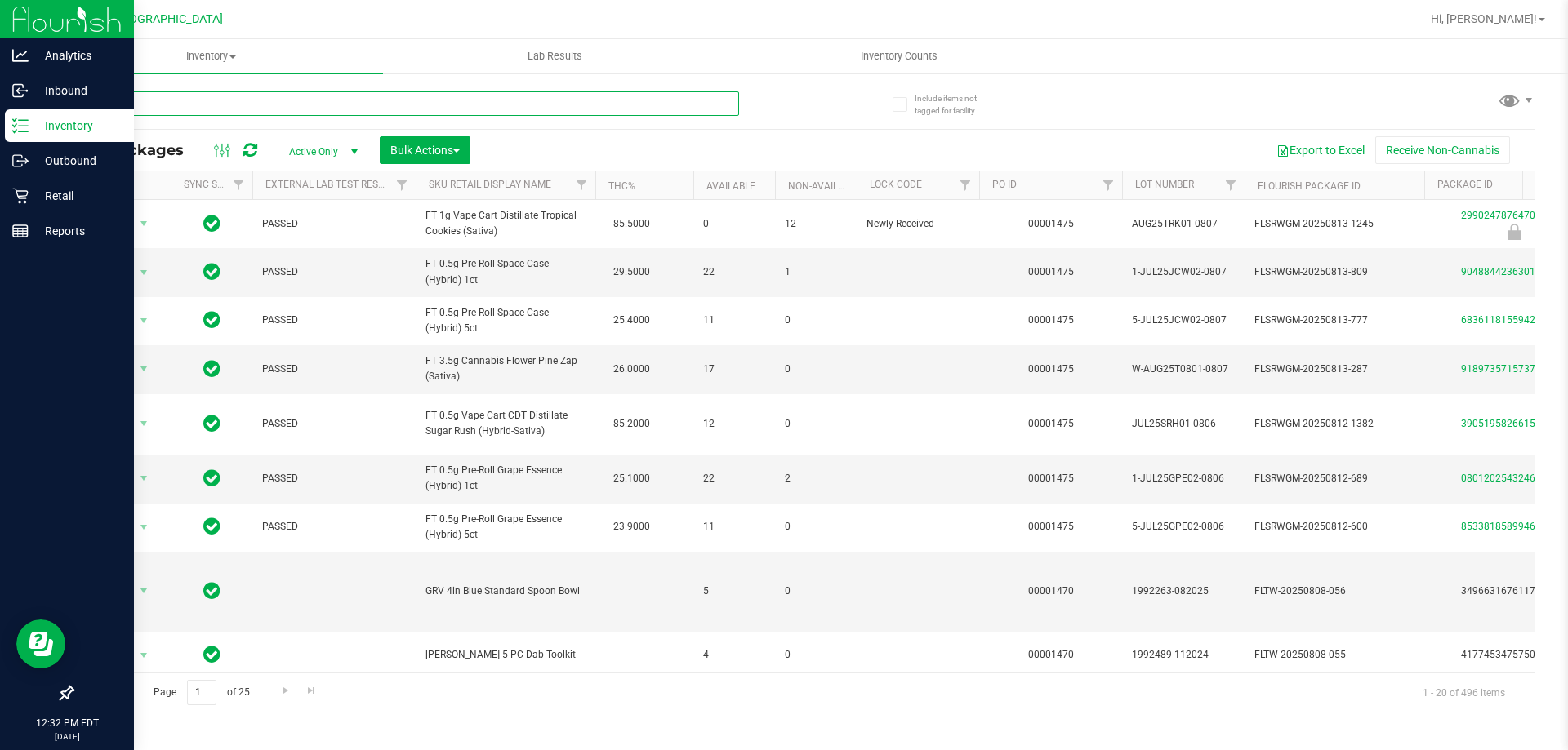
click at [301, 97] on input "text" at bounding box center [406, 103] width 668 height 24
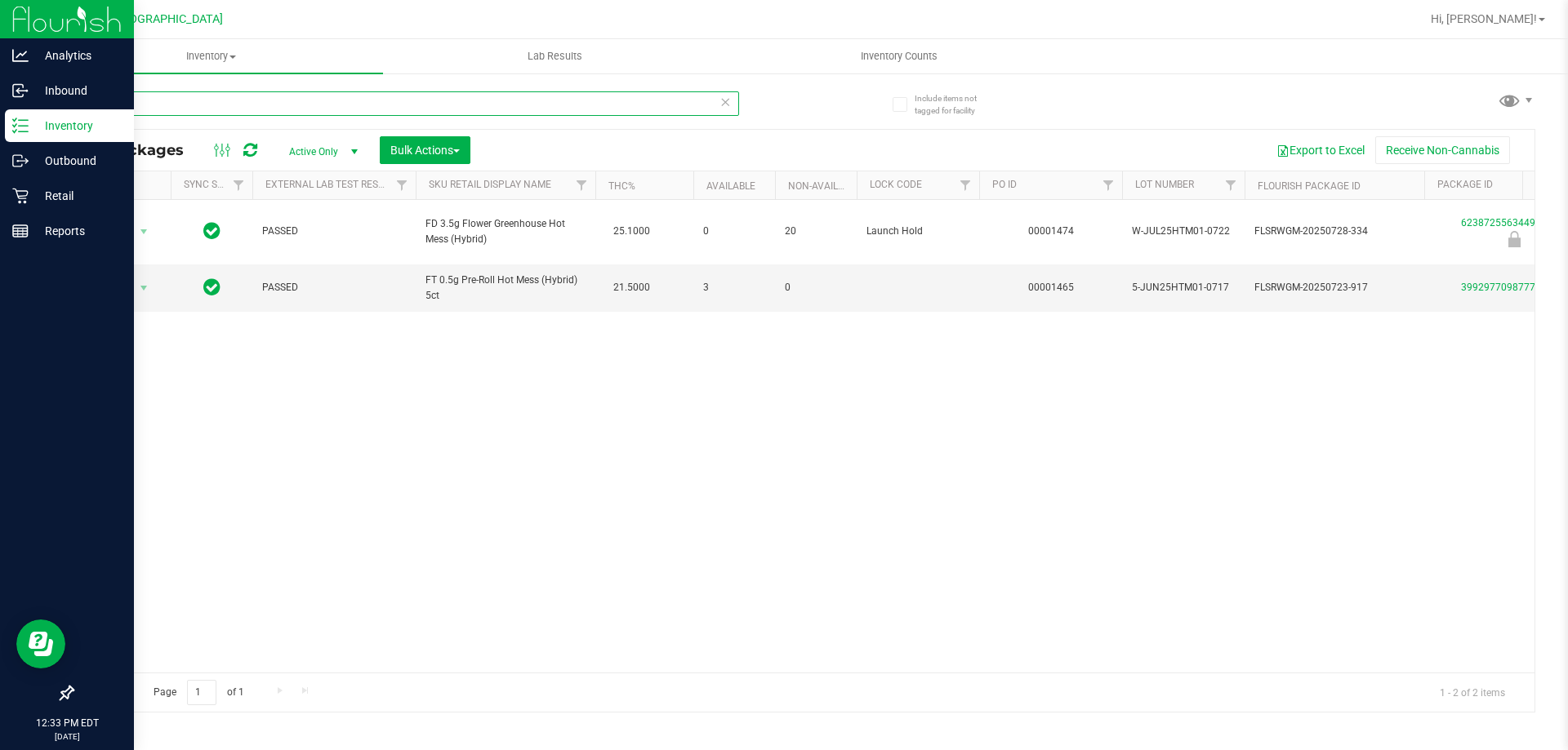
click at [301, 97] on input "htm" at bounding box center [406, 103] width 668 height 24
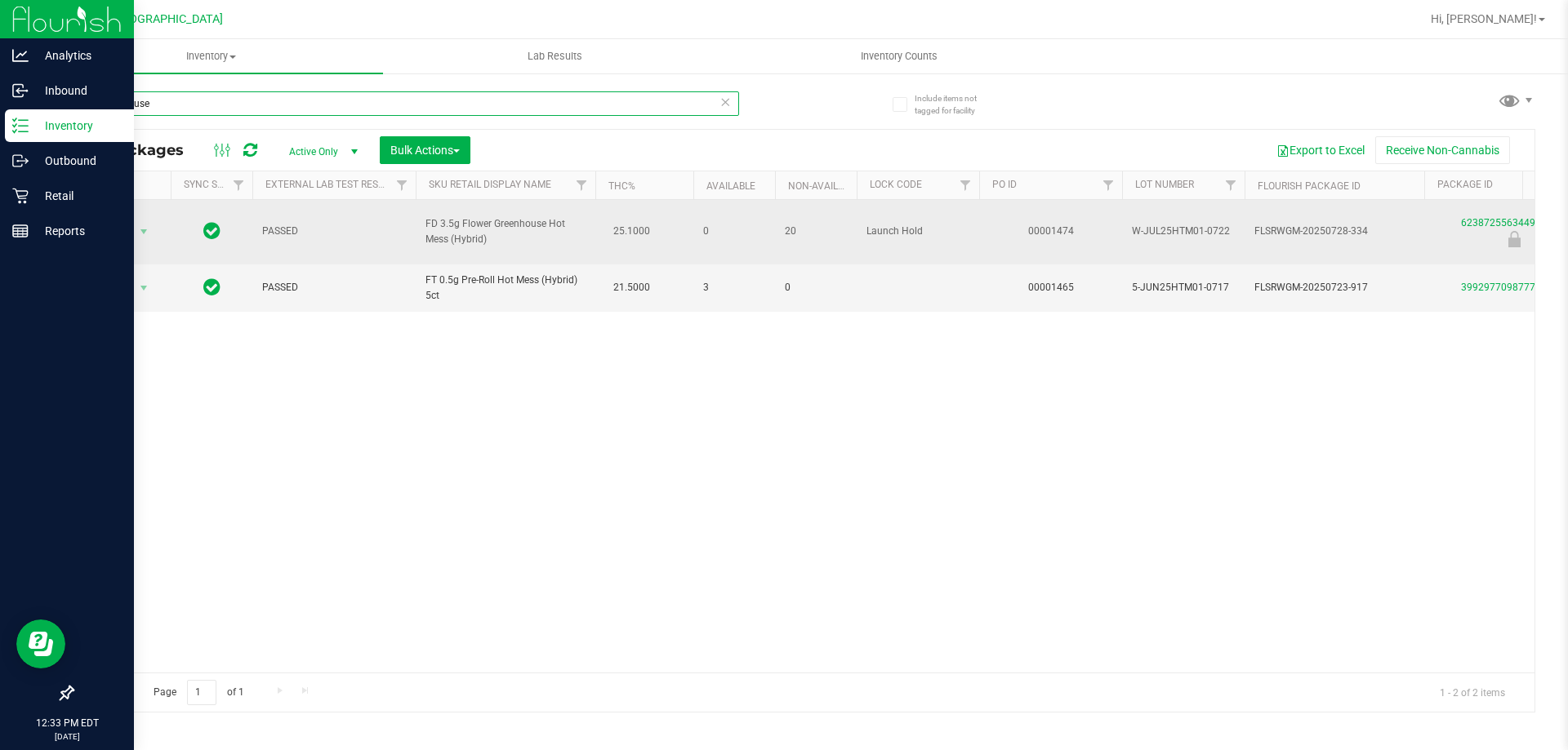
type input "Greenhouse"
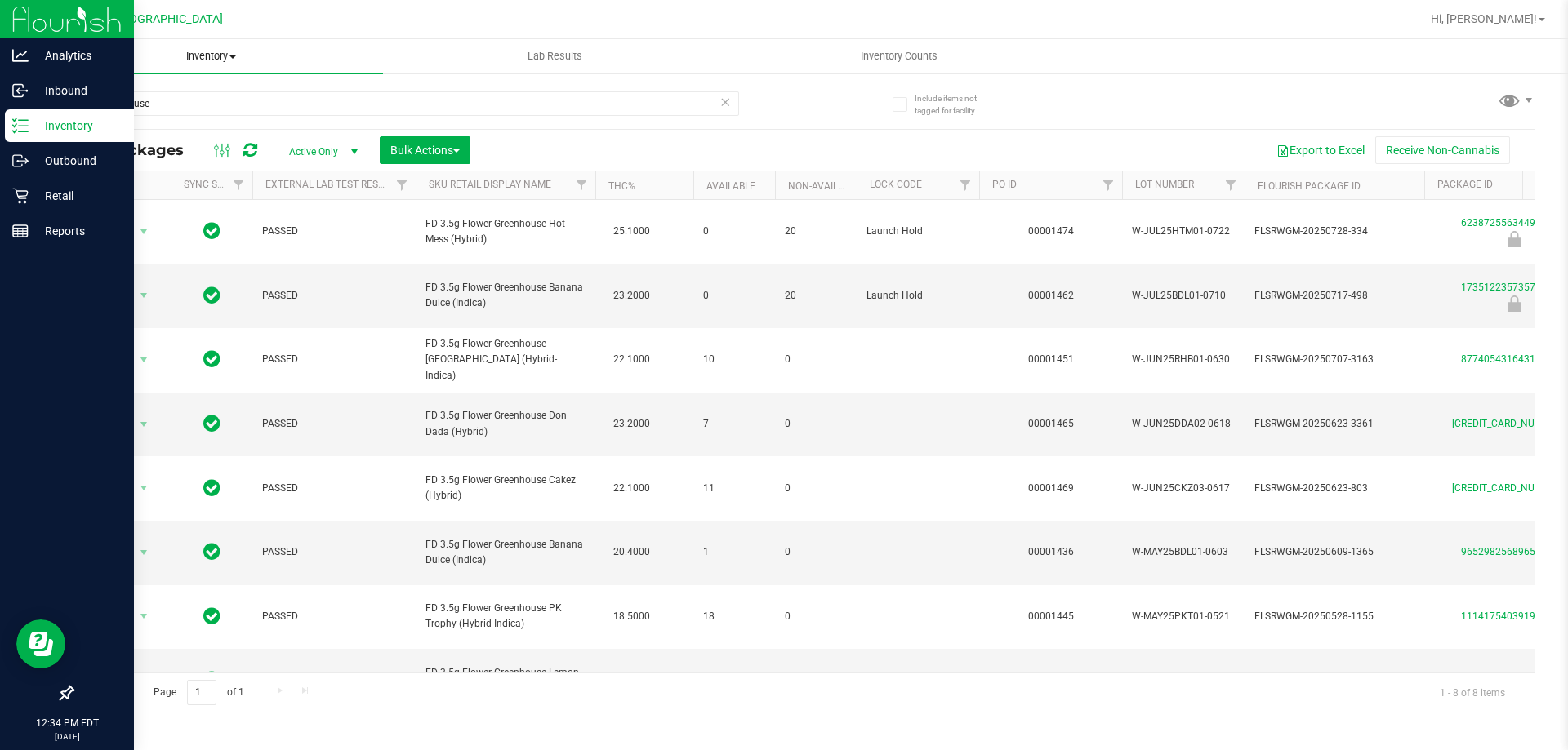
click at [197, 55] on span "Inventory" at bounding box center [211, 56] width 343 height 14
click at [37, 208] on div "Retail" at bounding box center [69, 196] width 129 height 33
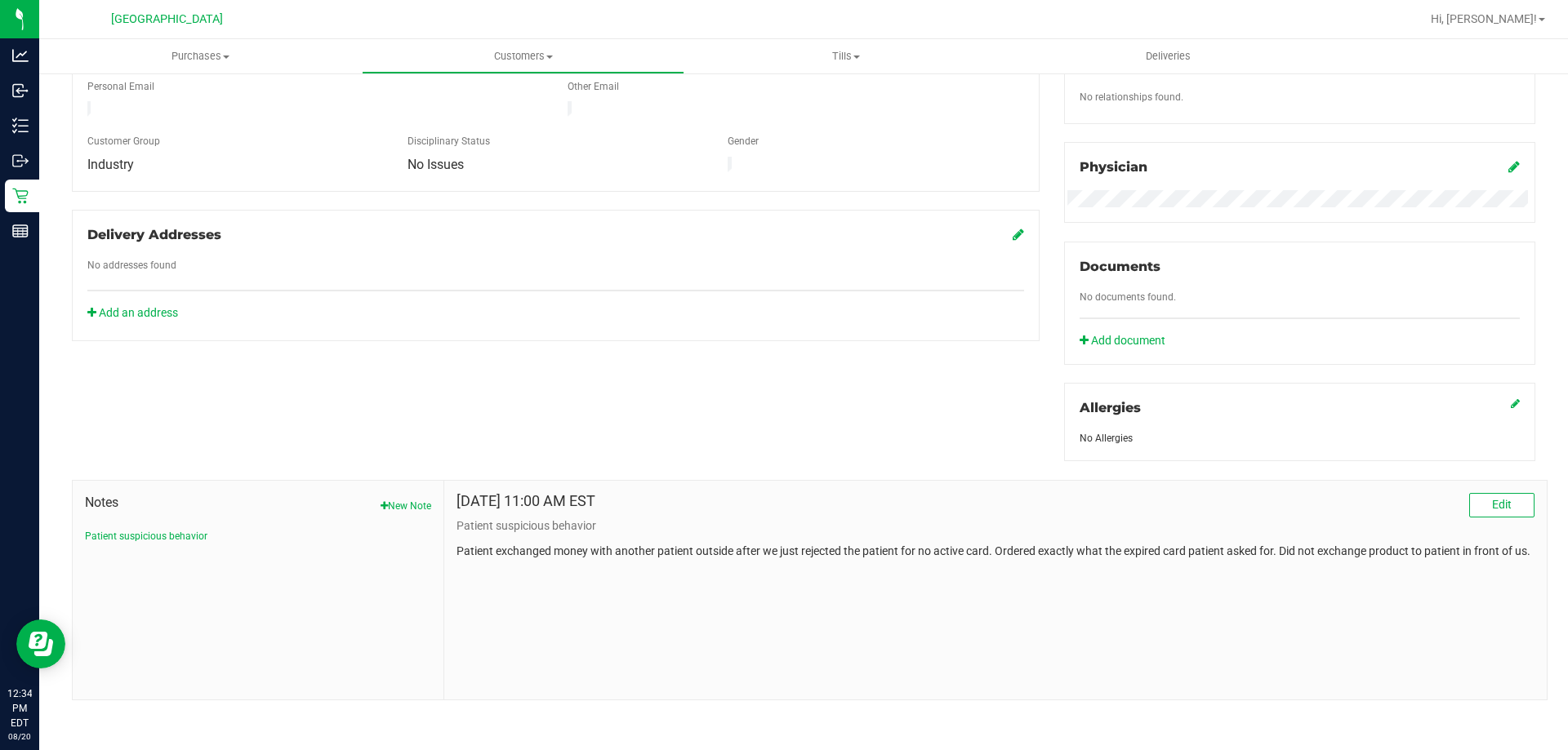
scroll to position [430, 0]
click at [403, 499] on button "New Note" at bounding box center [406, 504] width 51 height 14
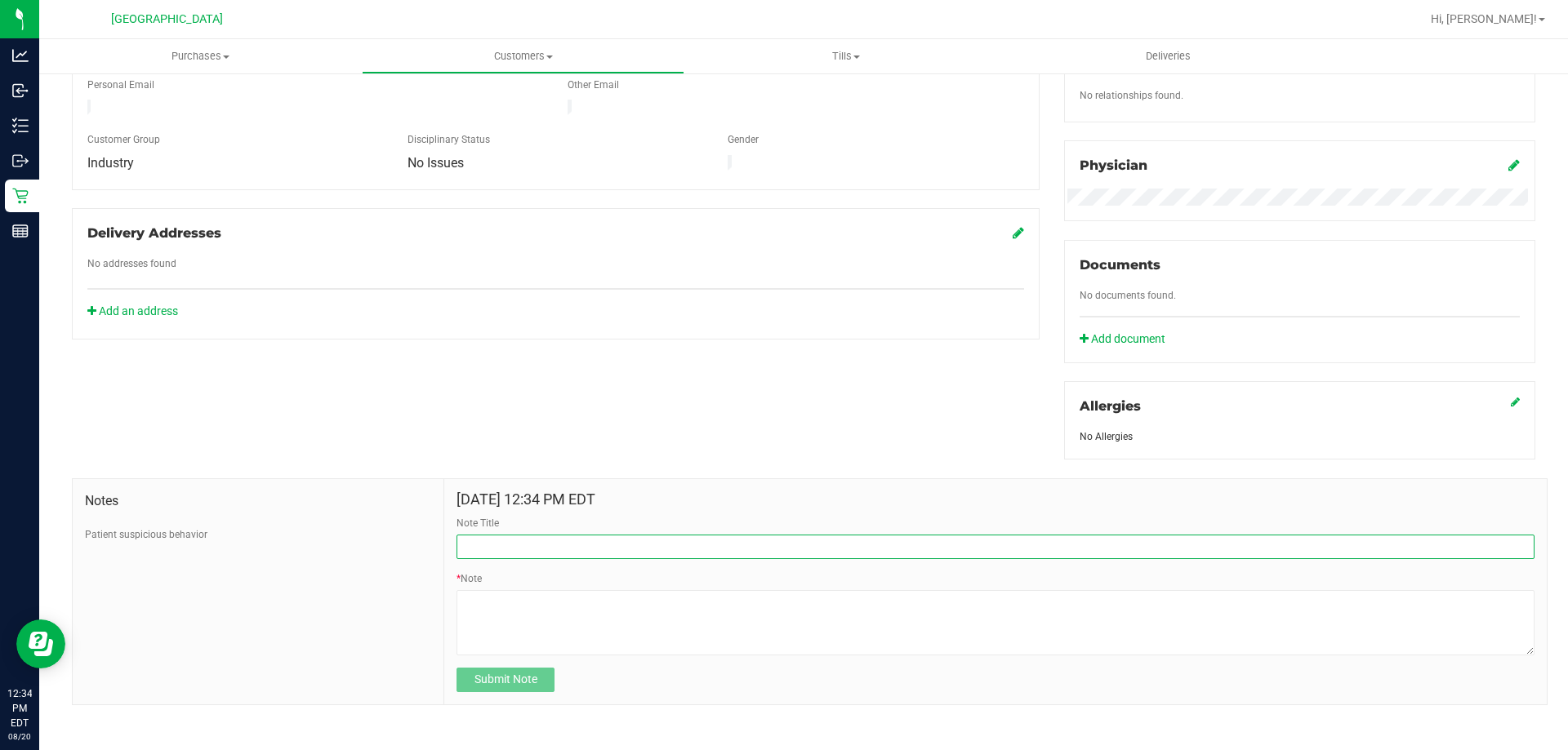
click at [546, 538] on input "Note Title" at bounding box center [996, 546] width 1078 height 24
type input "C"
click at [494, 548] on input "Pt Perferred Discount" at bounding box center [996, 546] width 1078 height 24
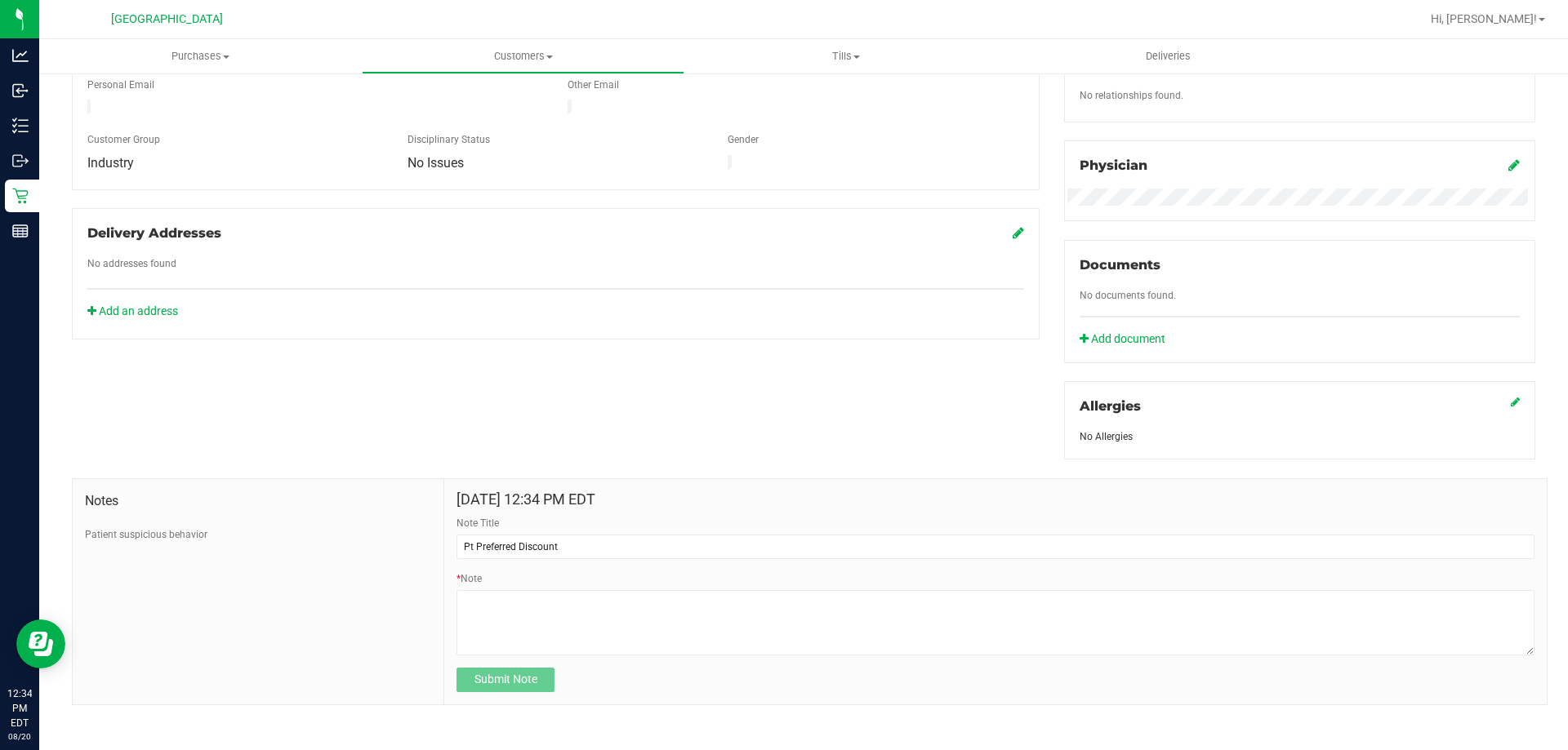
click at [614, 531] on div "Note Title Pt Preferred Discount" at bounding box center [996, 538] width 1078 height 43
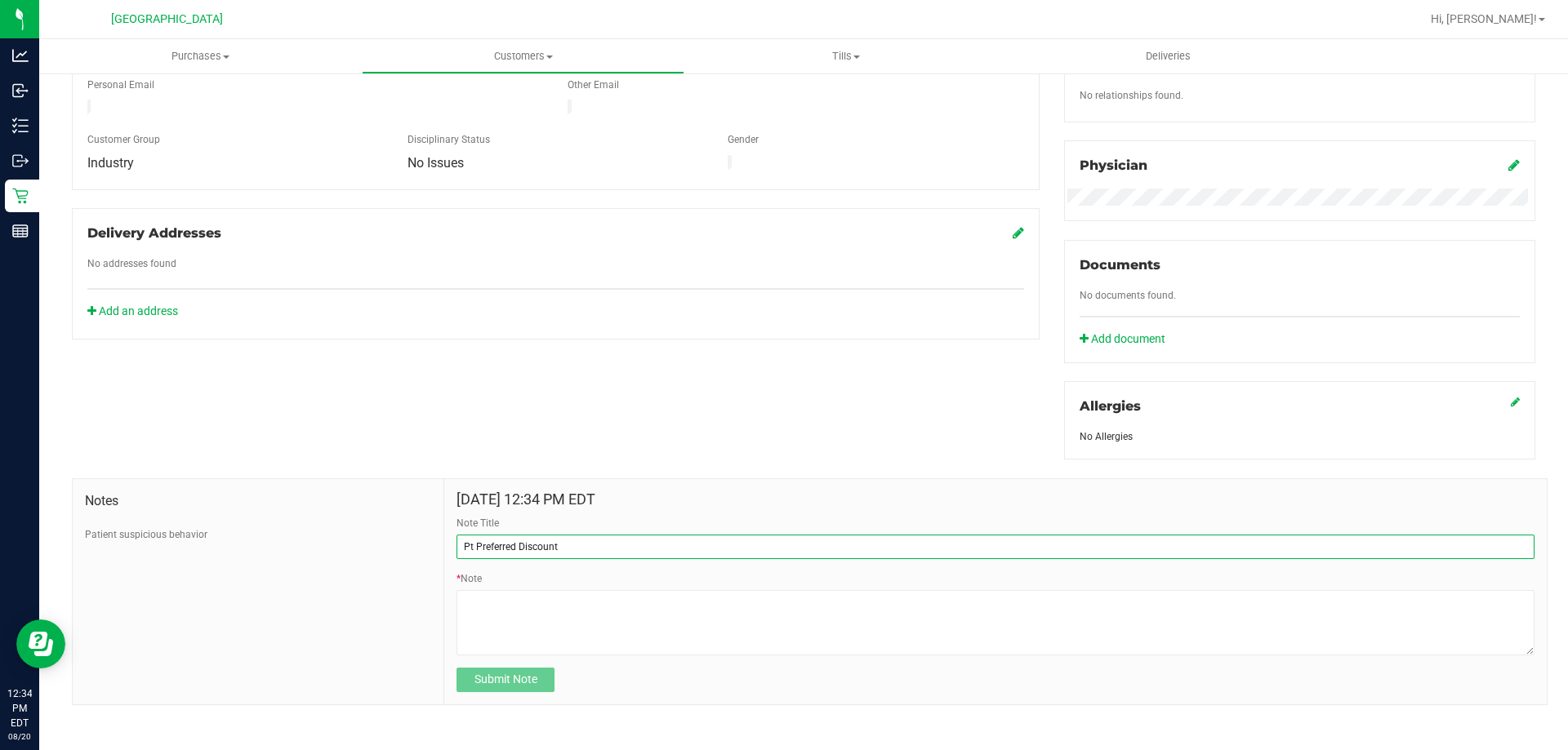
click at [609, 543] on input "Pt Preferred Discount" at bounding box center [996, 546] width 1078 height 24
type input "Pt Preferred Discounts"
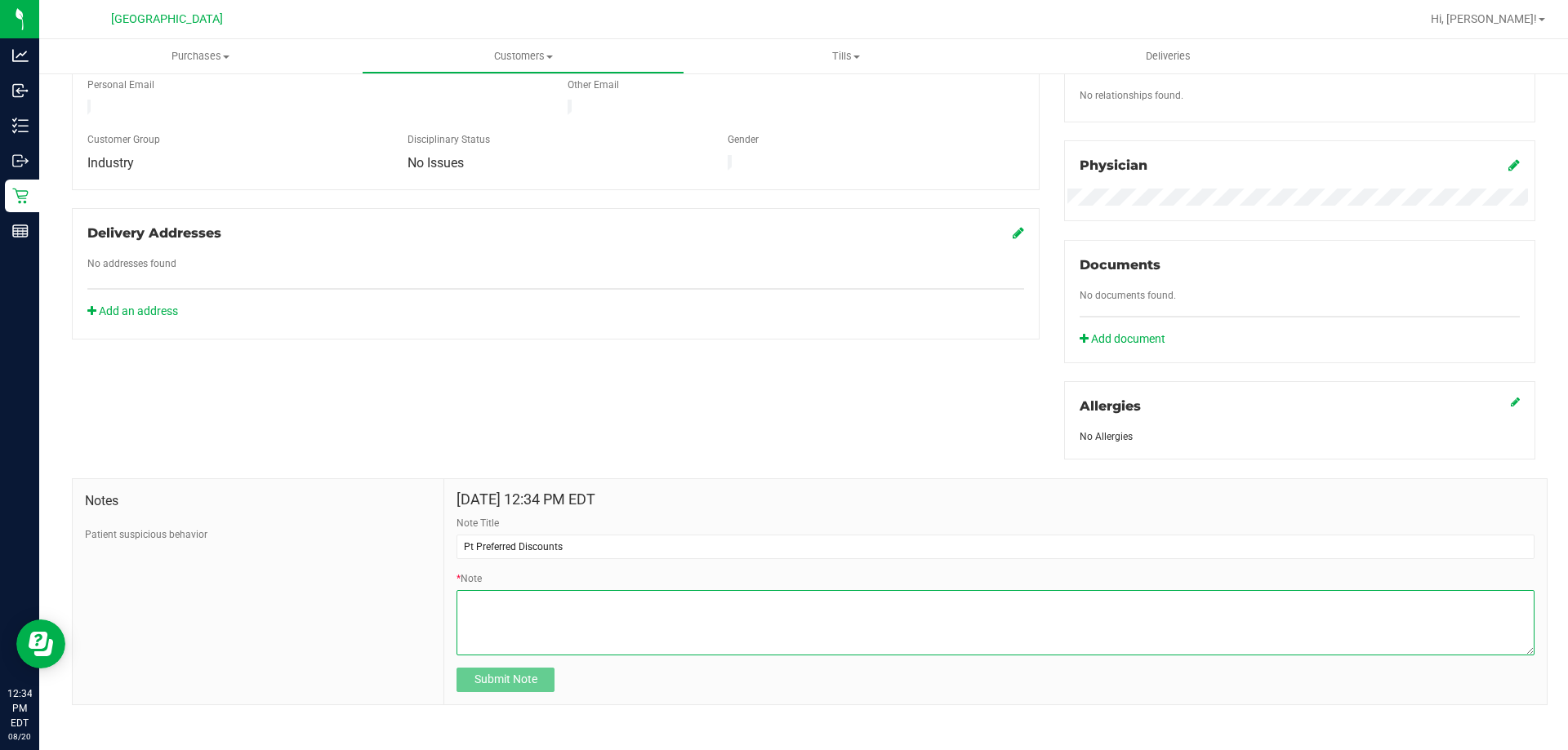
click at [601, 634] on textarea "* Note" at bounding box center [996, 623] width 1078 height 65
type textarea "Pt would like to be contacted when we have CDT sales and 5 pack PR sales."
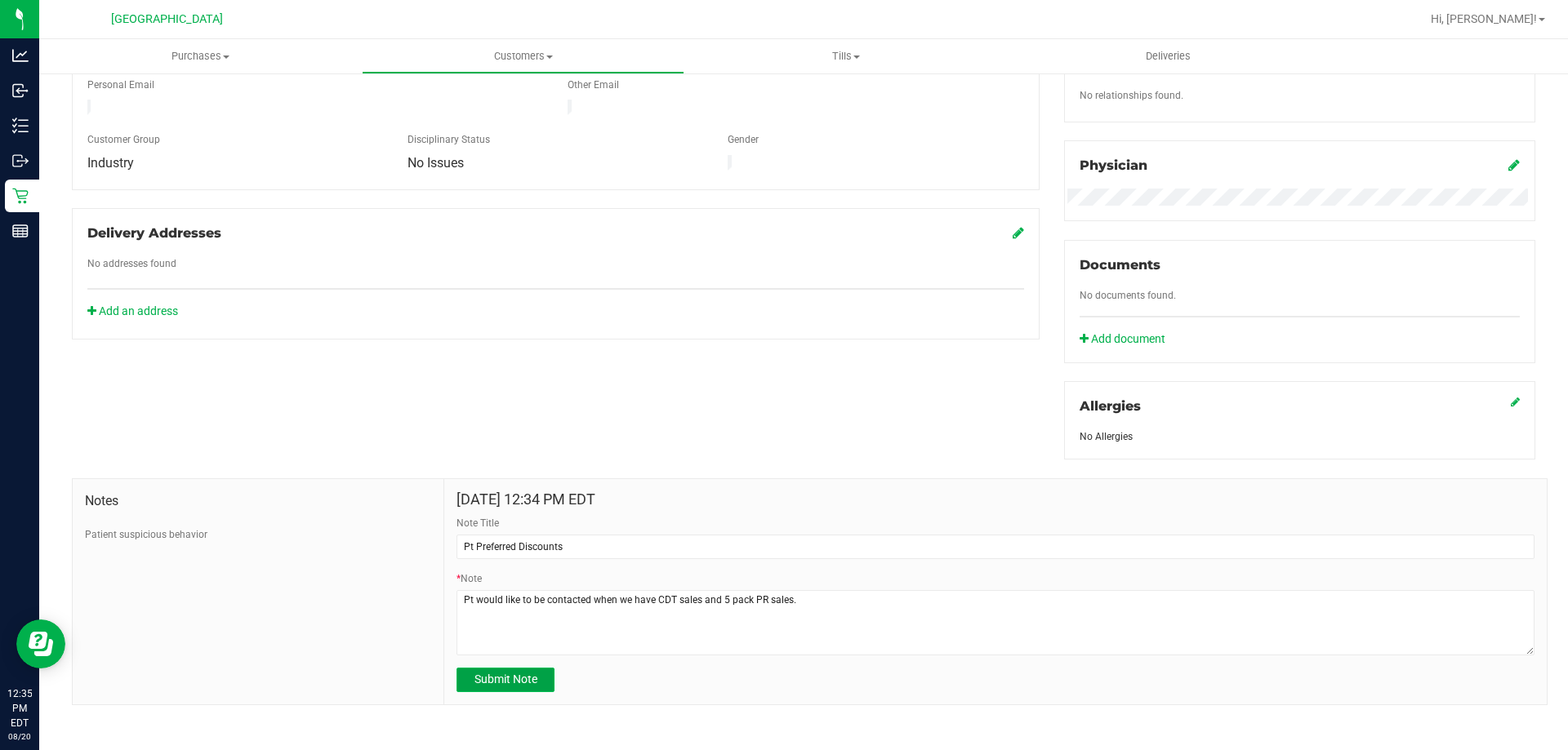
click at [518, 673] on span "Submit Note" at bounding box center [505, 680] width 63 height 13
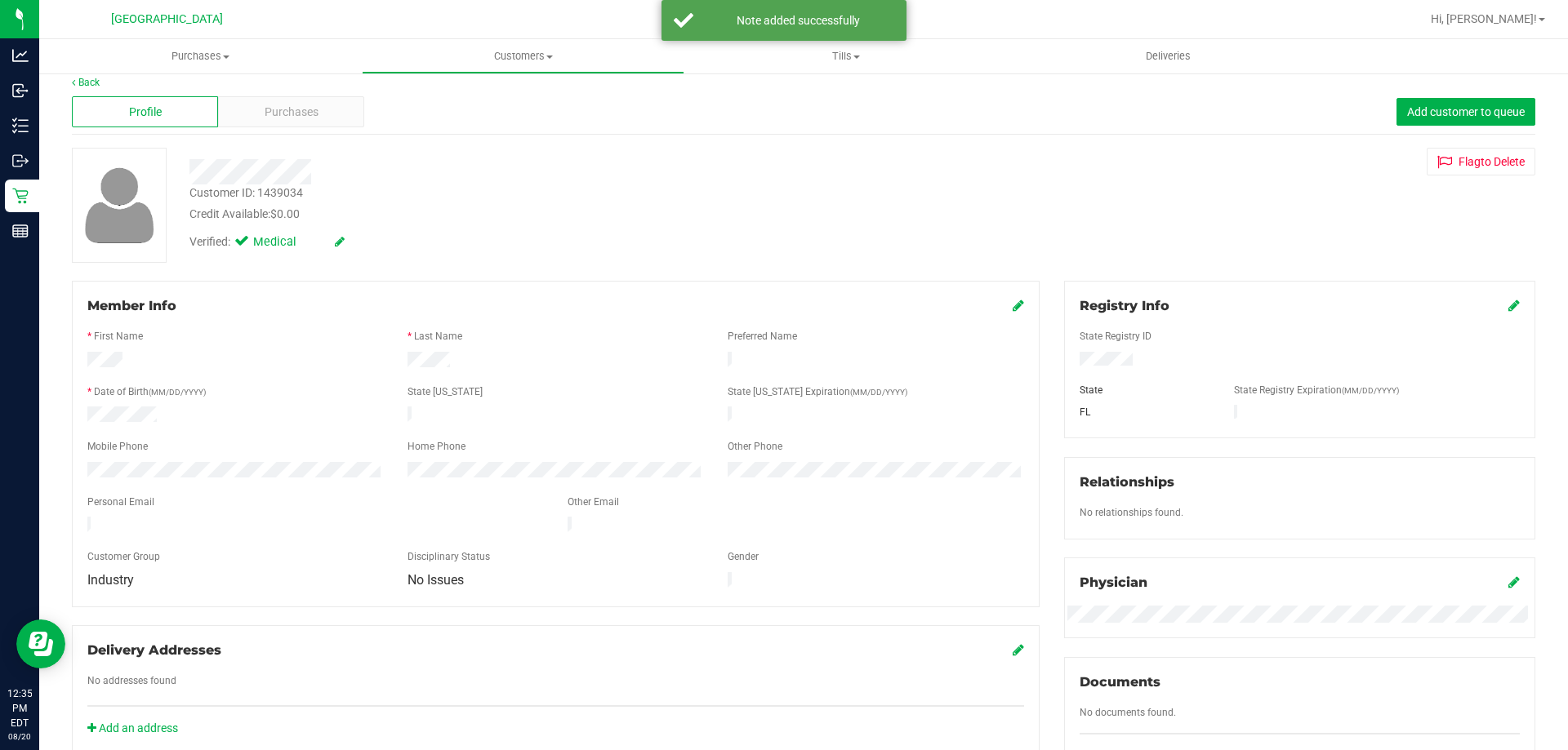
scroll to position [0, 0]
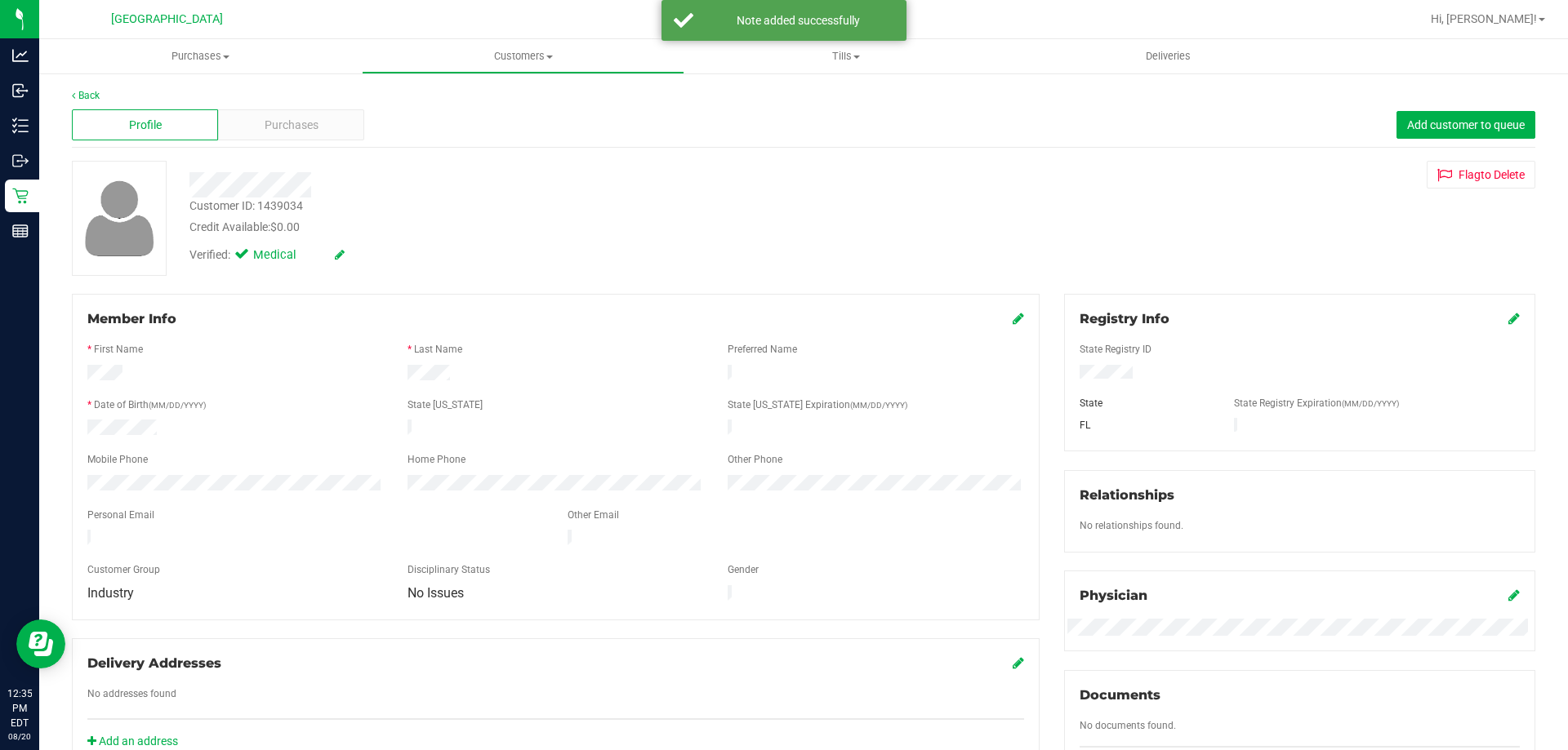
click at [253, 159] on div "Back Profile Purchases Add customer to queue Customer ID: 1439034 Credit Availa…" at bounding box center [803, 609] width 1463 height 1040
click at [266, 138] on div "Purchases" at bounding box center [291, 125] width 146 height 31
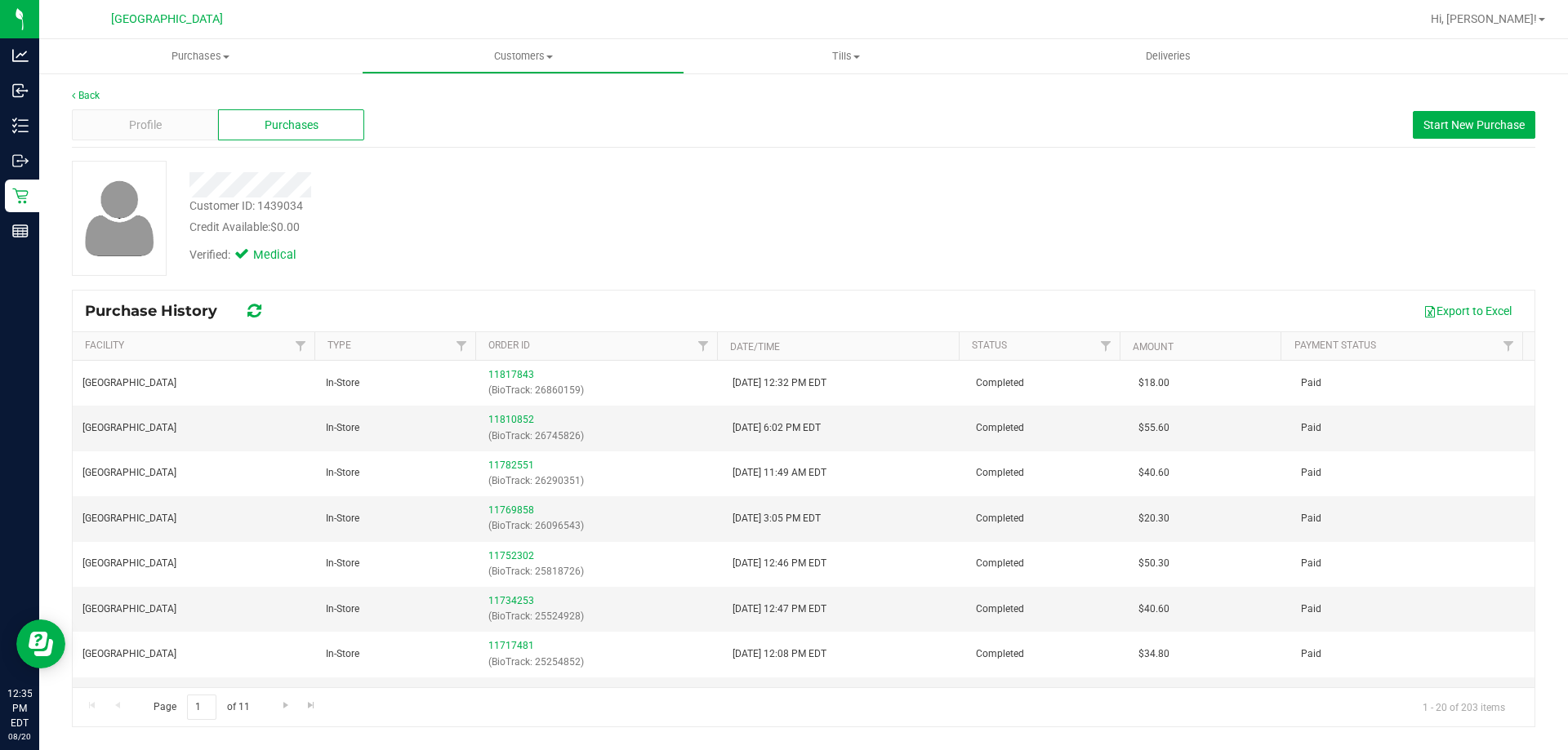
click at [170, 76] on div "Back Profile Purchases Start New Purchase Customer ID: 1439034 Credit Available…" at bounding box center [803, 408] width 1529 height 672
click at [179, 60] on span "Purchases" at bounding box center [200, 56] width 322 height 14
click at [138, 117] on span "Fulfillment" at bounding box center [89, 117] width 101 height 13
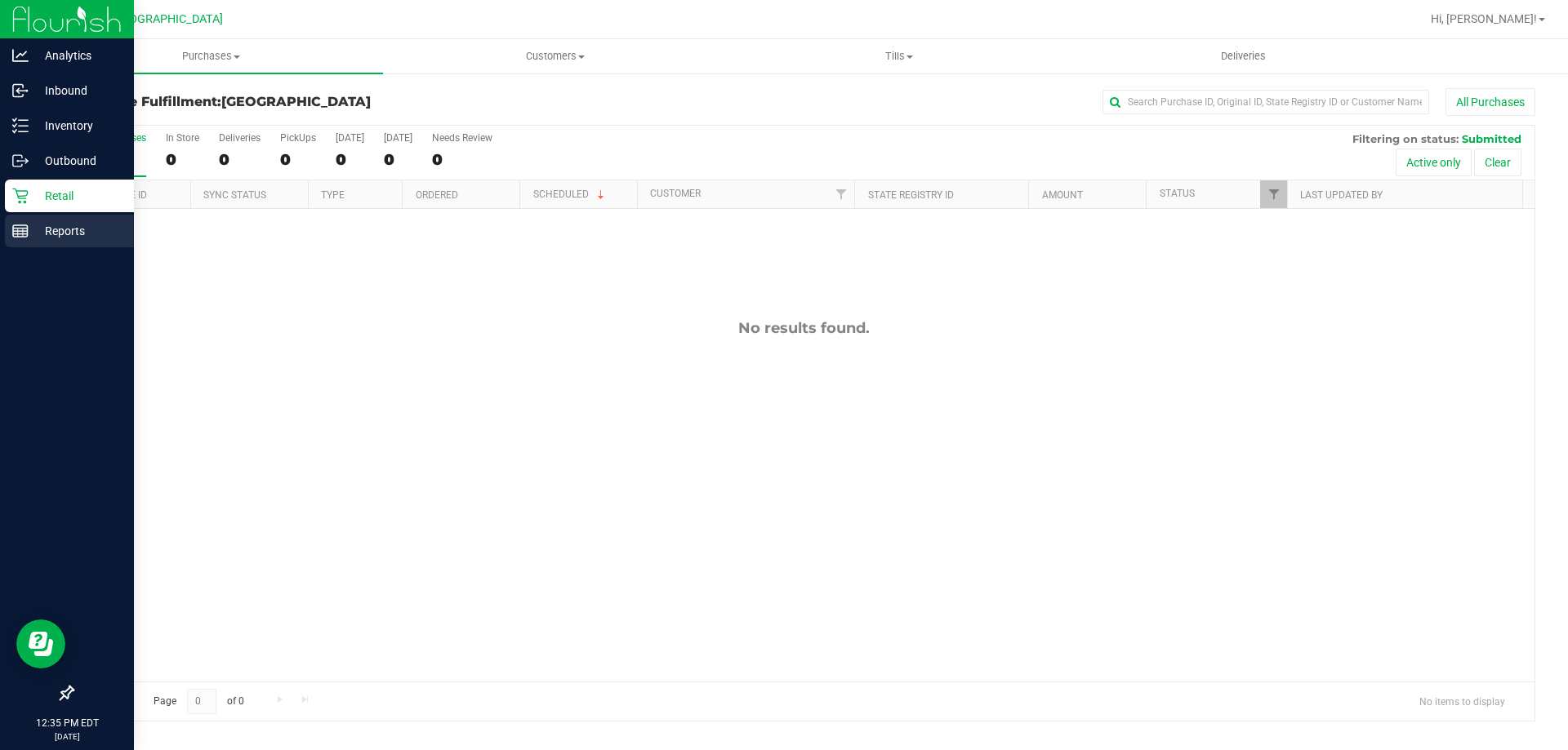
click at [23, 239] on div "Reports" at bounding box center [69, 231] width 129 height 33
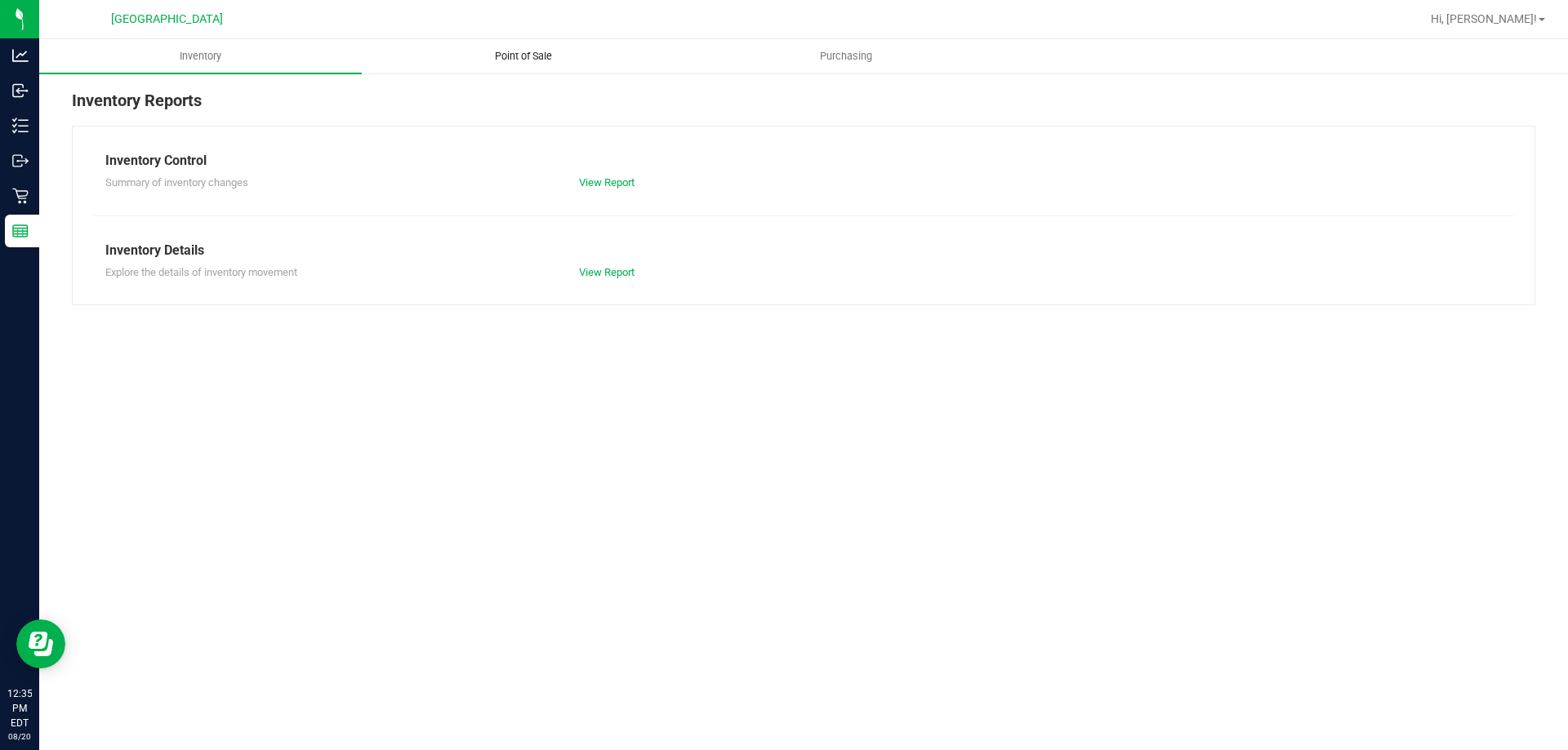
click at [452, 50] on uib-tab-heading "Point of Sale" at bounding box center [523, 57] width 321 height 33
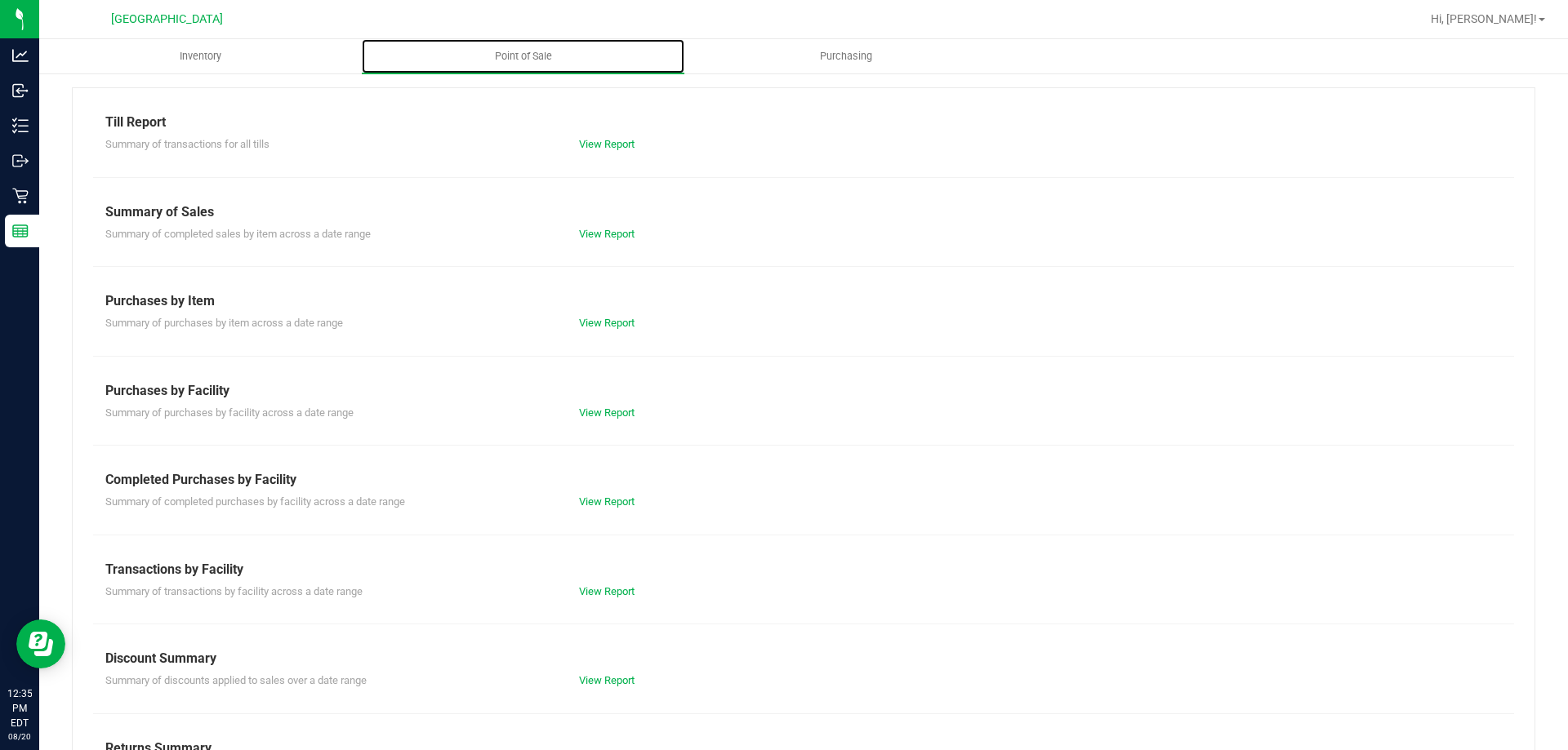
scroll to position [108, 0]
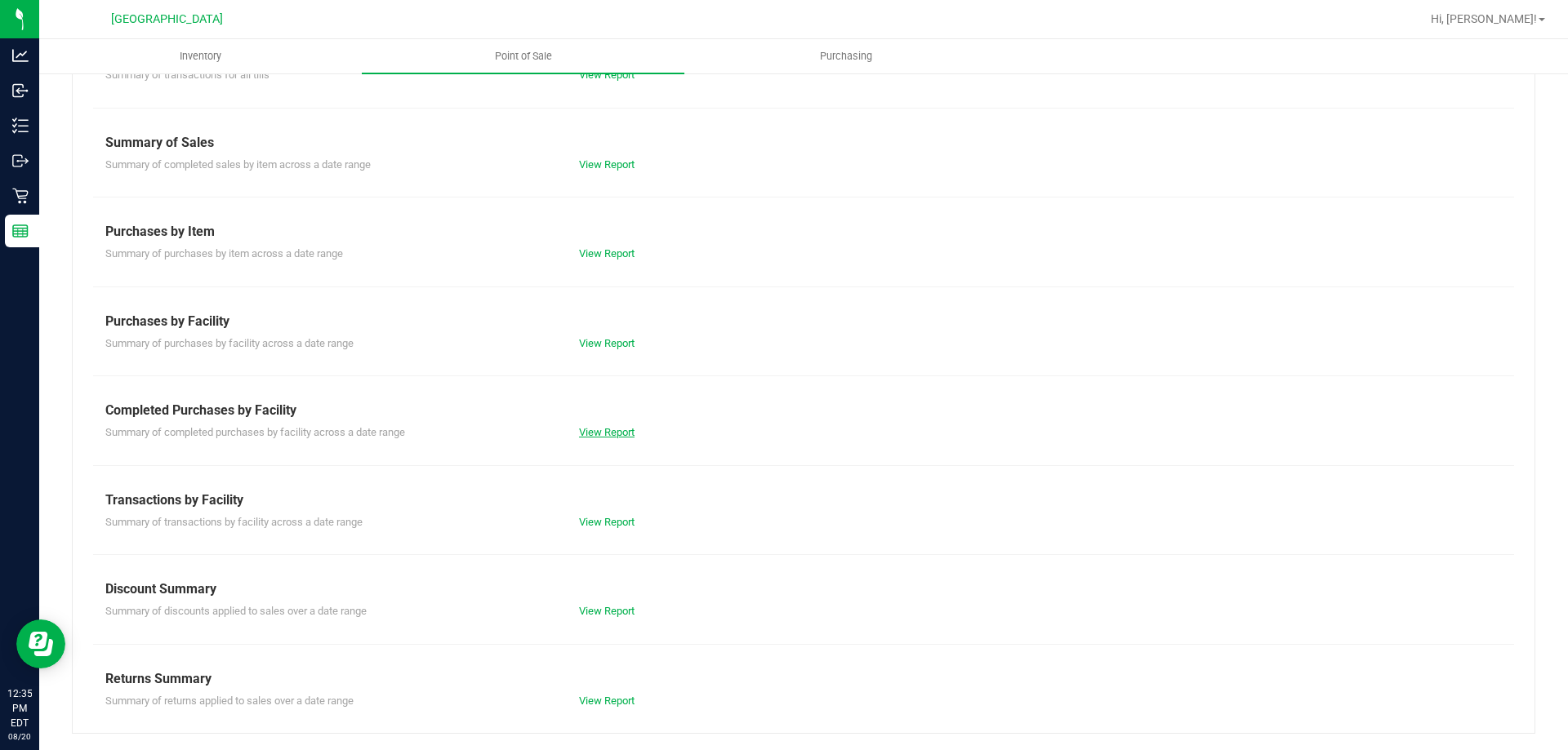
click at [594, 431] on link "View Report" at bounding box center [607, 432] width 56 height 12
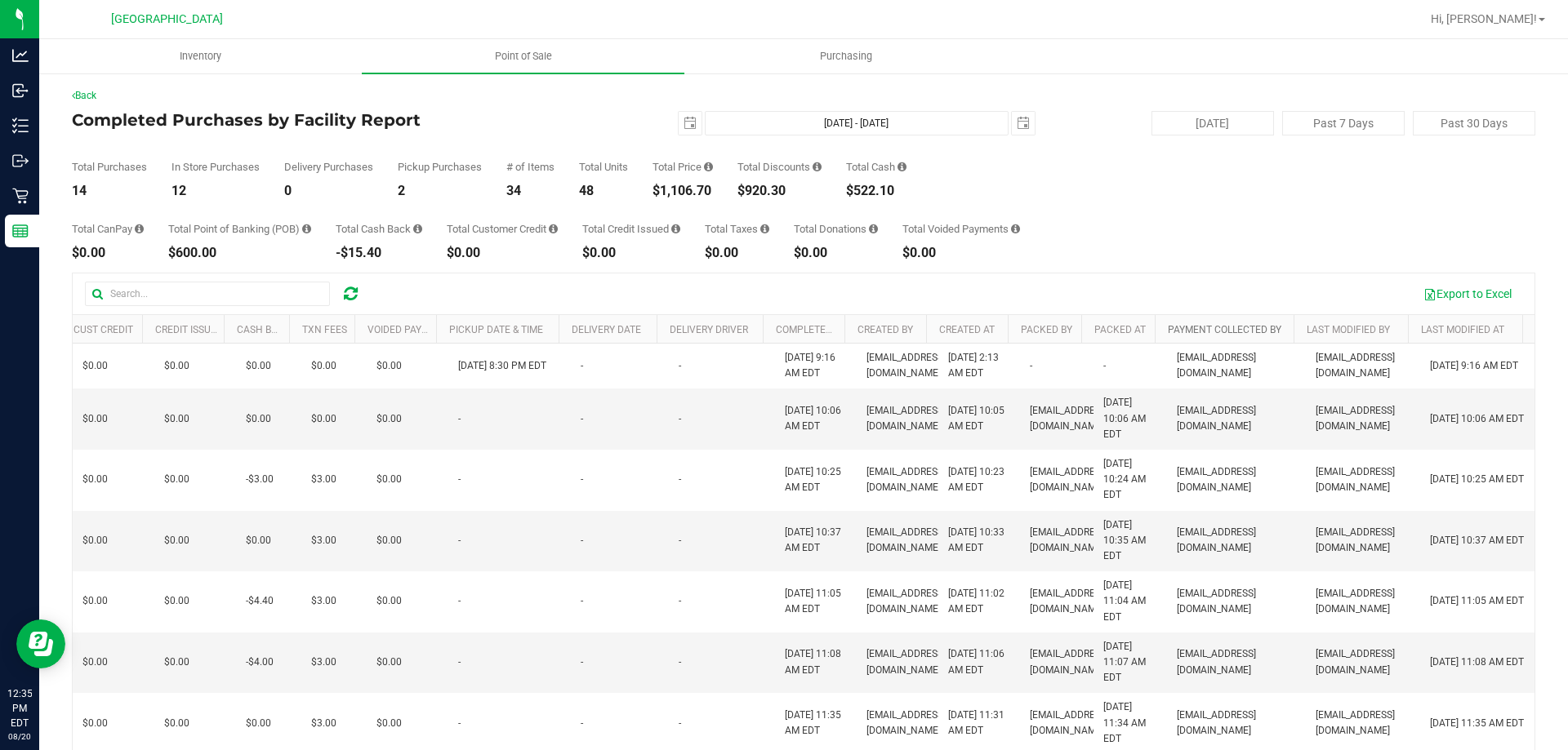
click at [1263, 329] on link "Payment Collected By" at bounding box center [1225, 330] width 114 height 12
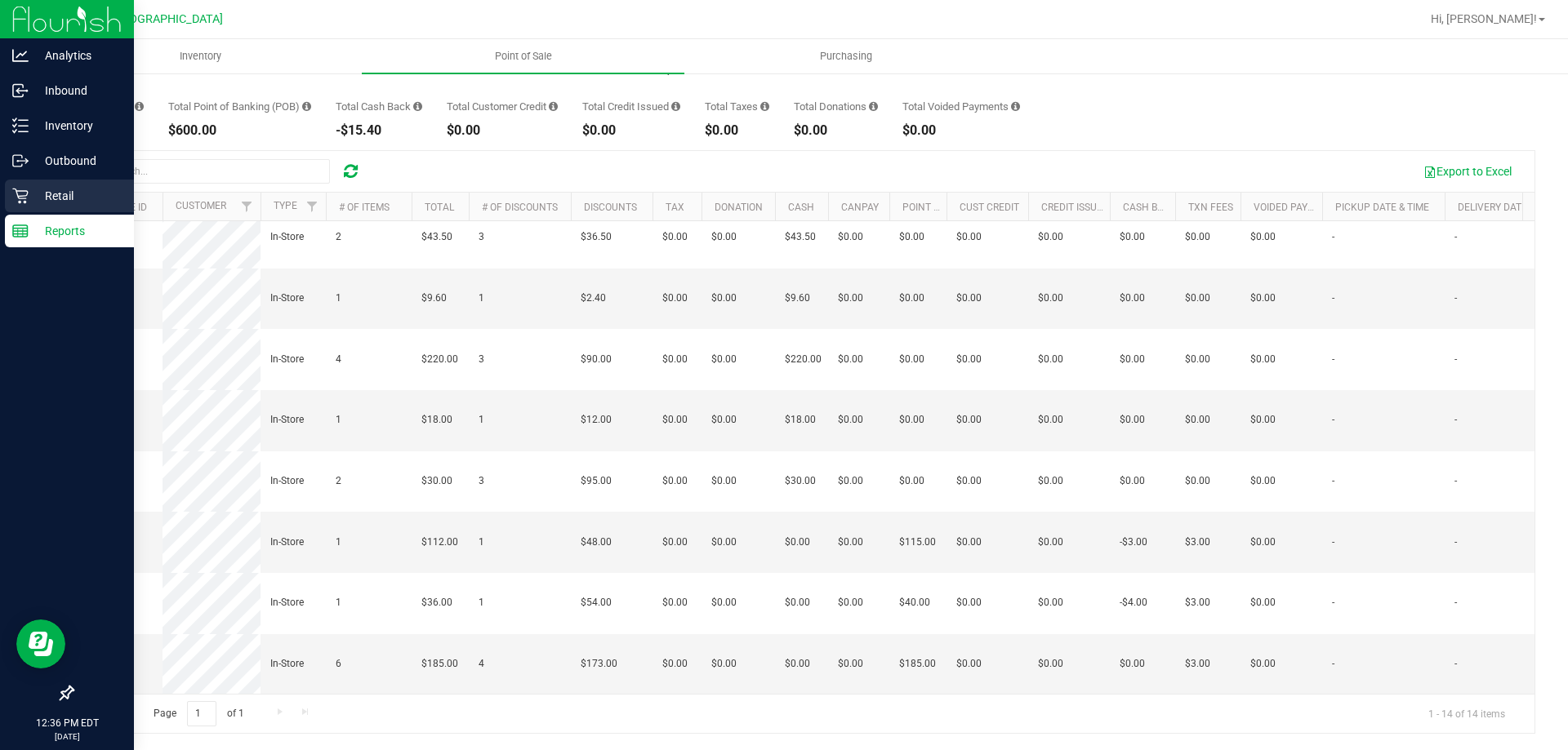
click at [53, 180] on div "Retail" at bounding box center [69, 196] width 129 height 33
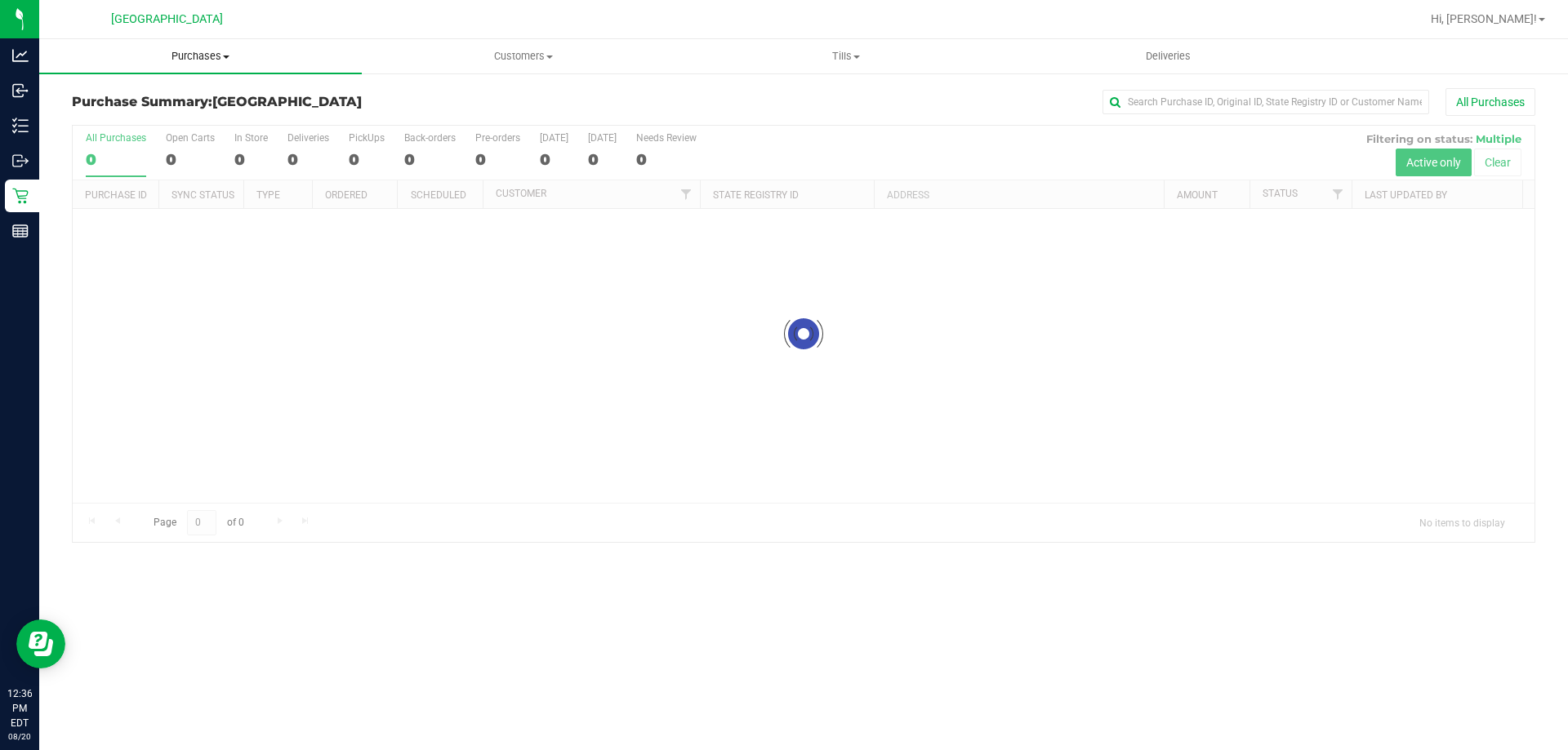
click at [201, 55] on span "Purchases" at bounding box center [200, 56] width 322 height 14
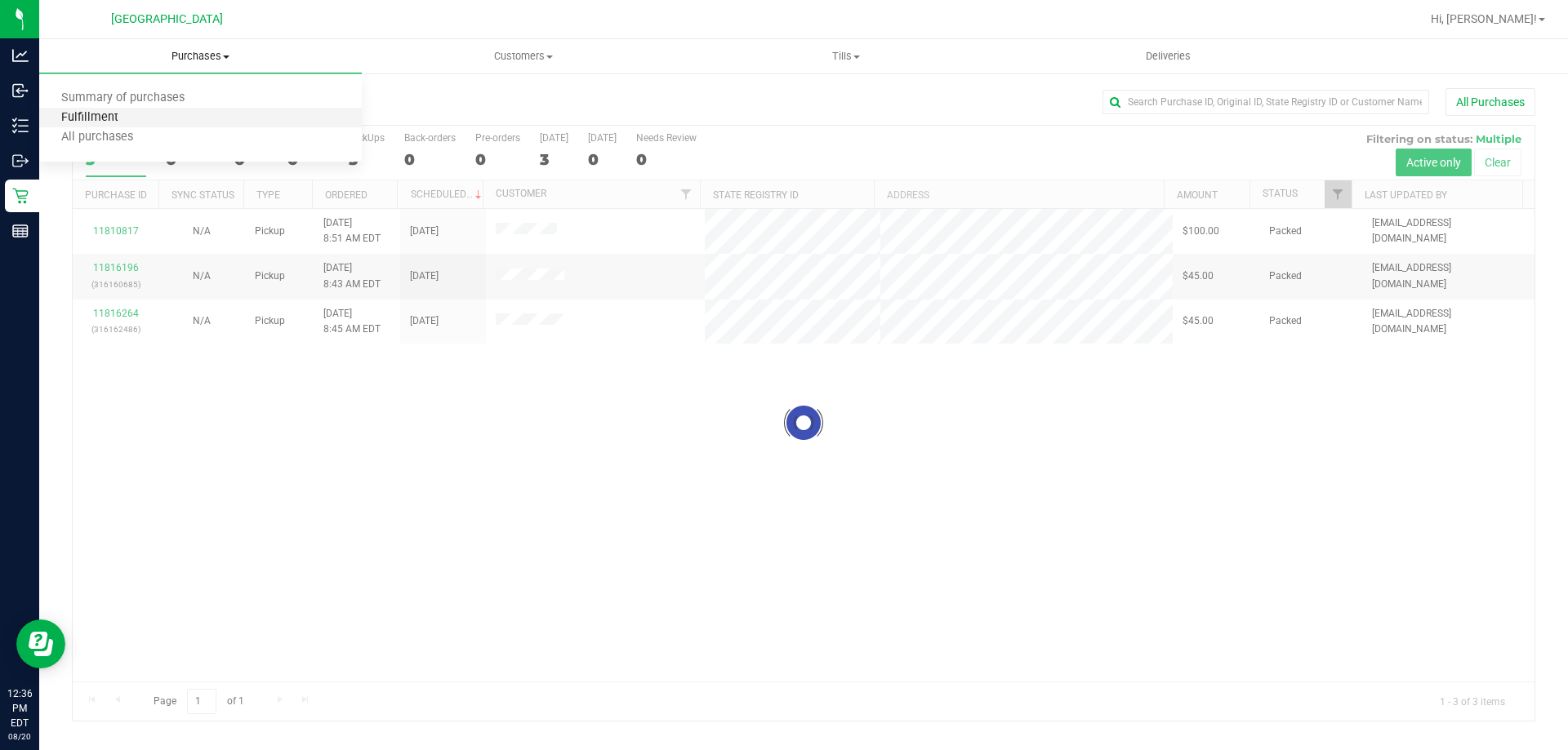
click at [104, 117] on span "Fulfillment" at bounding box center [89, 117] width 101 height 13
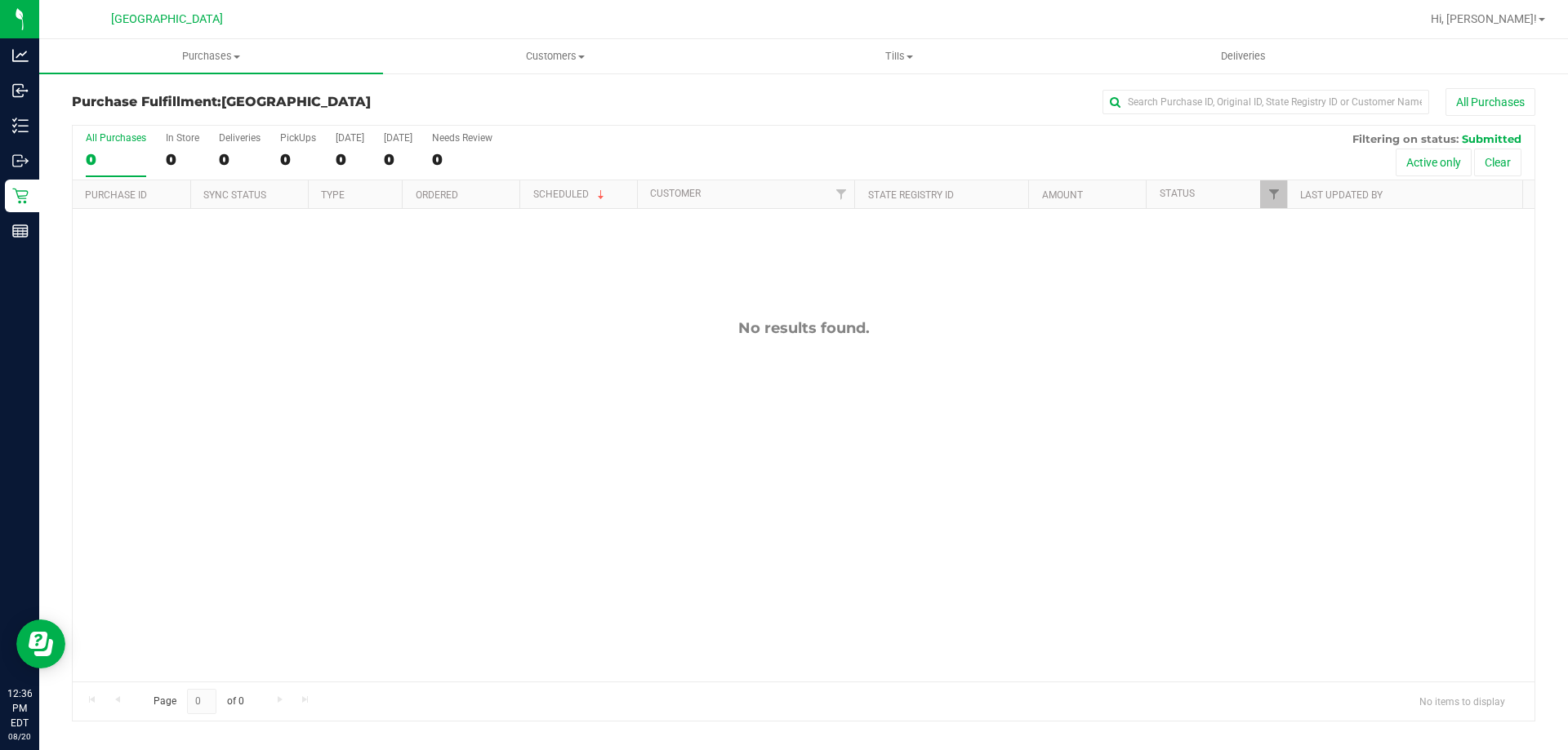
click at [389, 387] on div "No results found." at bounding box center [804, 500] width 1462 height 583
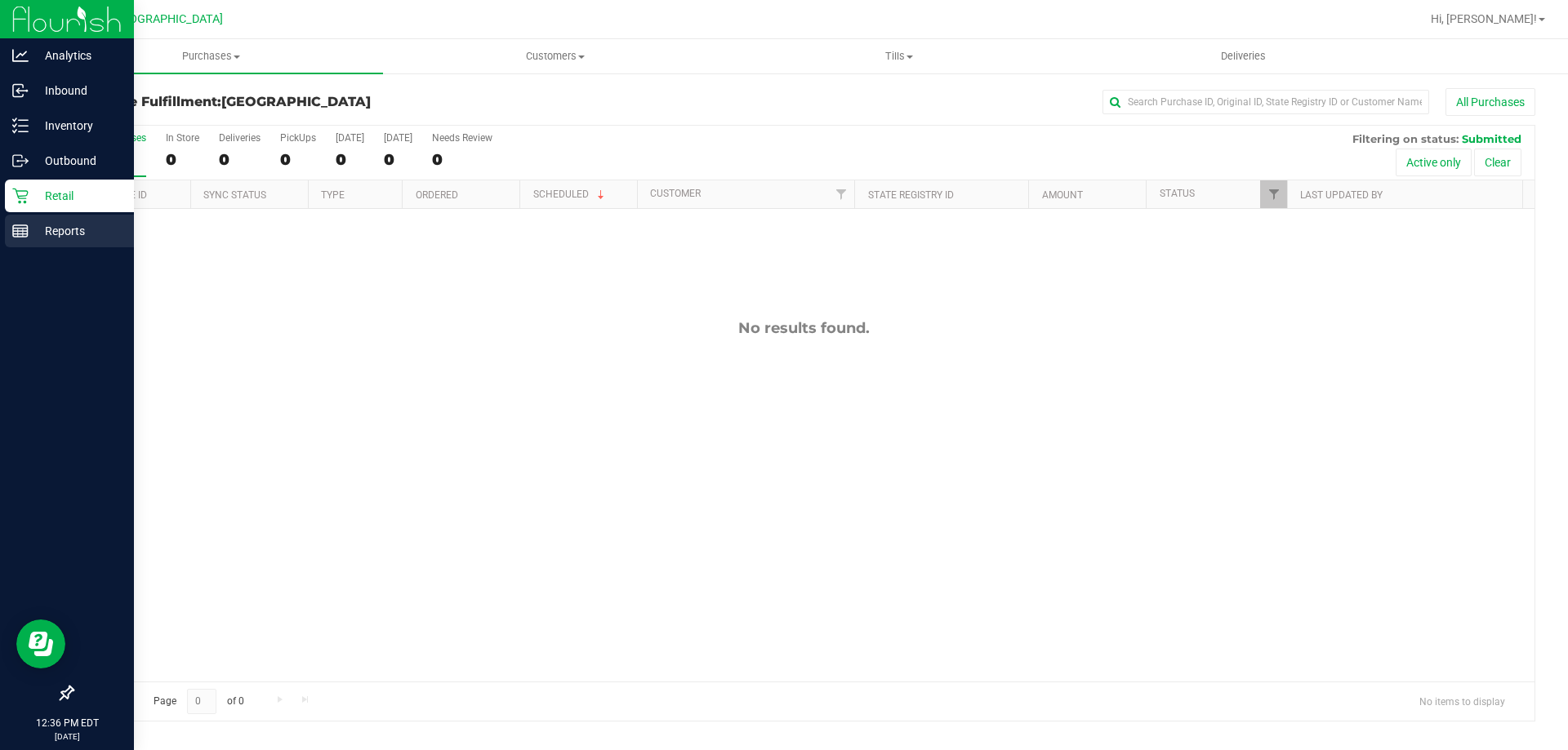
click at [67, 232] on p "Reports" at bounding box center [78, 231] width 98 height 19
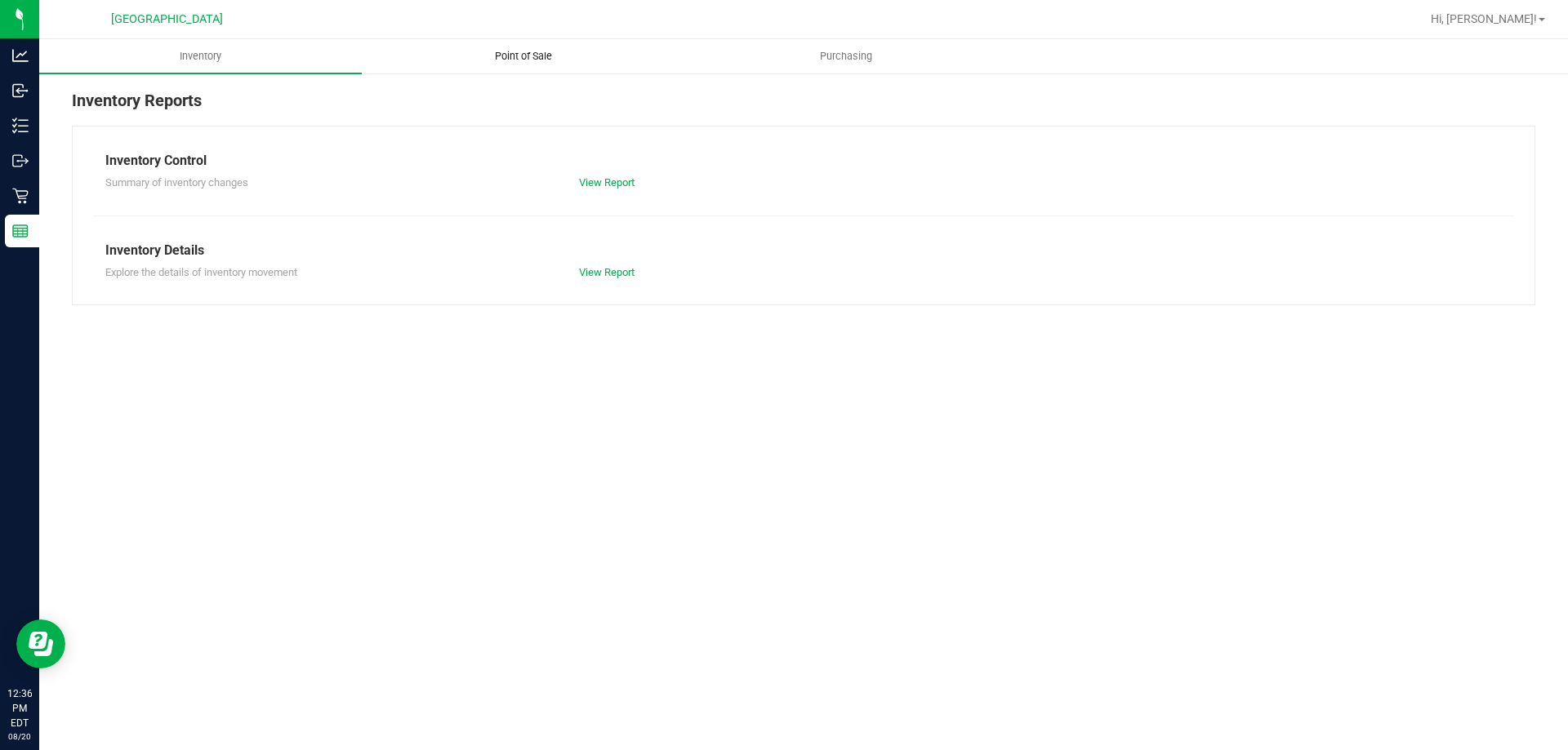
click at [594, 51] on uib-tab-heading "Point of Sale" at bounding box center [523, 57] width 321 height 33
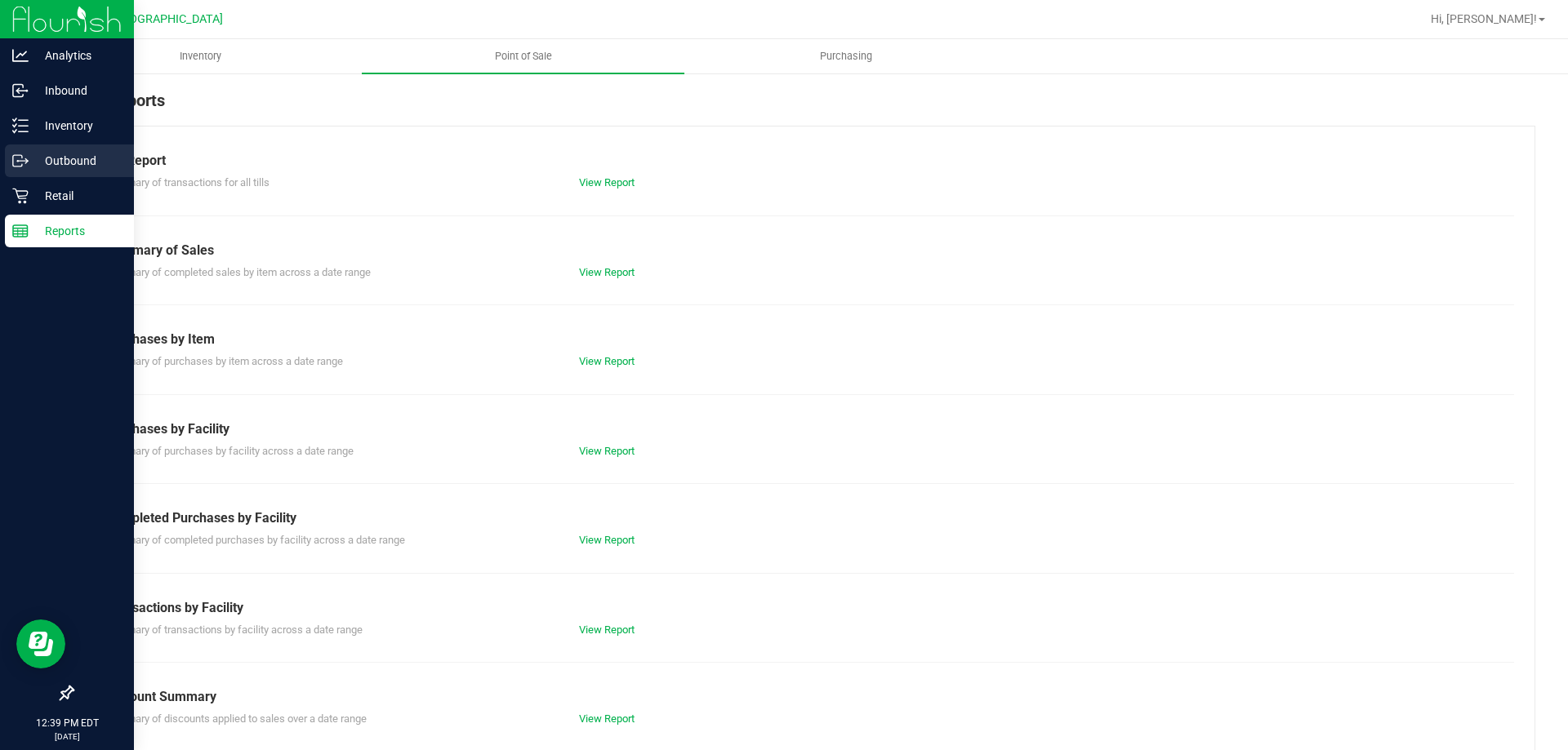
click at [25, 148] on div "Outbound" at bounding box center [69, 161] width 129 height 33
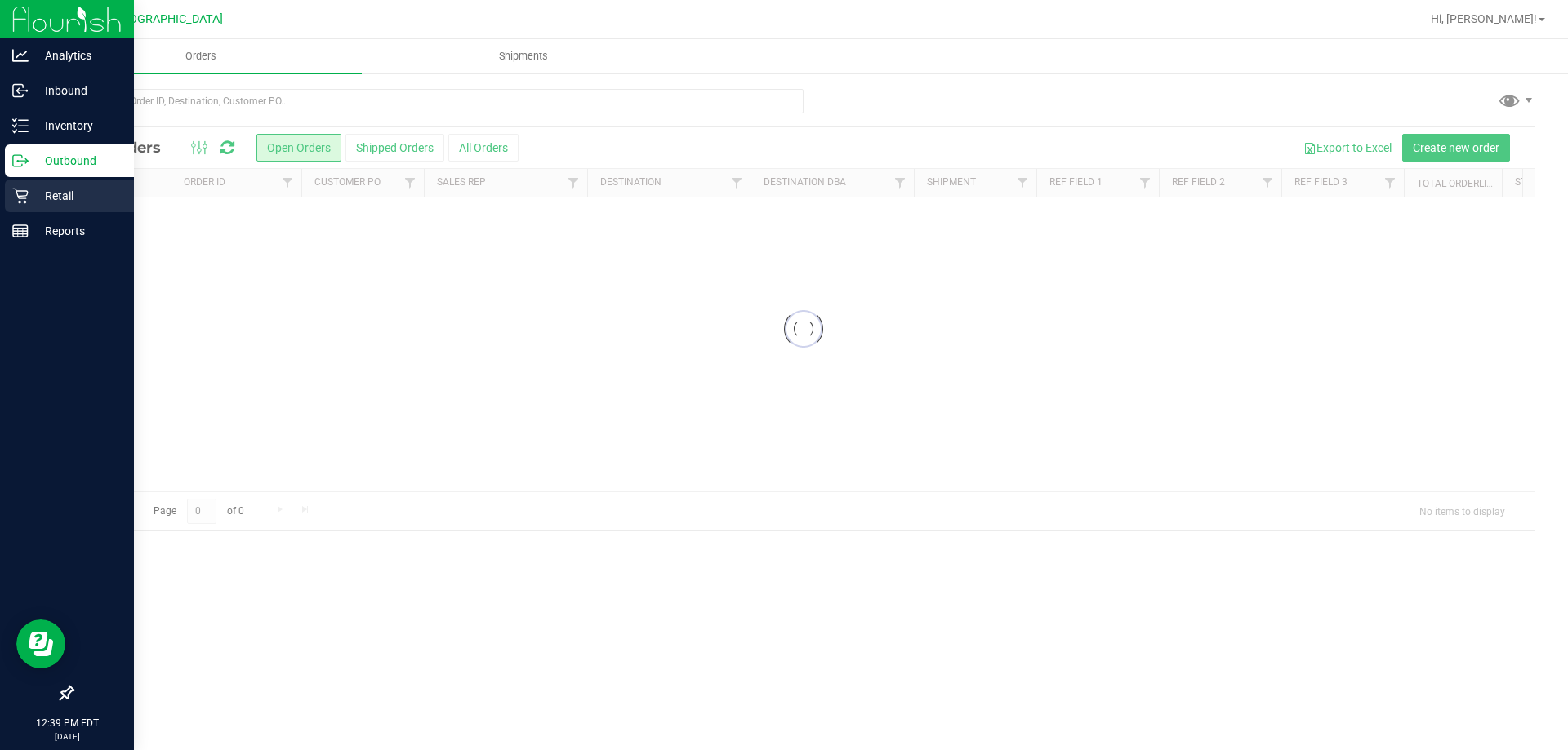
click at [55, 197] on p "Retail" at bounding box center [78, 196] width 98 height 19
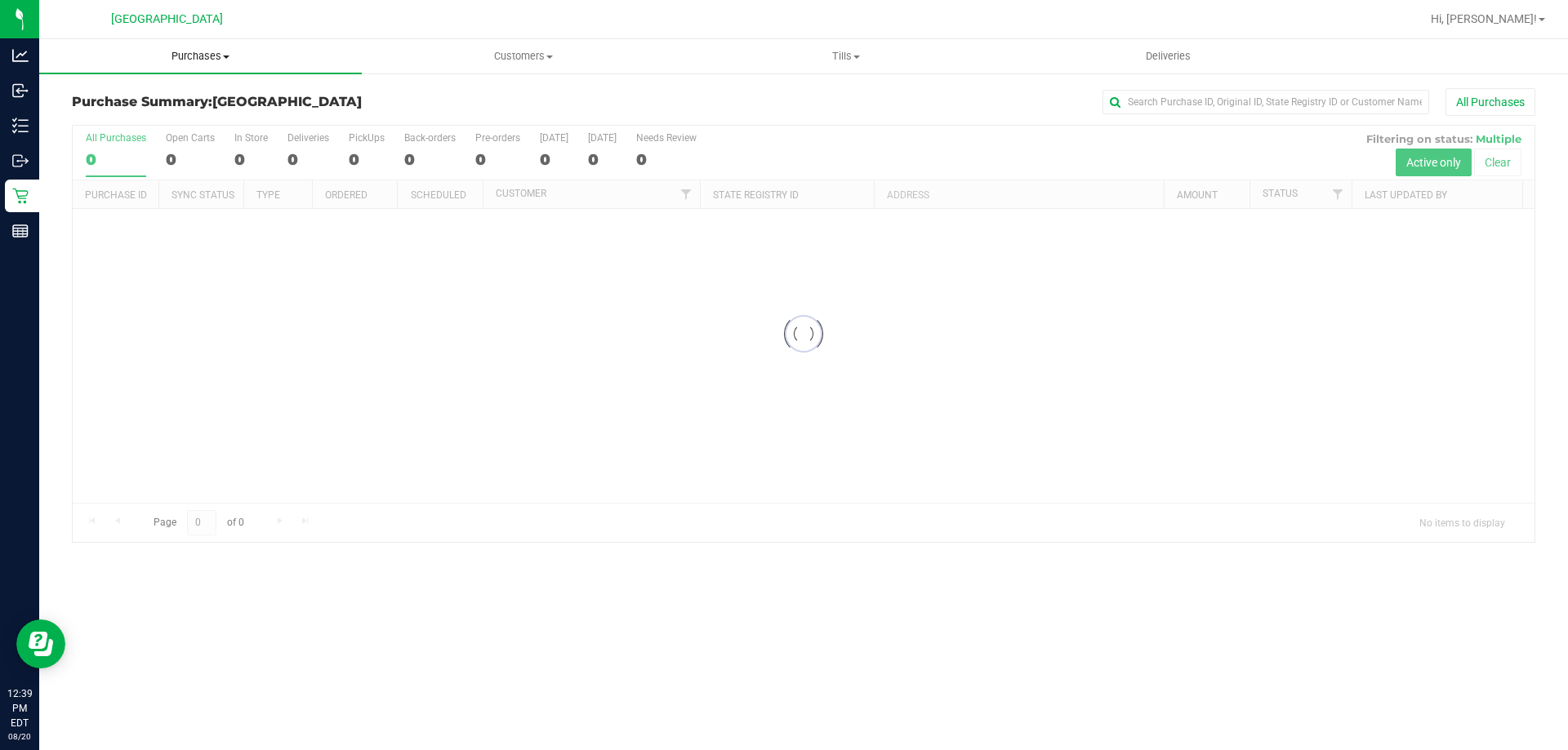
click at [206, 58] on span "Purchases" at bounding box center [200, 56] width 322 height 14
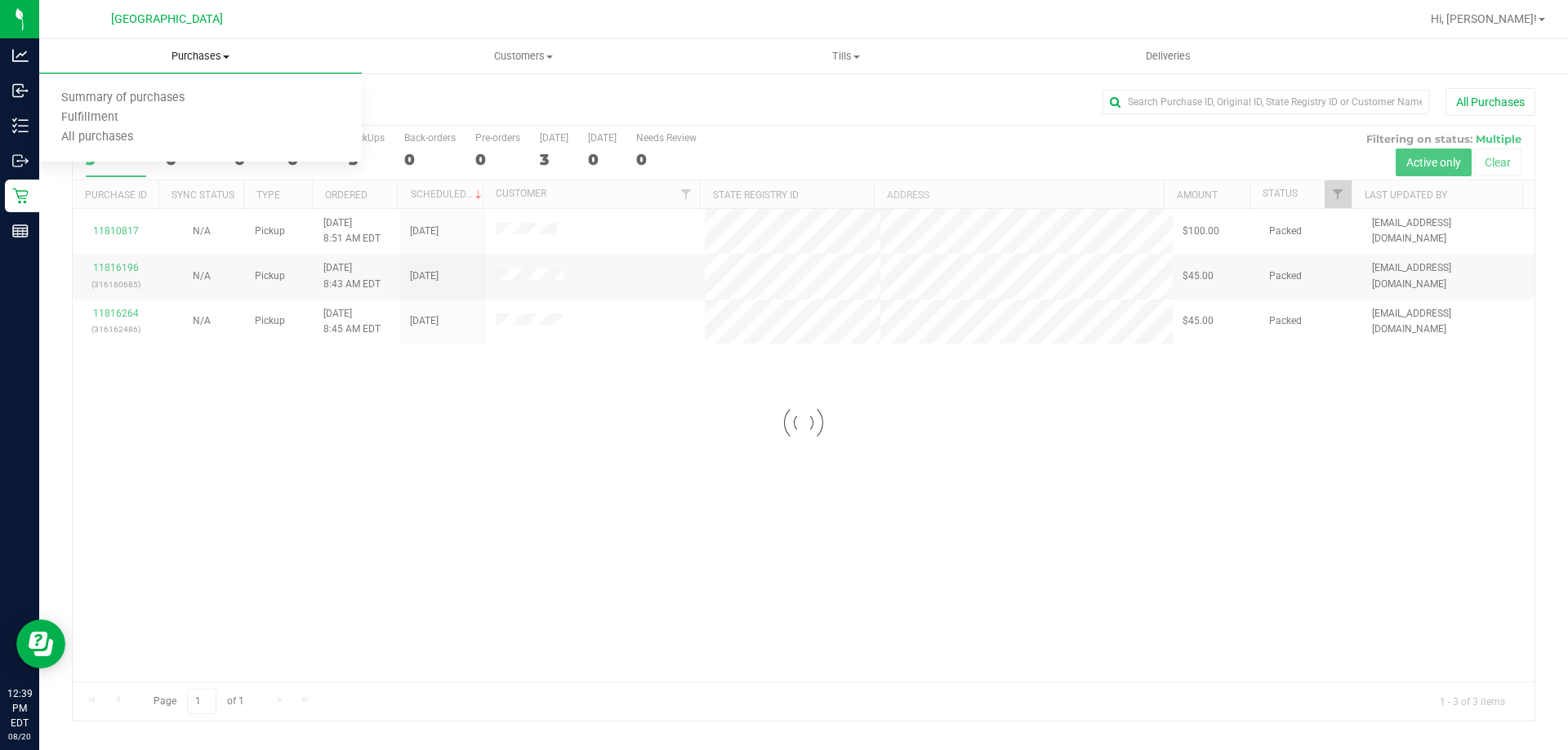
click at [87, 121] on span "Fulfillment" at bounding box center [89, 117] width 101 height 13
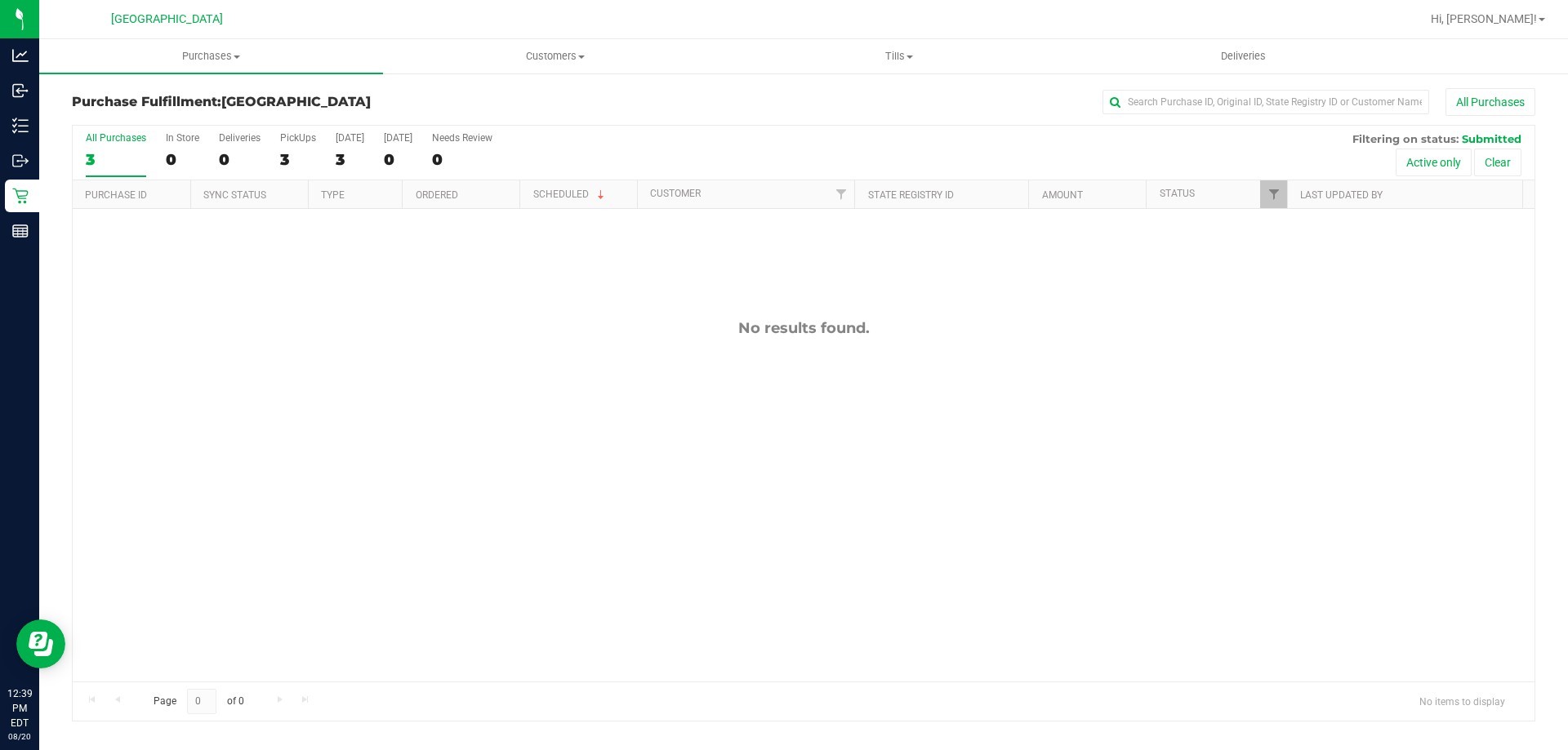
click at [403, 316] on div "No results found." at bounding box center [804, 500] width 1462 height 583
click at [376, 744] on div "Purchases Summary of purchases Fulfillment All purchases Customers All customer…" at bounding box center [803, 394] width 1529 height 711
click at [349, 452] on div "No results found." at bounding box center [804, 500] width 1462 height 583
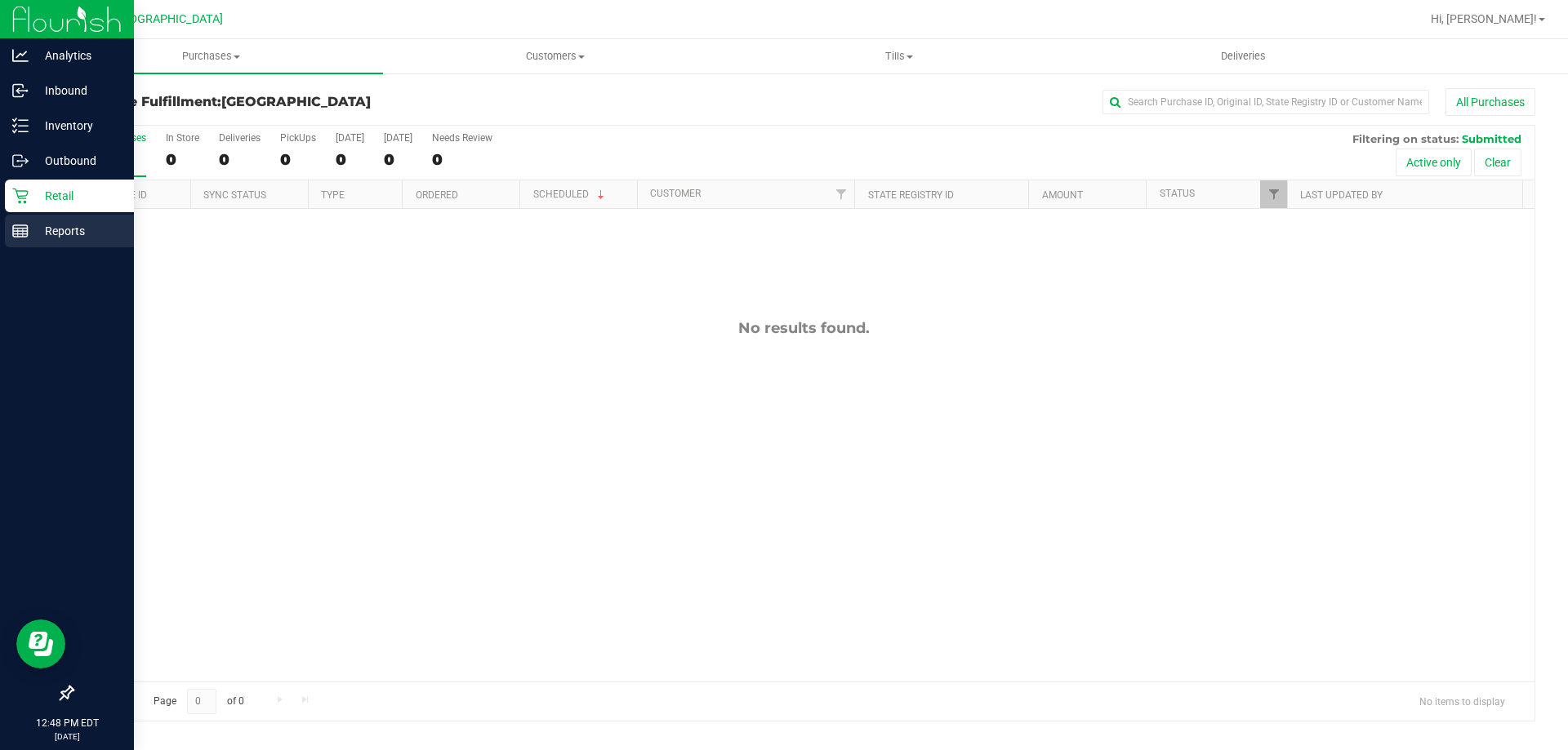
click at [38, 239] on p "Reports" at bounding box center [78, 231] width 98 height 19
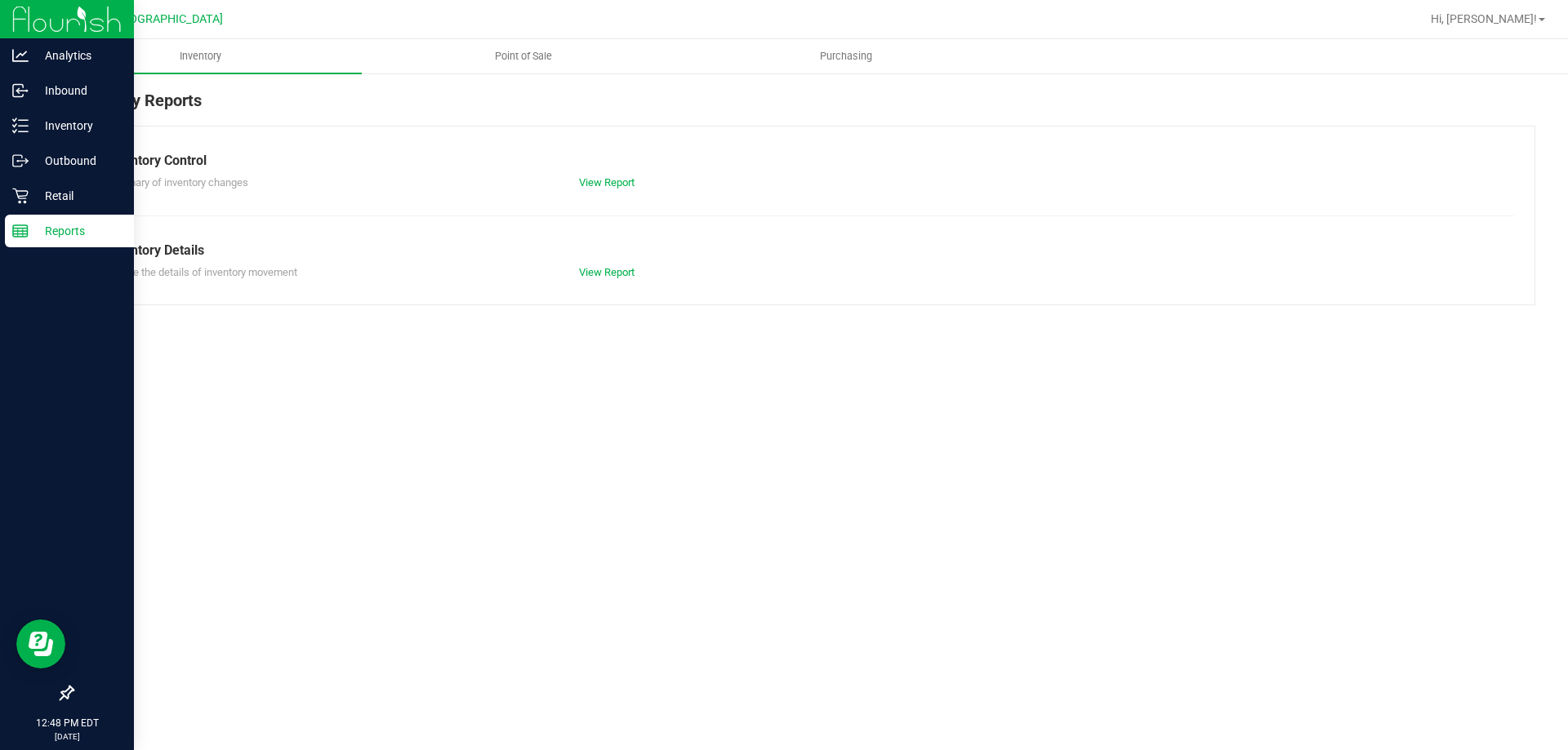
click at [515, 61] on span "Point of Sale" at bounding box center [523, 56] width 101 height 14
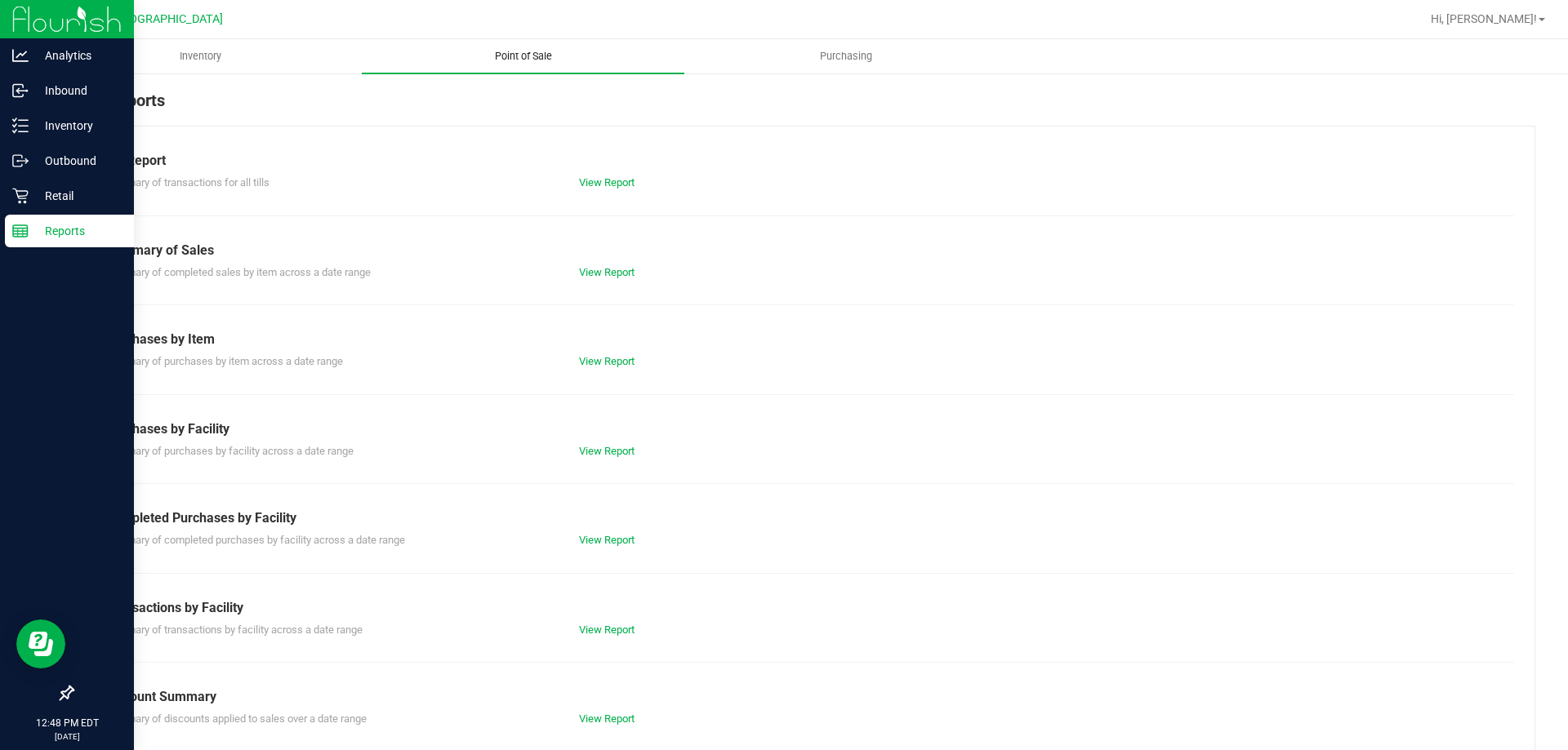
click at [607, 624] on link "View Report" at bounding box center [607, 630] width 56 height 12
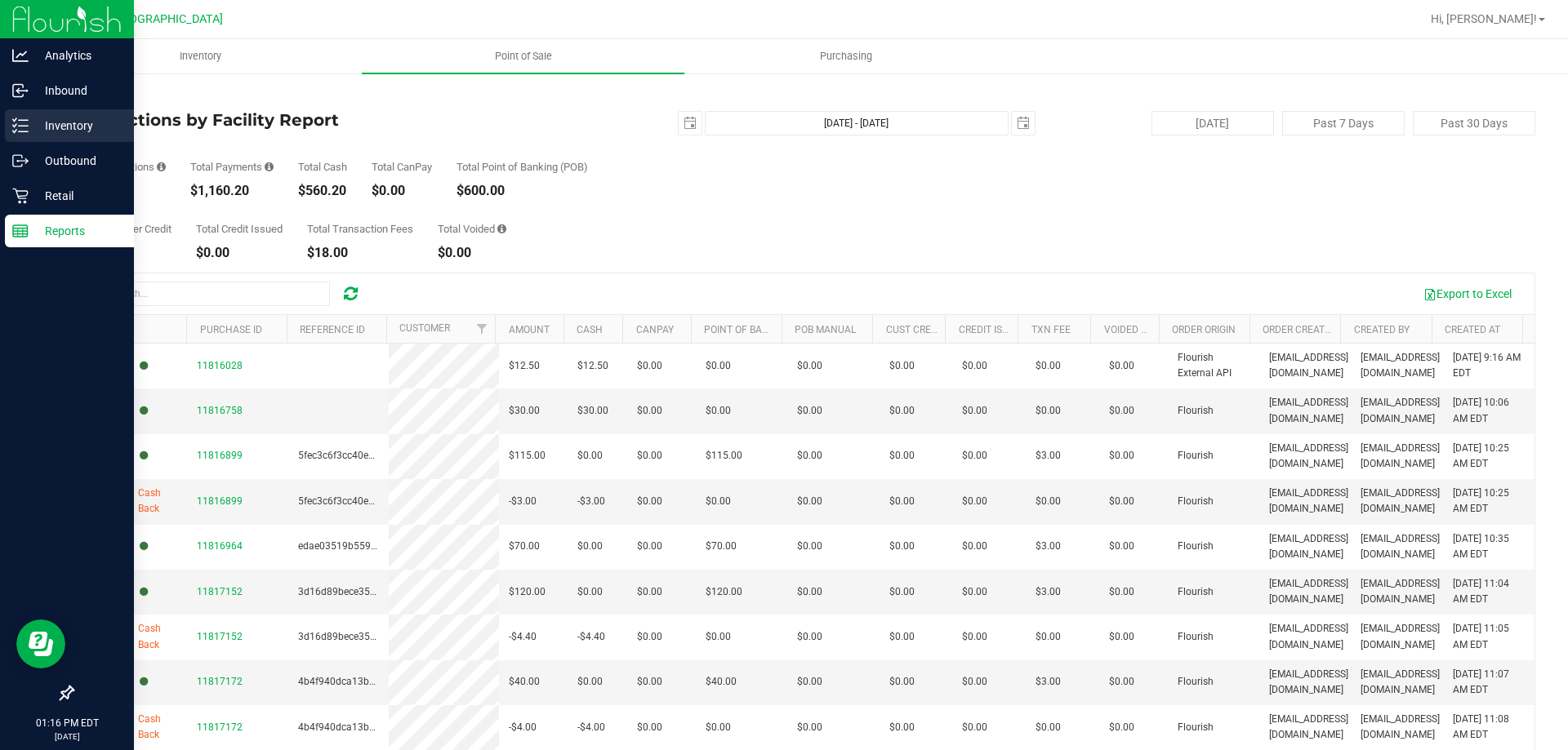
click at [62, 141] on div "Inventory" at bounding box center [69, 126] width 129 height 33
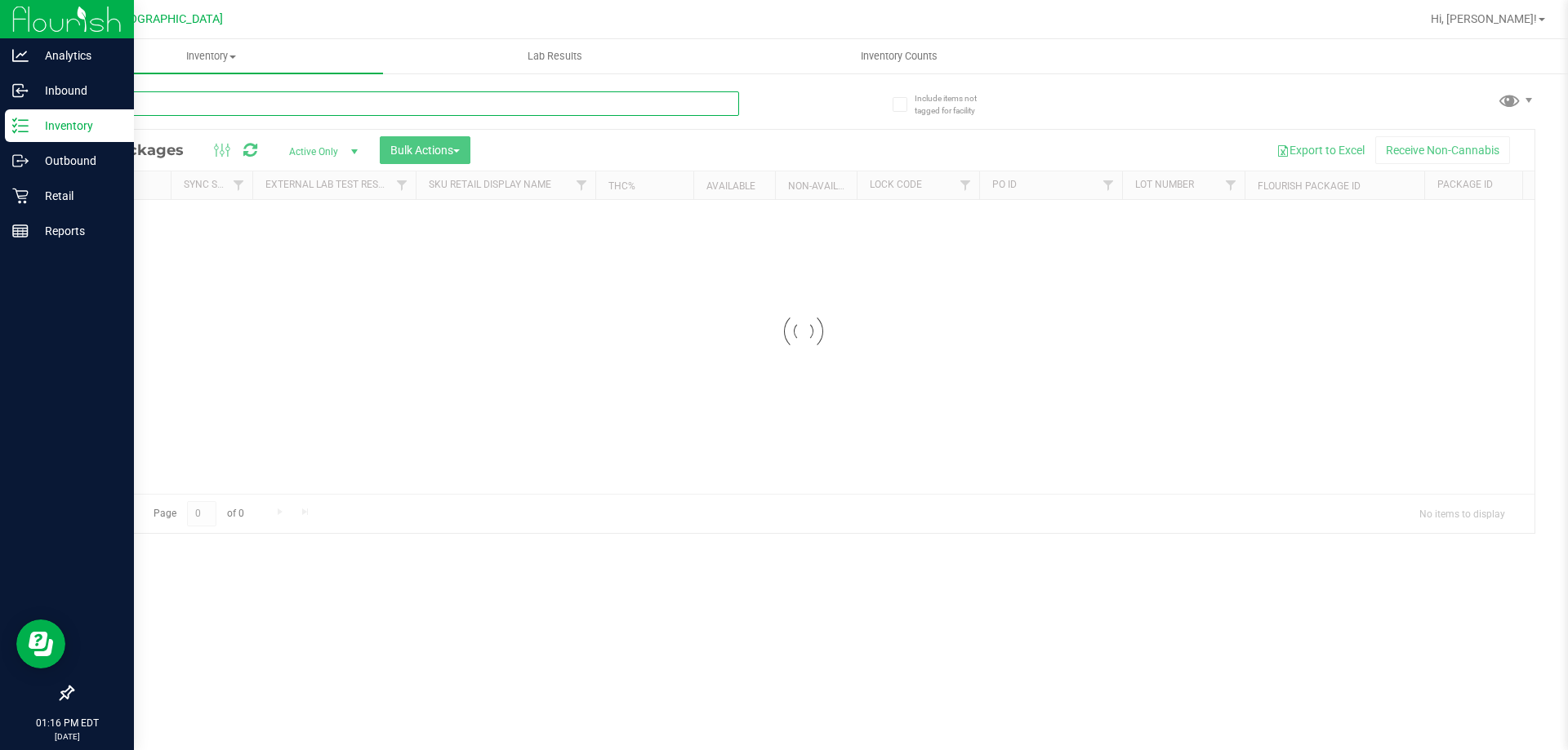
click at [265, 109] on input "text" at bounding box center [406, 103] width 668 height 24
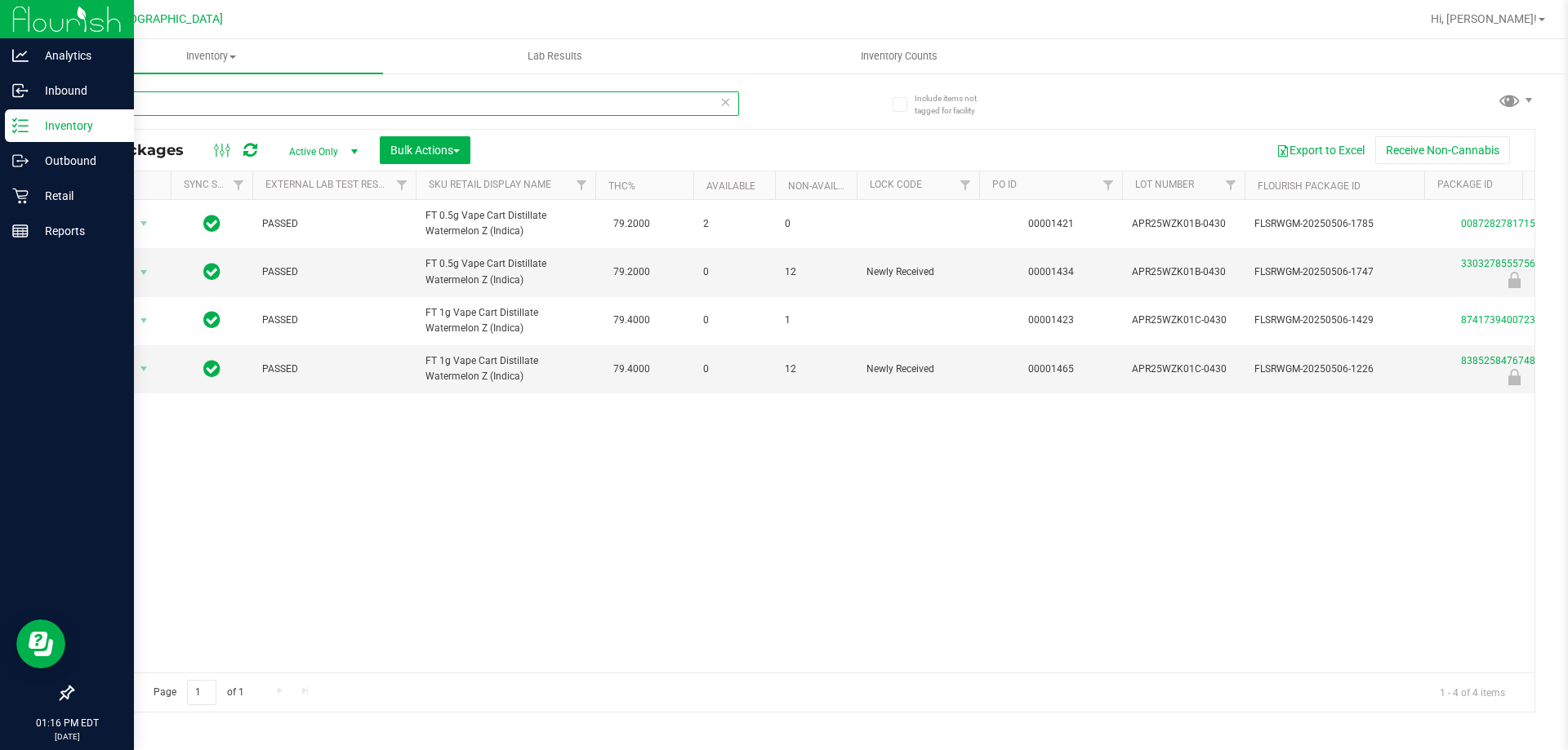
type input "w"
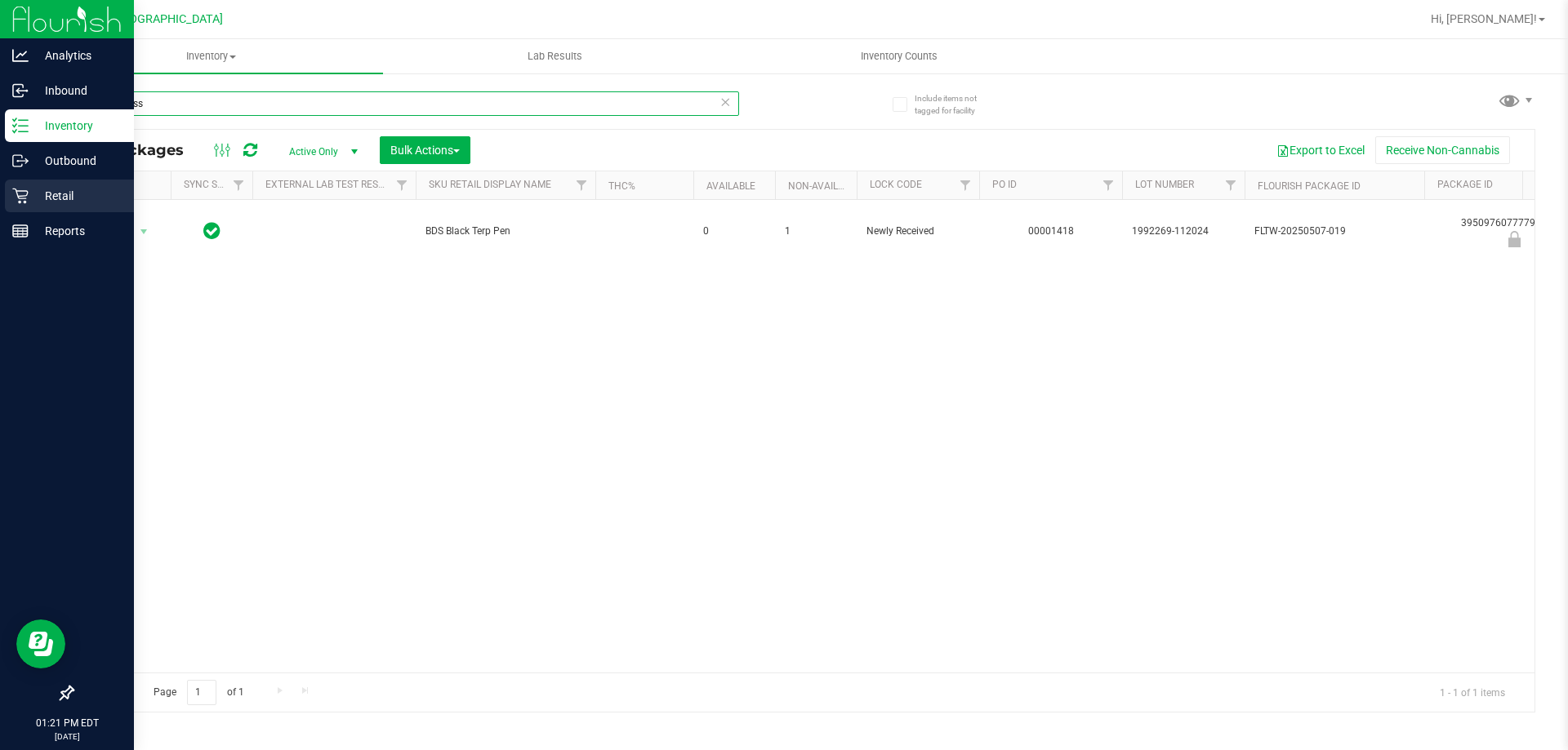
type input "boundless"
click at [15, 187] on div "Retail" at bounding box center [69, 196] width 129 height 33
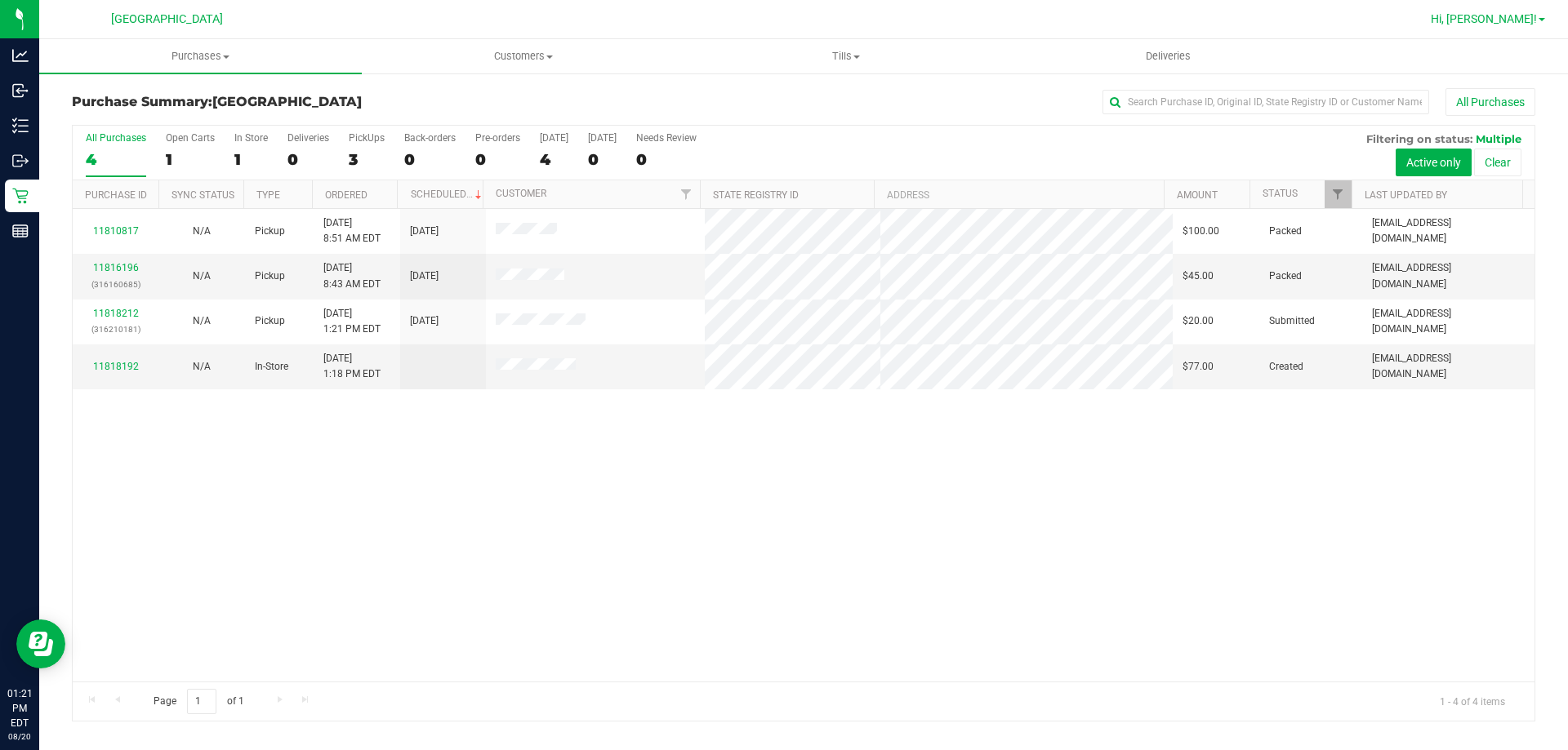
click at [1530, 14] on span "Hi, [PERSON_NAME]!" at bounding box center [1483, 19] width 106 height 13
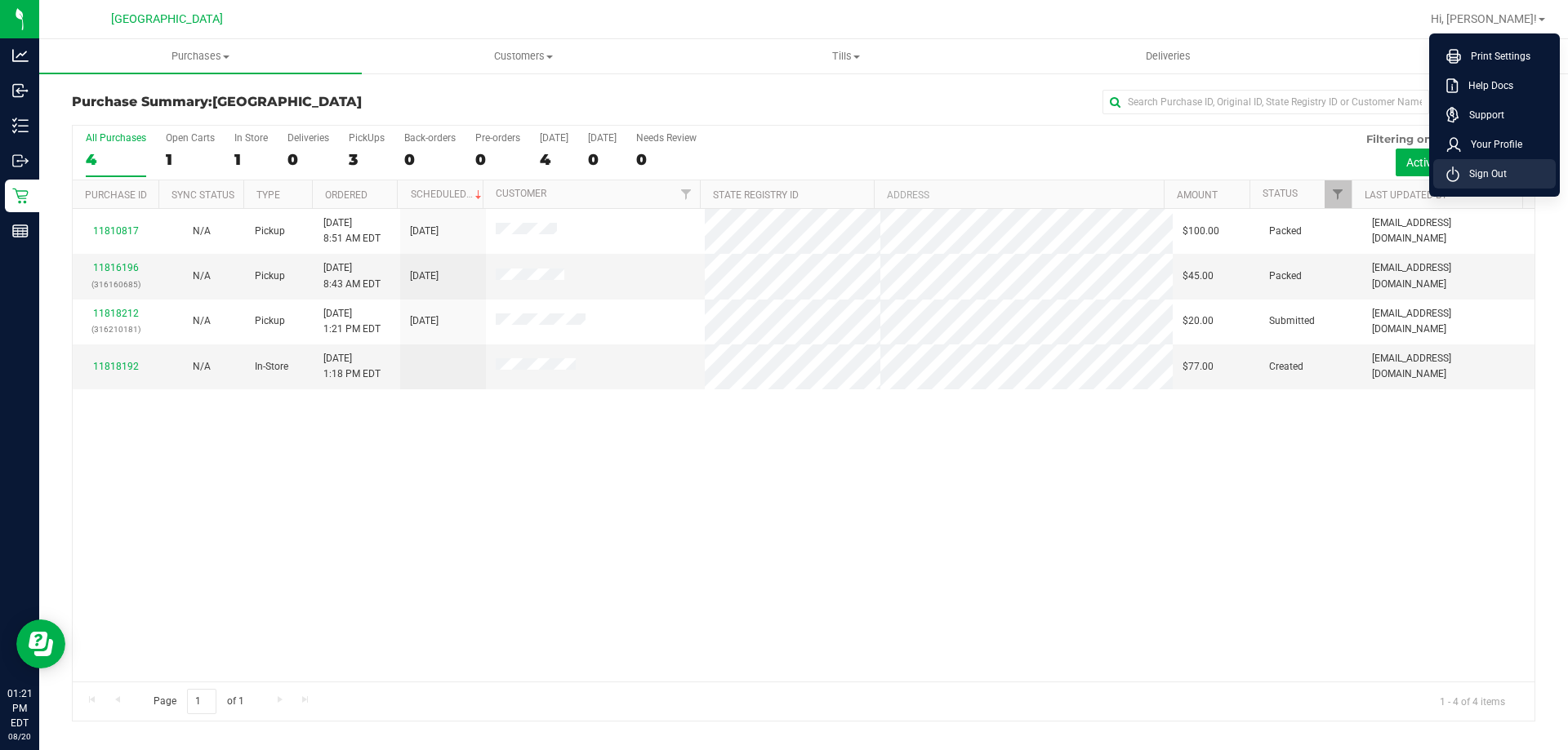
click at [1517, 166] on li "Sign Out" at bounding box center [1494, 174] width 122 height 30
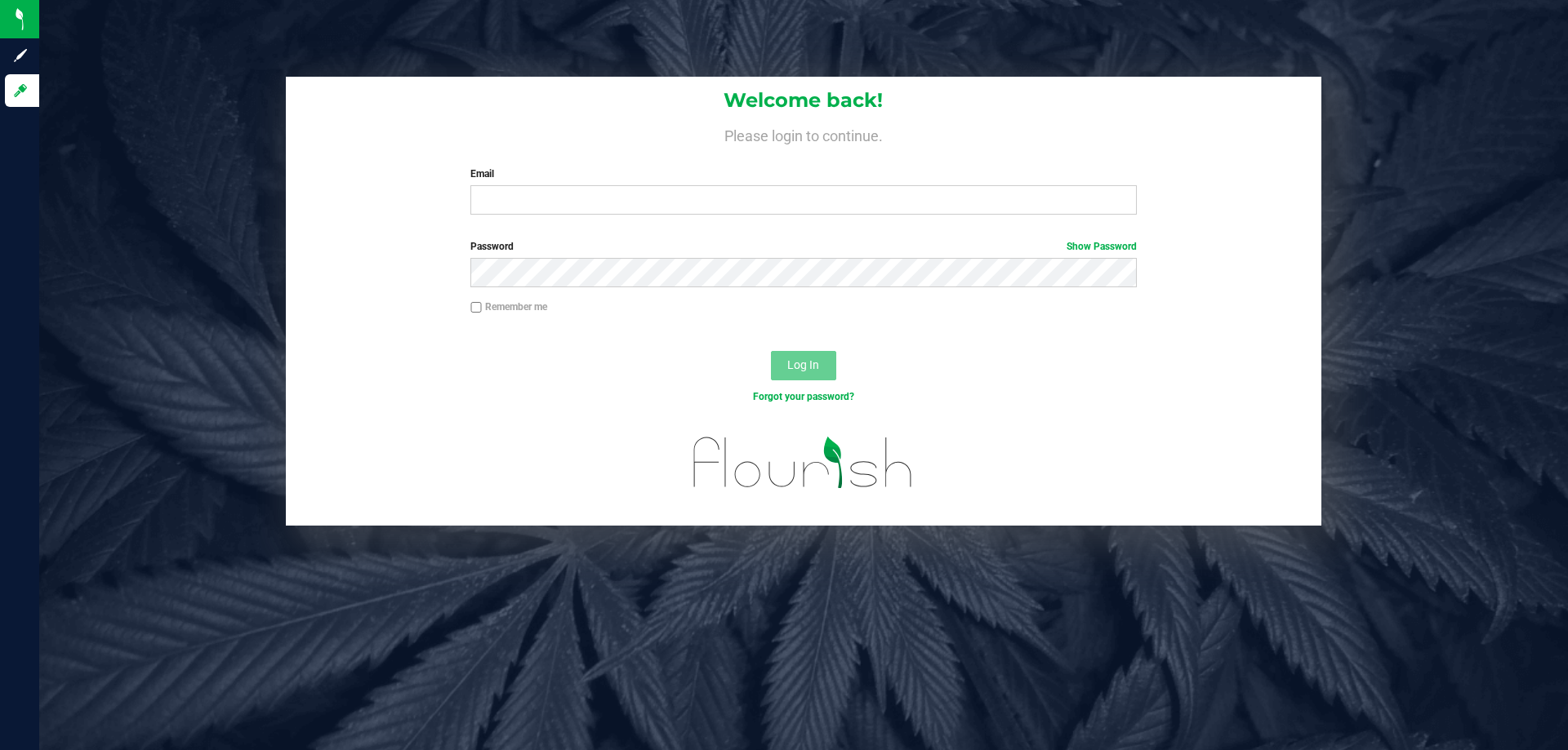
click at [996, 133] on h4 "Please login to continue." at bounding box center [803, 134] width 1036 height 19
click at [991, 197] on input "Email" at bounding box center [803, 200] width 666 height 30
type input "[EMAIL_ADDRESS][DOMAIN_NAME]"
click at [771, 351] on button "Log In" at bounding box center [803, 365] width 65 height 30
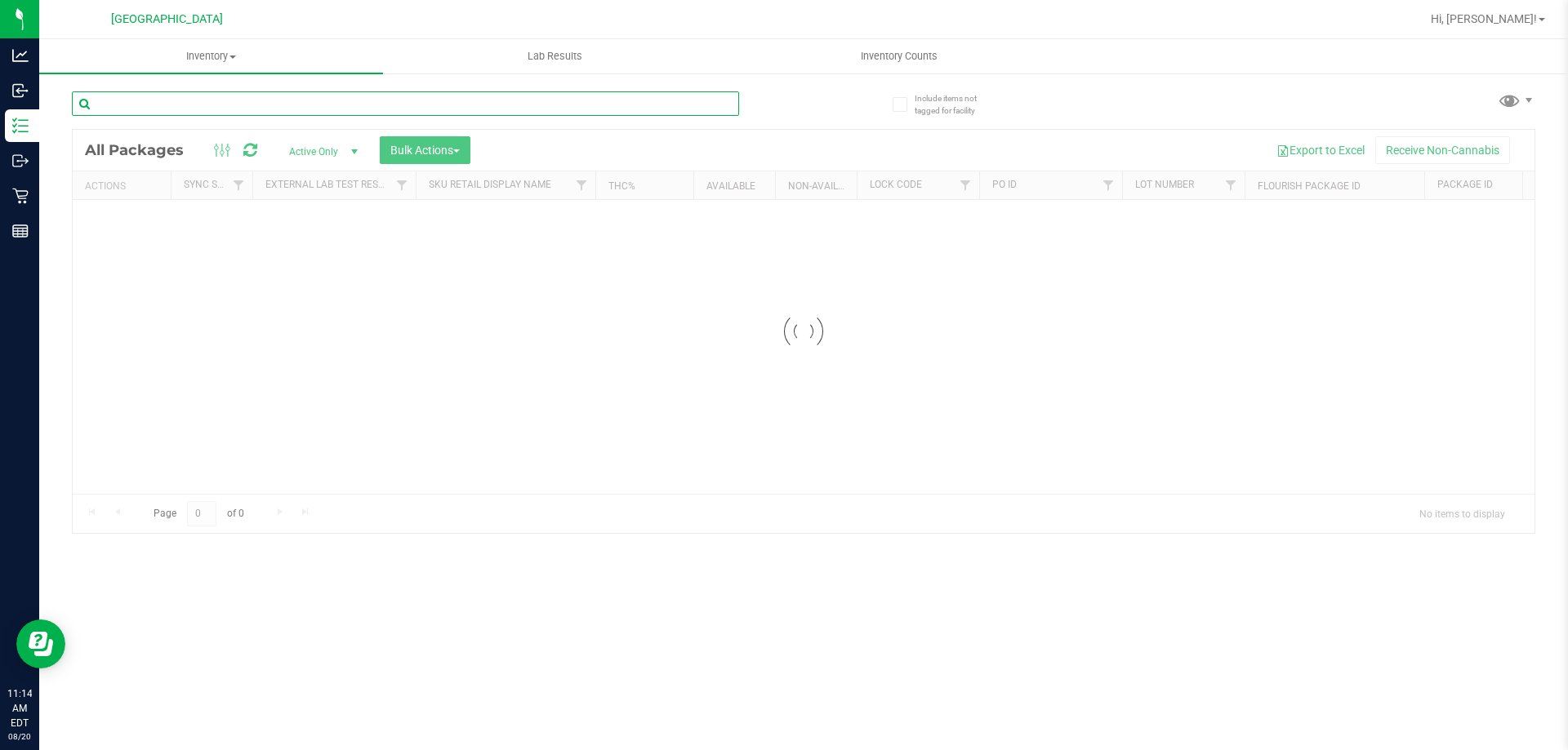
click at [306, 106] on input "text" at bounding box center [406, 103] width 668 height 24
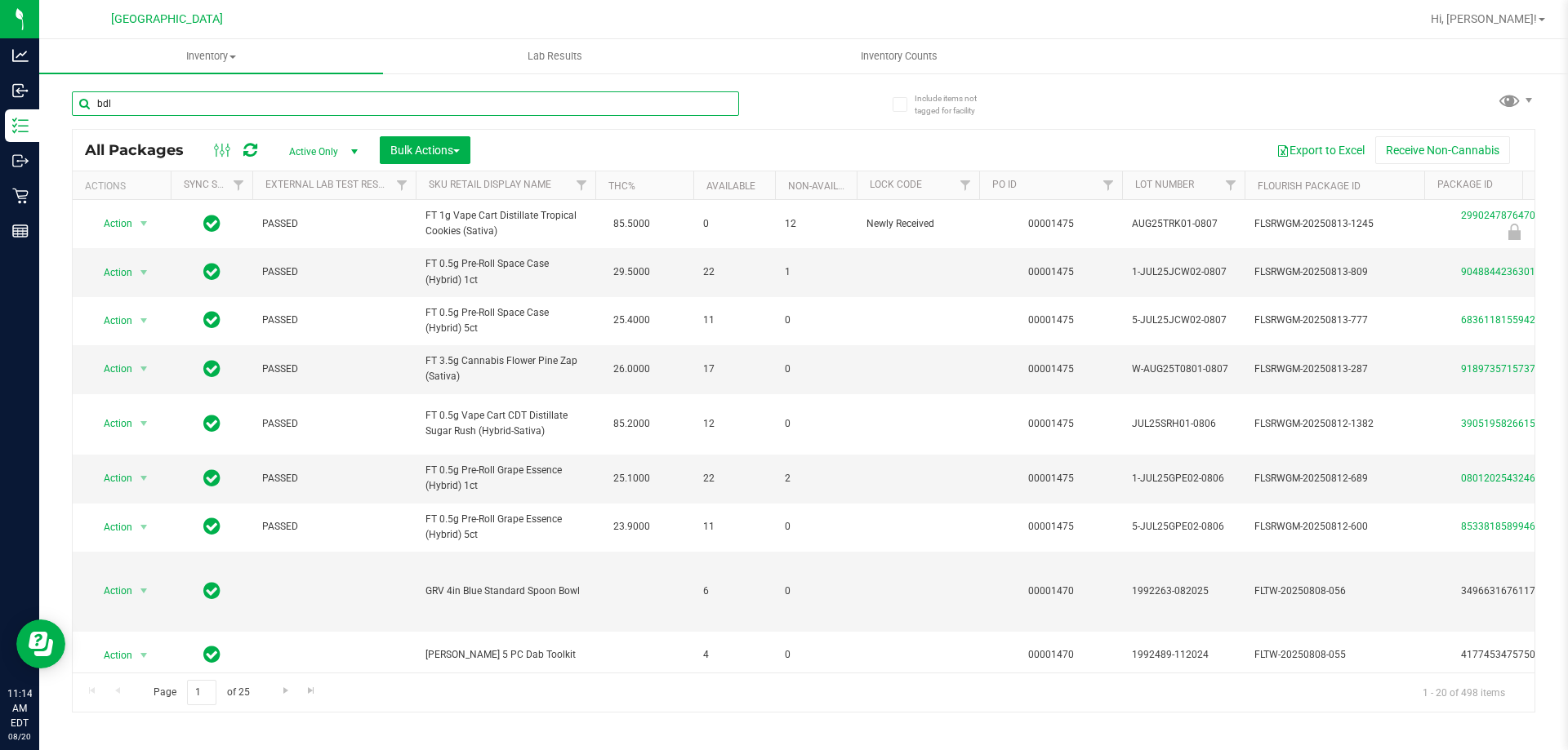
type input "bdl"
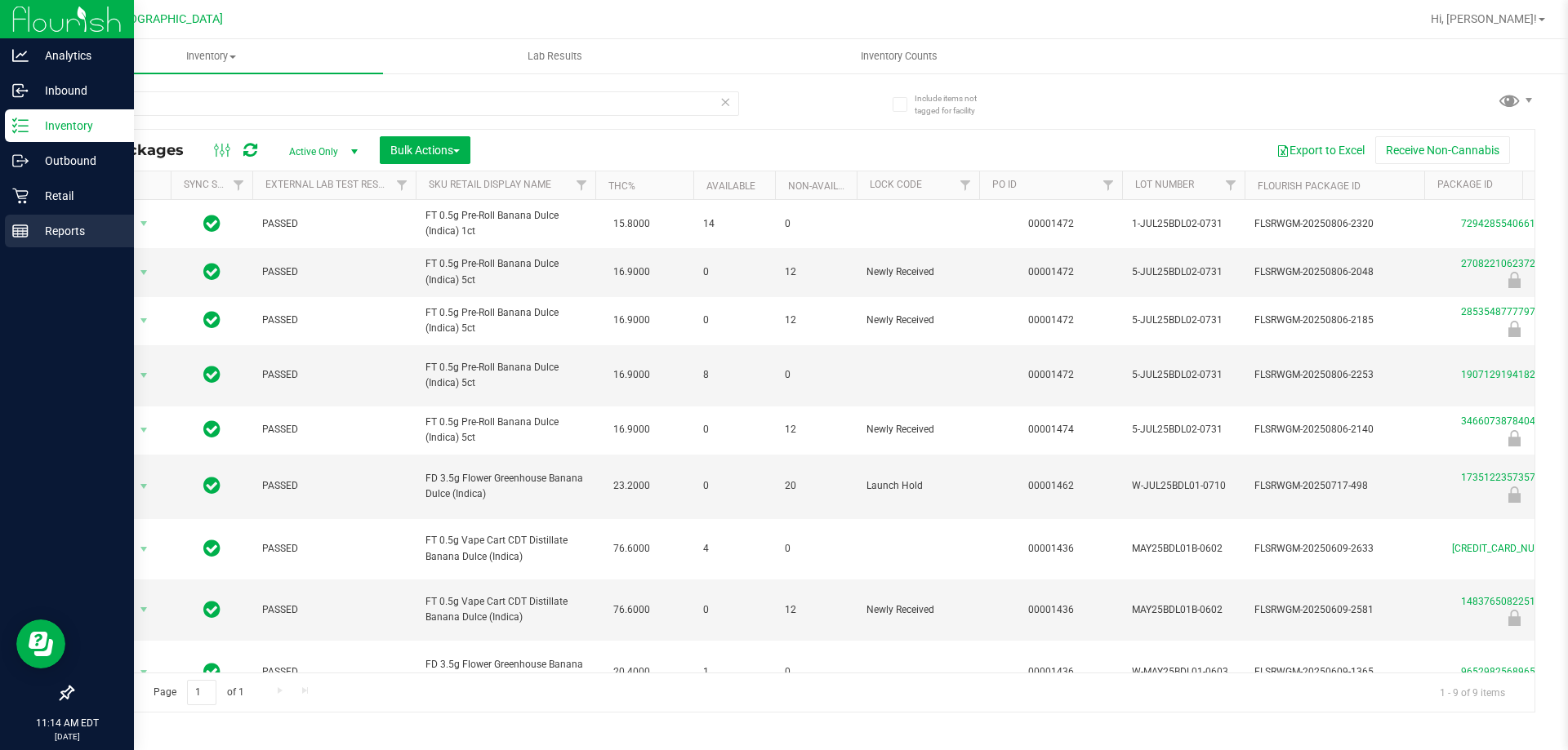
click at [24, 235] on line at bounding box center [20, 235] width 14 height 0
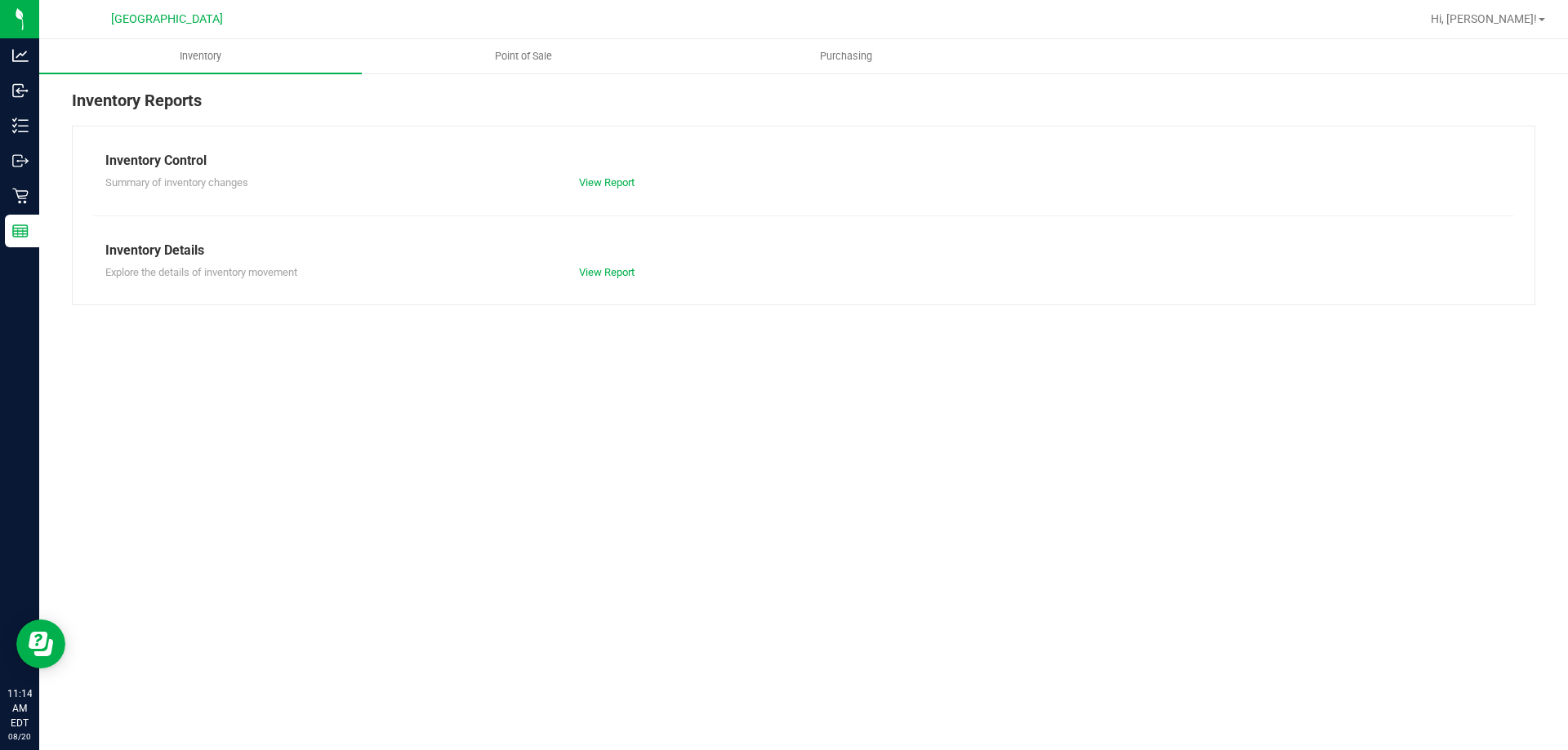
click at [538, 76] on div "Inventory Reports Inventory Control Summary of inventory changes View Report In…" at bounding box center [803, 197] width 1529 height 250
click at [535, 67] on uib-tab-heading "Point of Sale" at bounding box center [523, 57] width 321 height 33
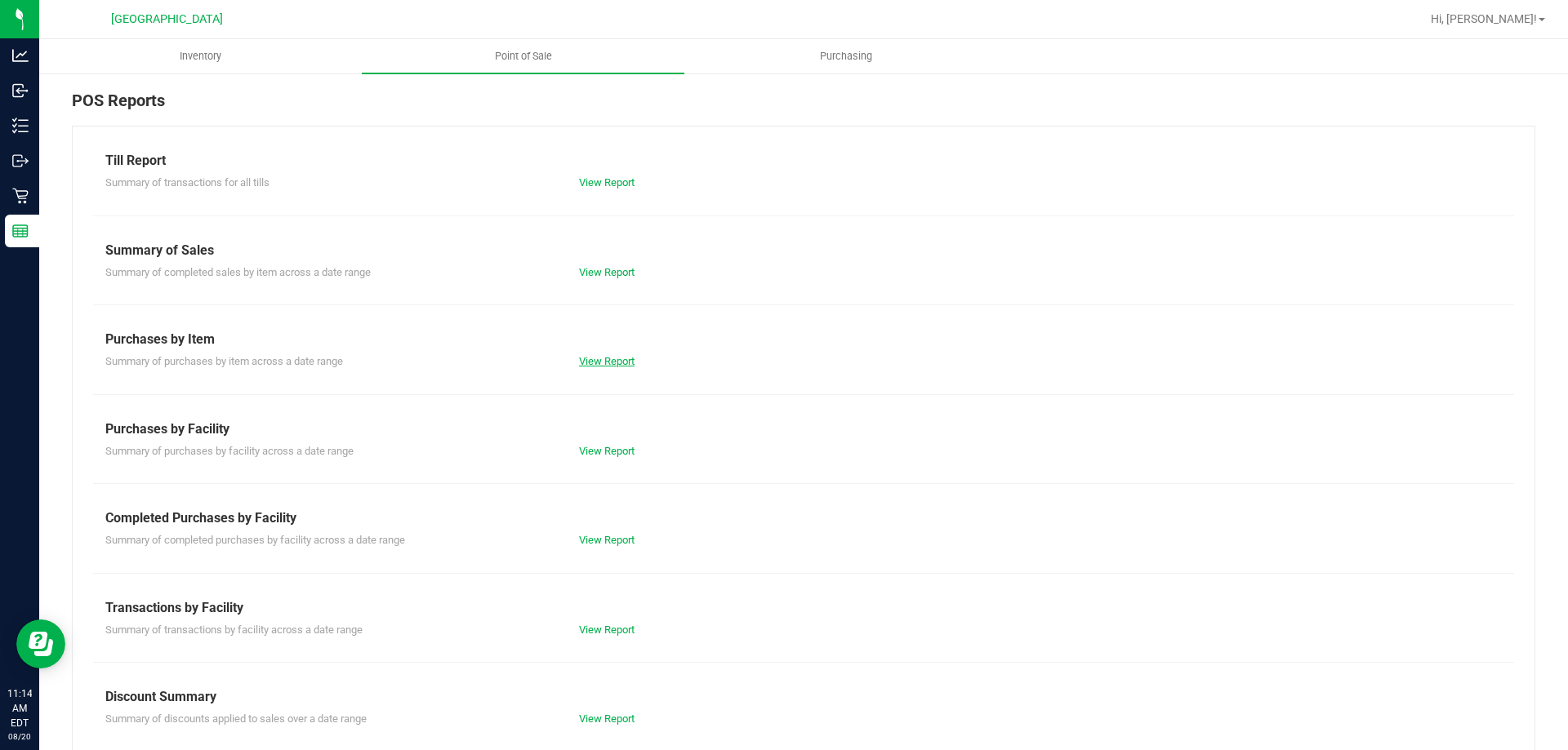
click at [590, 362] on link "View Report" at bounding box center [607, 361] width 56 height 12
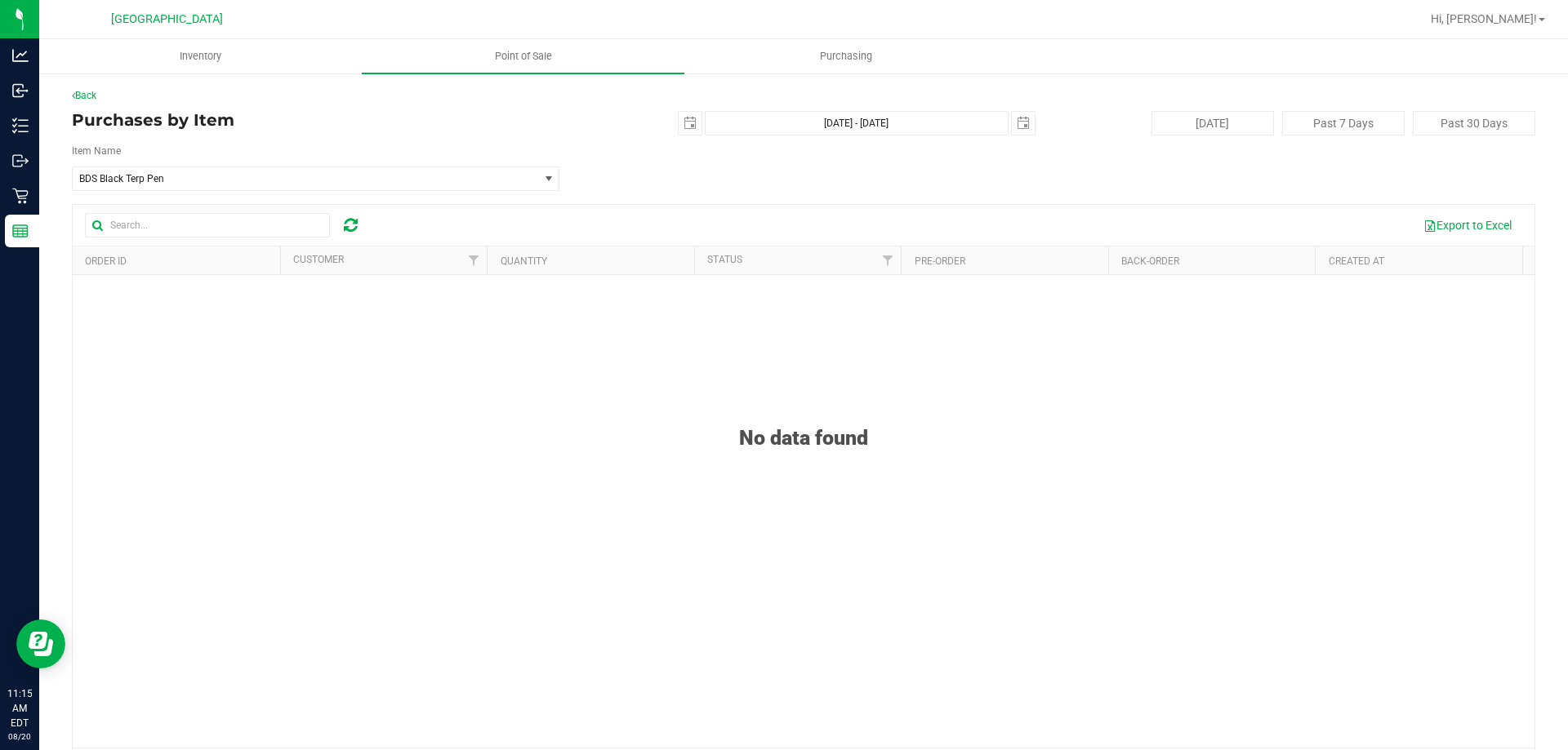
click at [668, 128] on div "2025-08-20 Aug 20, 2025 - Aug 20, 2025 2025-08-20" at bounding box center [797, 122] width 500 height 24
click at [684, 127] on span "select" at bounding box center [691, 123] width 13 height 13
click at [798, 212] on link "1" at bounding box center [803, 213] width 24 height 25
type input "2025-08-01"
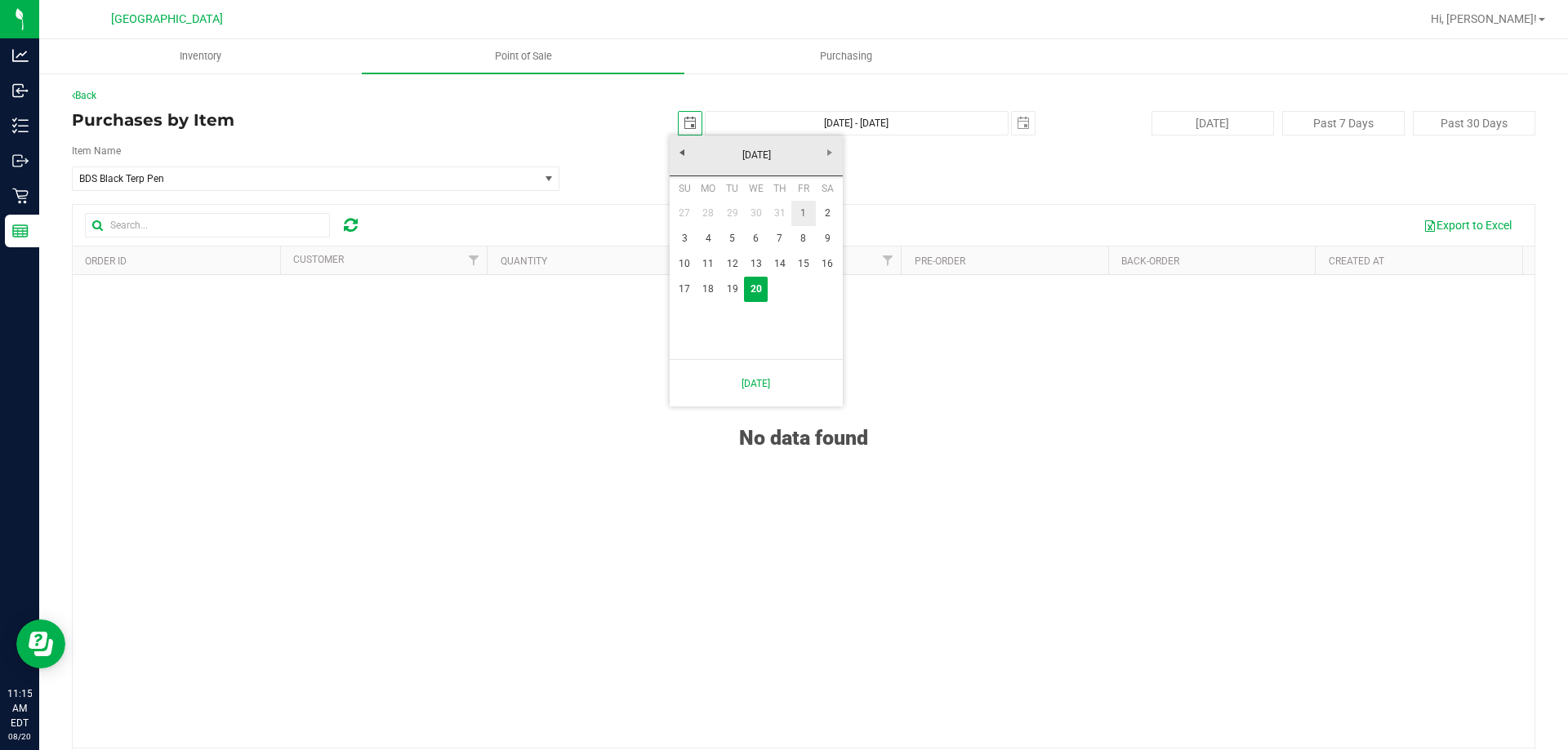
type input "Aug 1, 2025 - Aug 20, 2025"
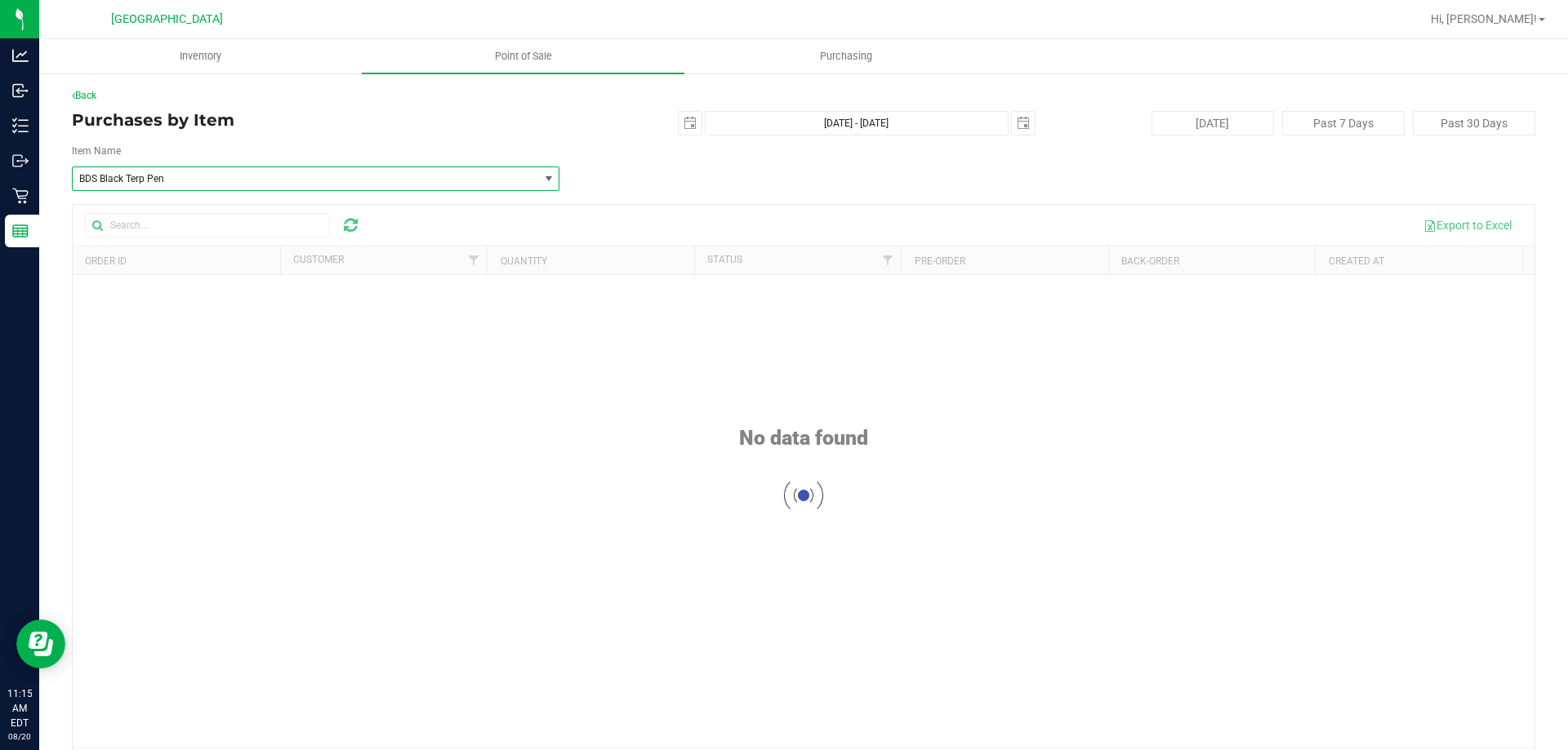
click at [171, 188] on span "BDS Black Terp Pen" at bounding box center [306, 179] width 466 height 23
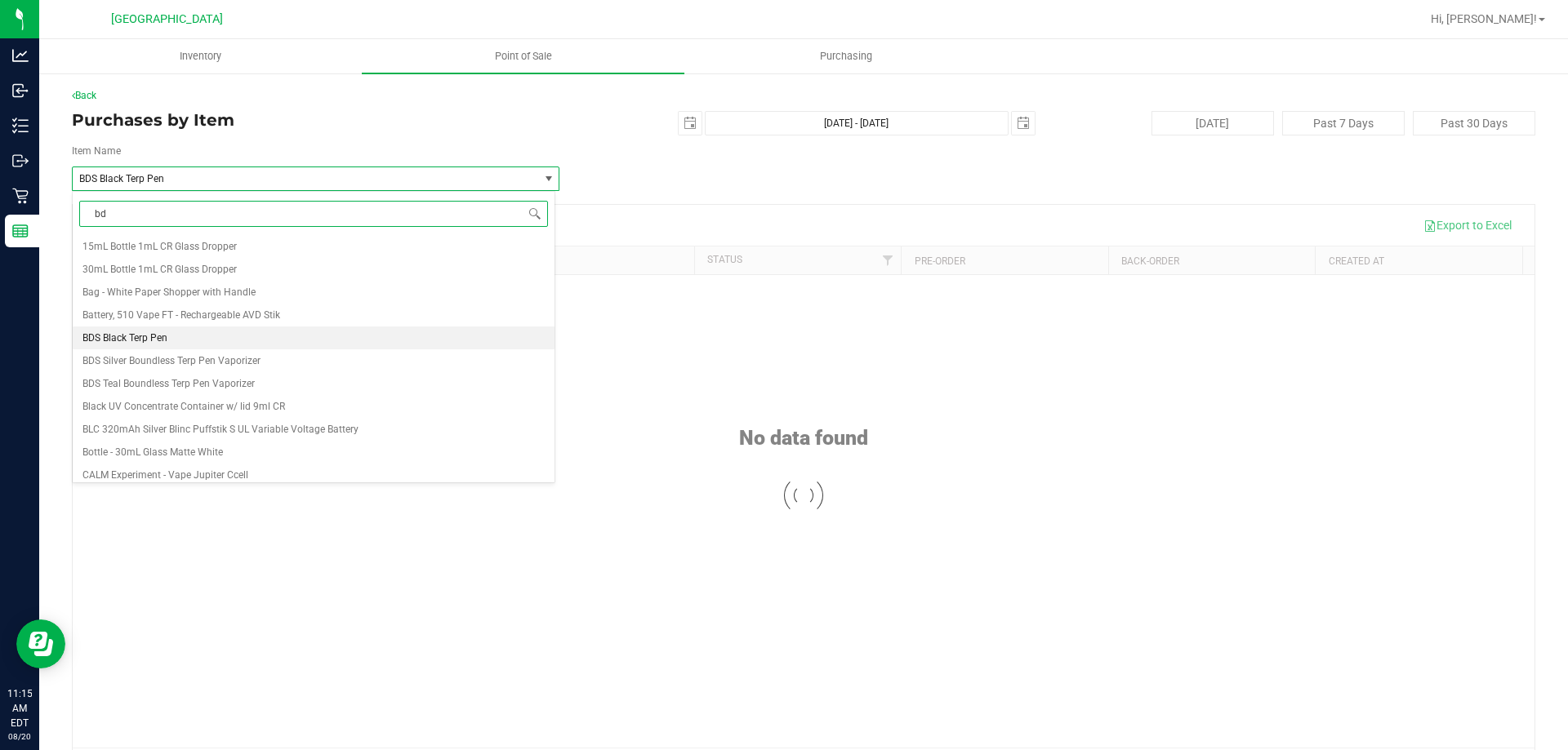
type input "bdl"
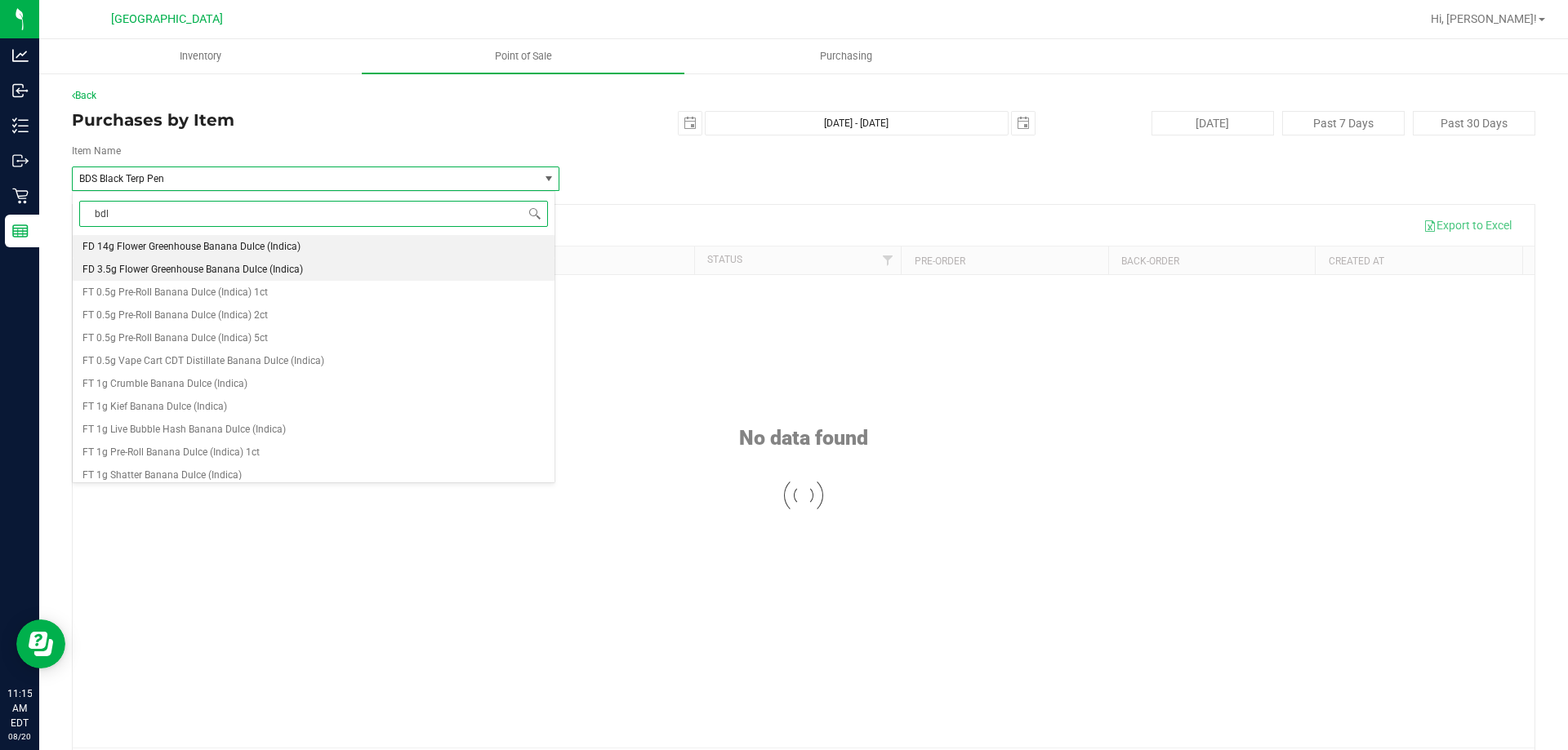
click at [224, 273] on span "FD 3.5g Flower Greenhouse Banana Dulce (Indica)" at bounding box center [192, 269] width 220 height 12
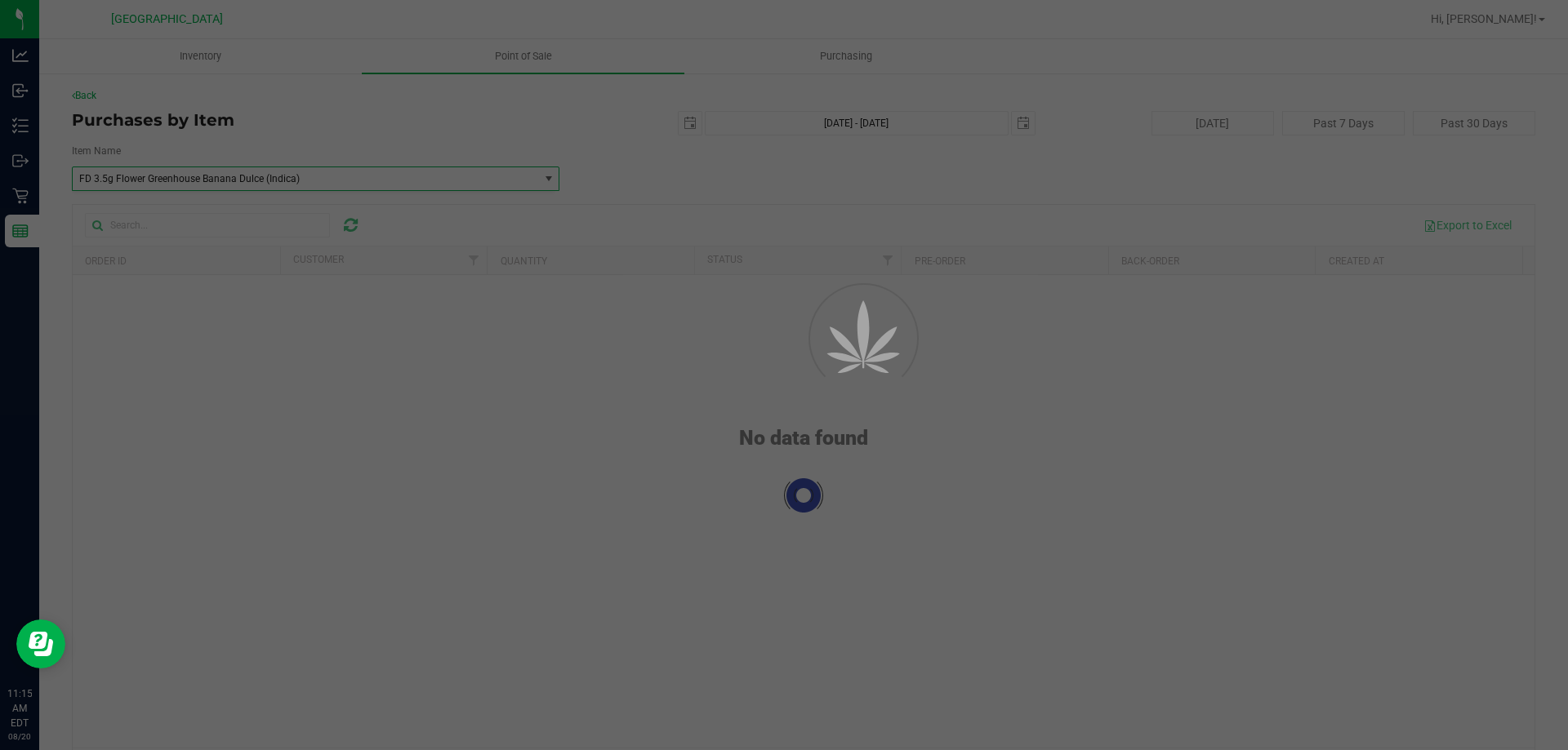
scroll to position [6377, 0]
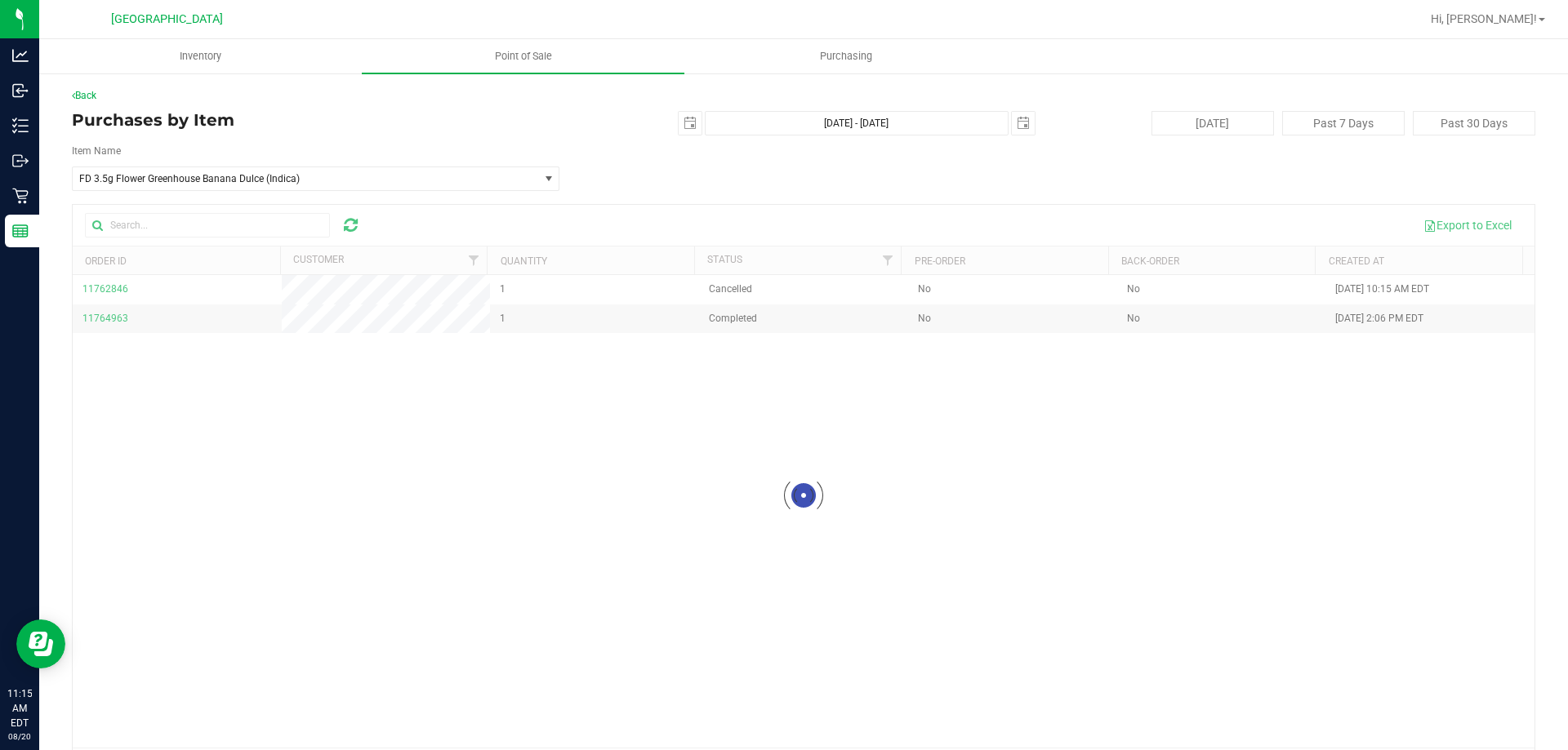
click at [555, 631] on div at bounding box center [804, 495] width 1462 height 582
